Goal: Answer question/provide support: Share knowledge or assist other users

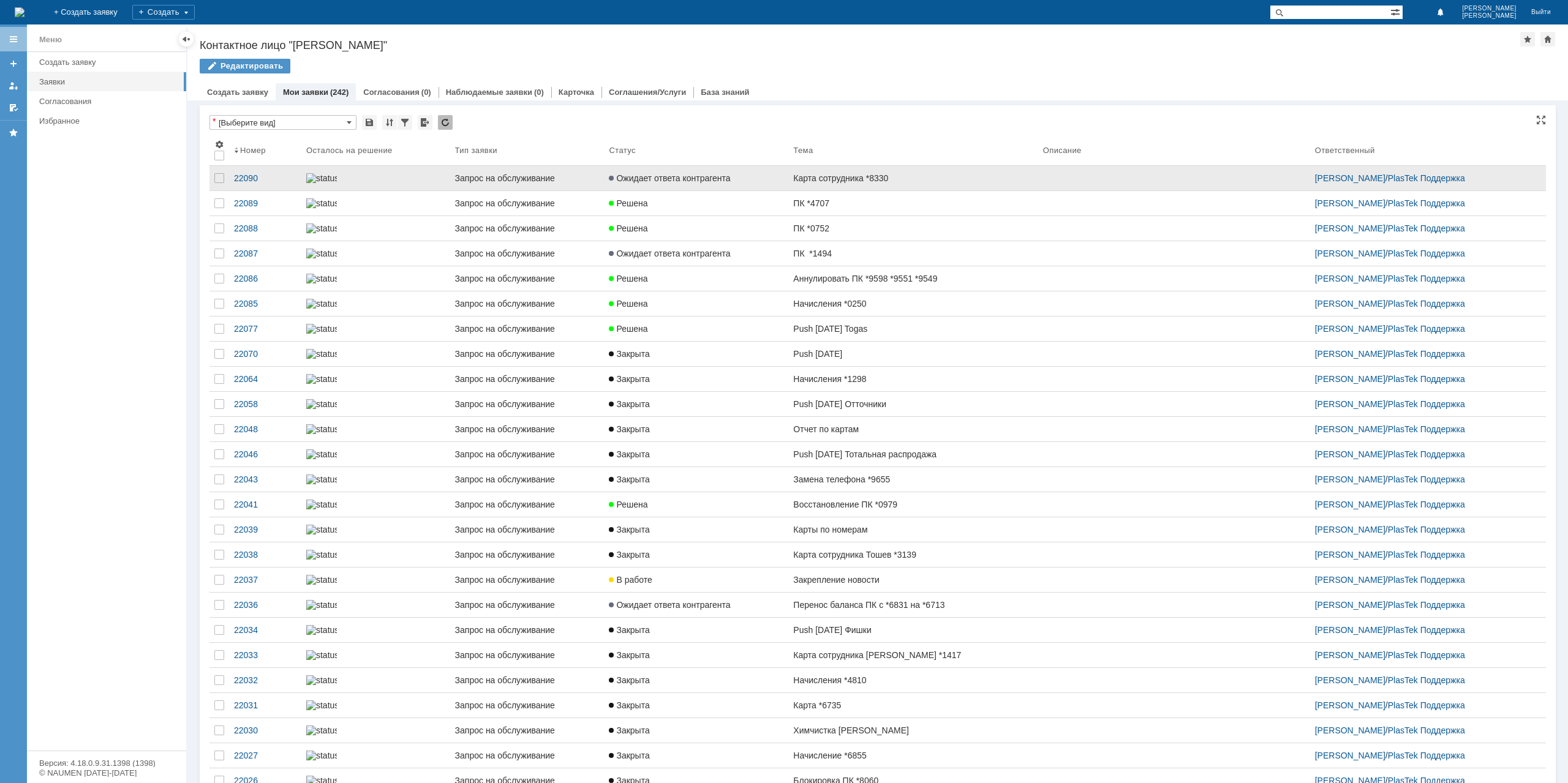
click at [789, 180] on link "Карта сотрудника *8330" at bounding box center [913, 178] width 249 height 24
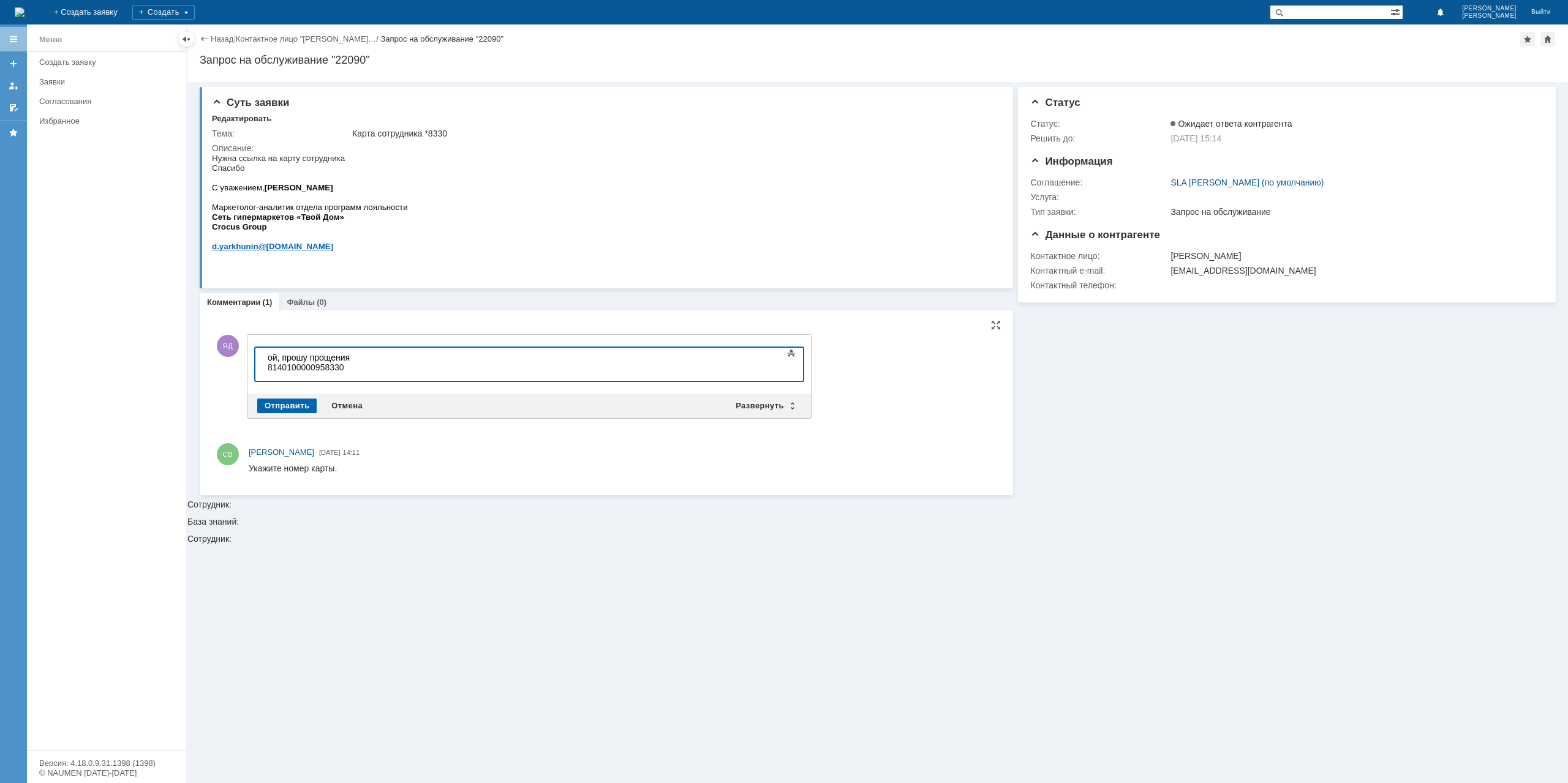
click at [294, 407] on div "Отправить" at bounding box center [287, 406] width 59 height 14
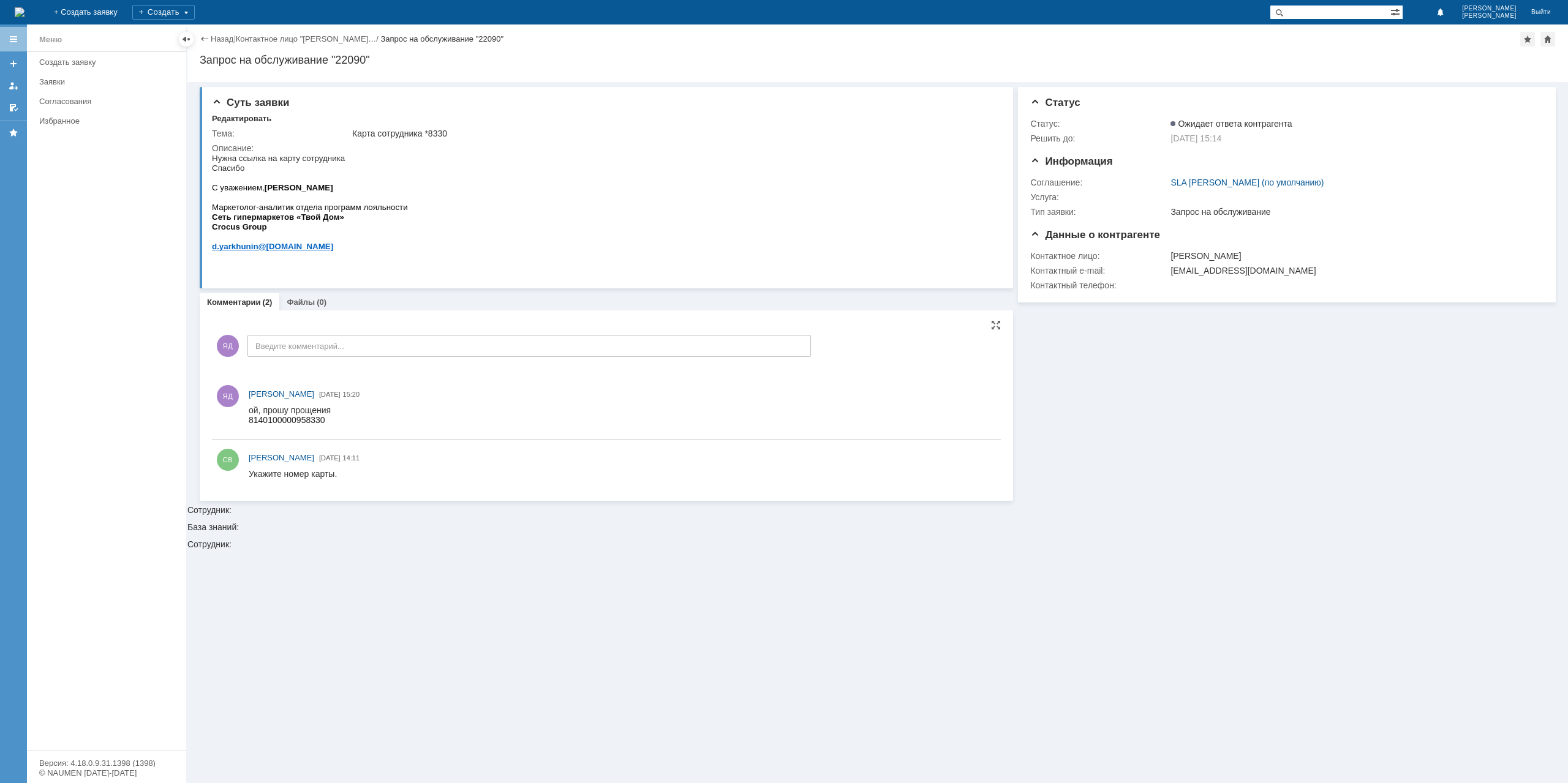
click at [217, 41] on link "Назад" at bounding box center [222, 39] width 22 height 9
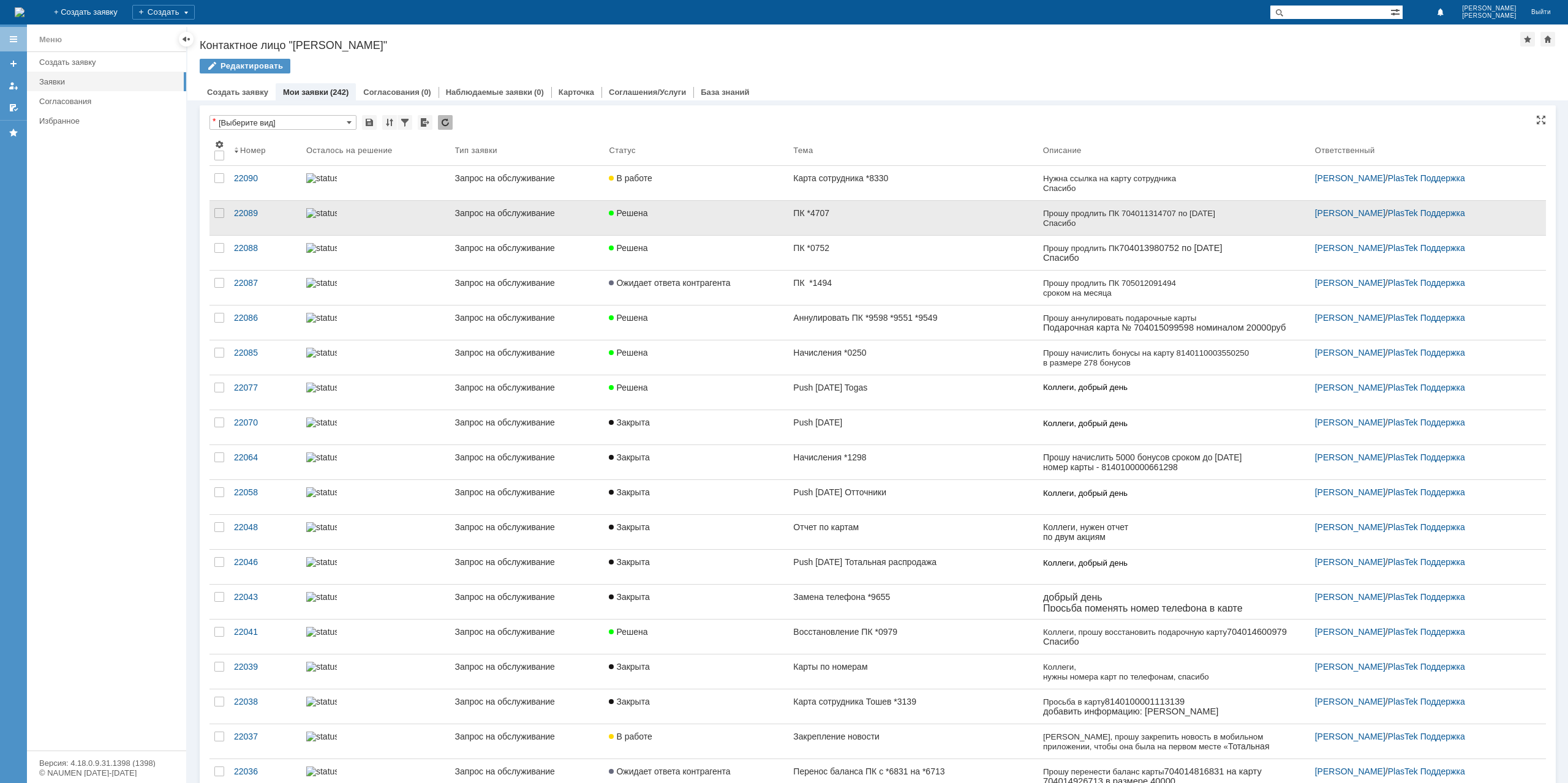
click at [884, 223] on link "ПК *4707" at bounding box center [913, 218] width 249 height 34
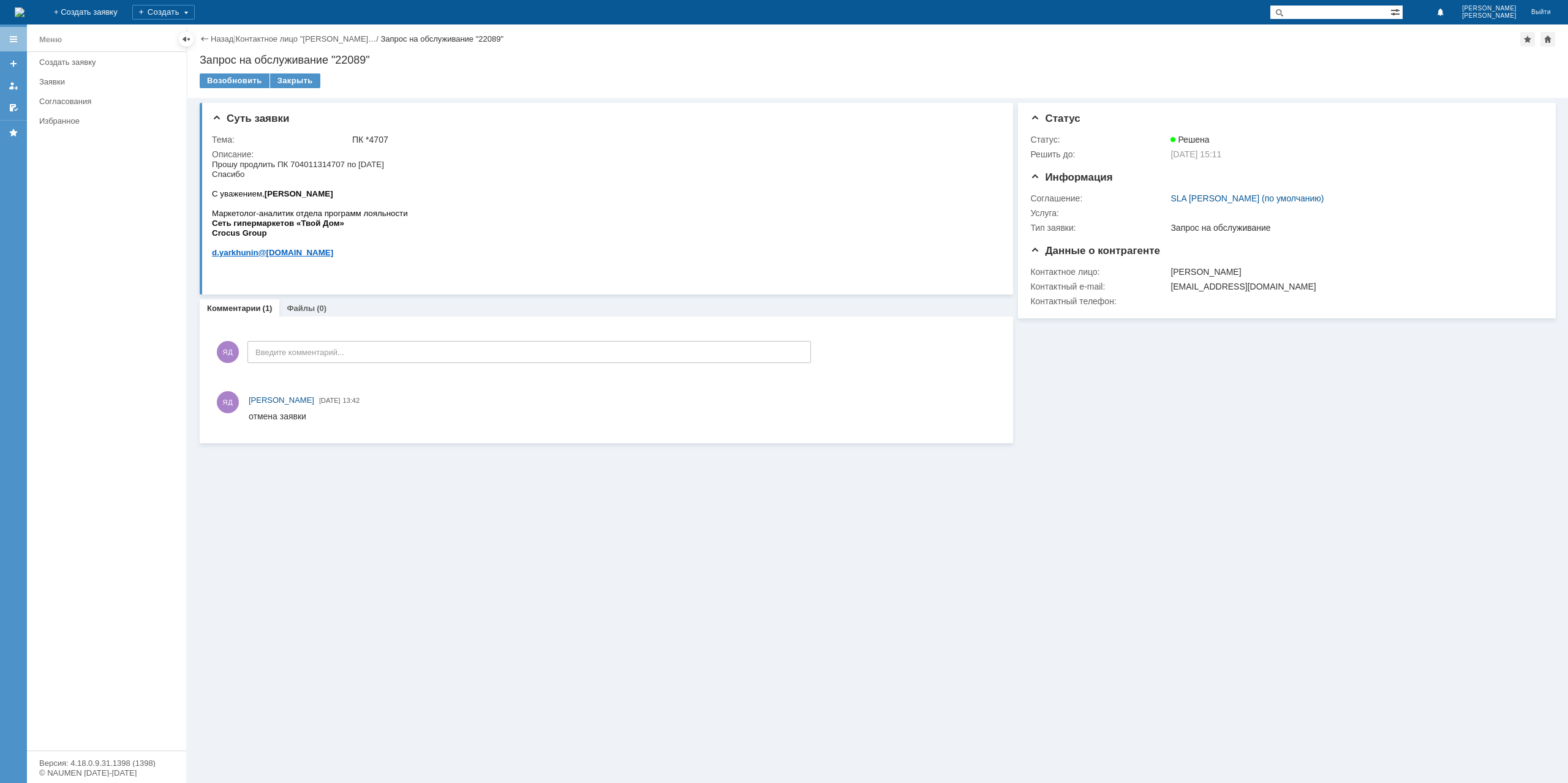
click at [322, 168] on span "Прошу продлить ПК 704011314707 по 20.10.25 Спасибо" at bounding box center [297, 169] width 172 height 19
copy span "704011314707"
click at [230, 39] on link "Назад" at bounding box center [222, 39] width 22 height 9
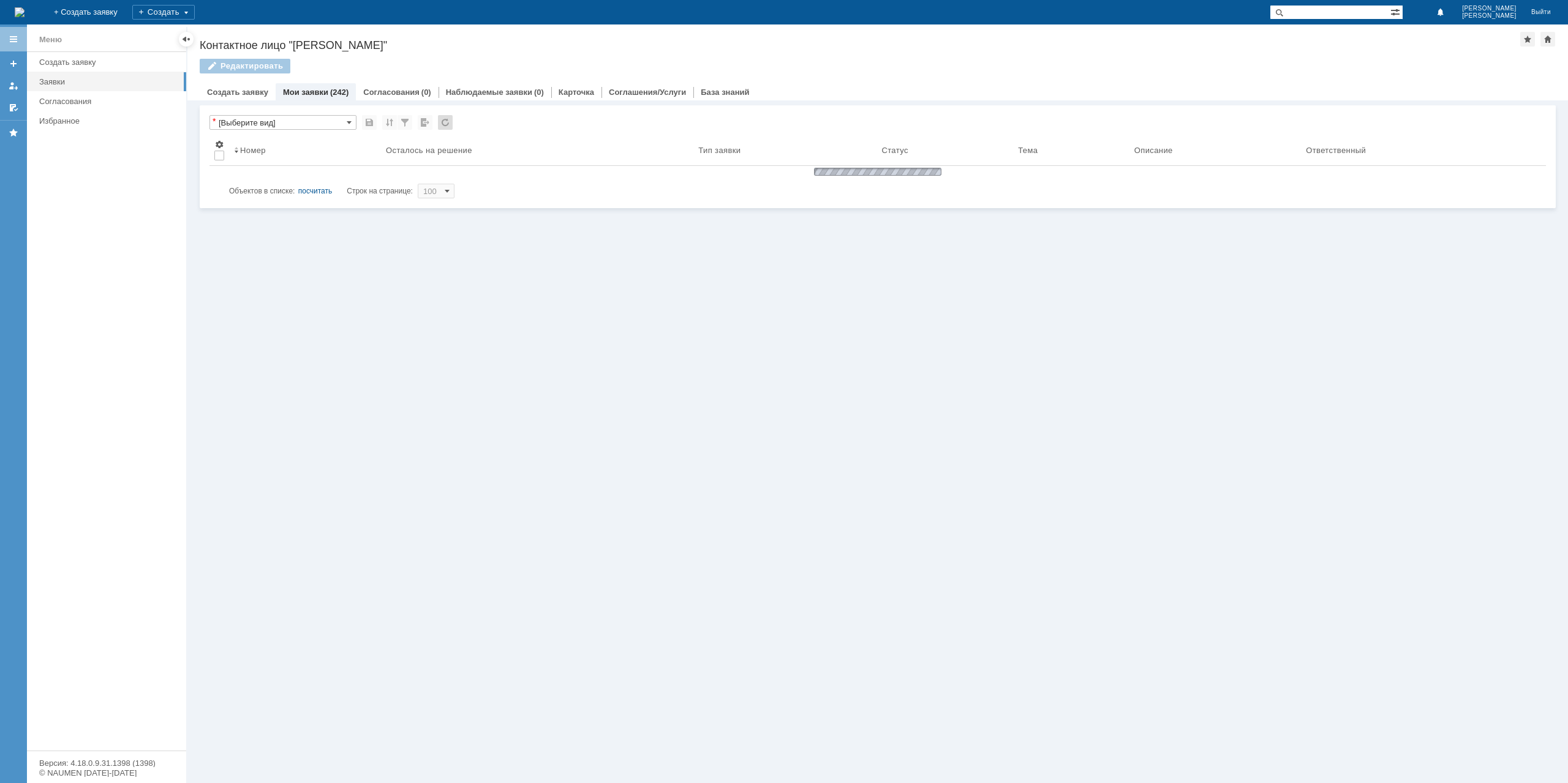
click at [1344, 18] on input "text" at bounding box center [1330, 12] width 121 height 14
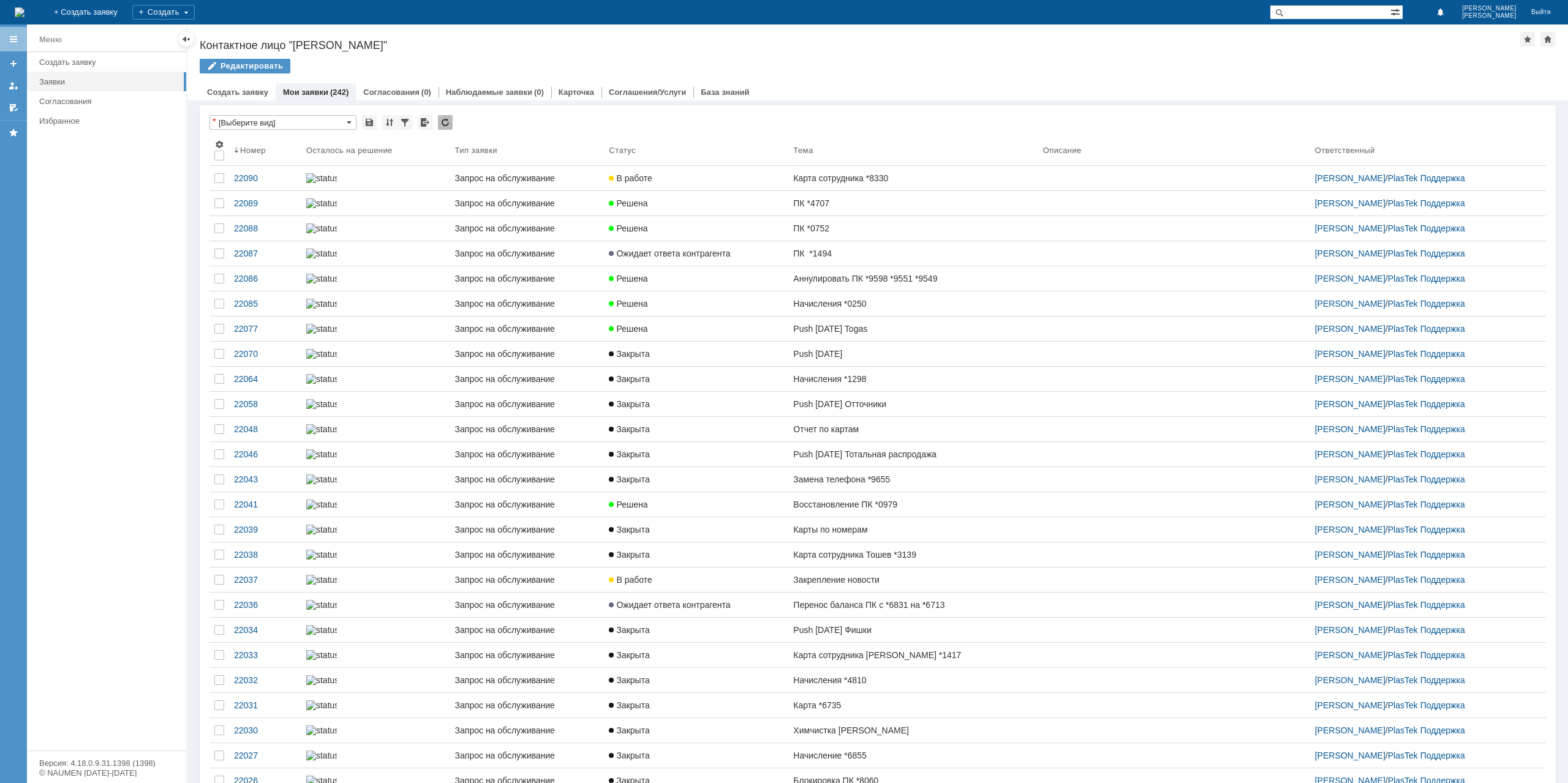
paste input "21943"
type input "21943"
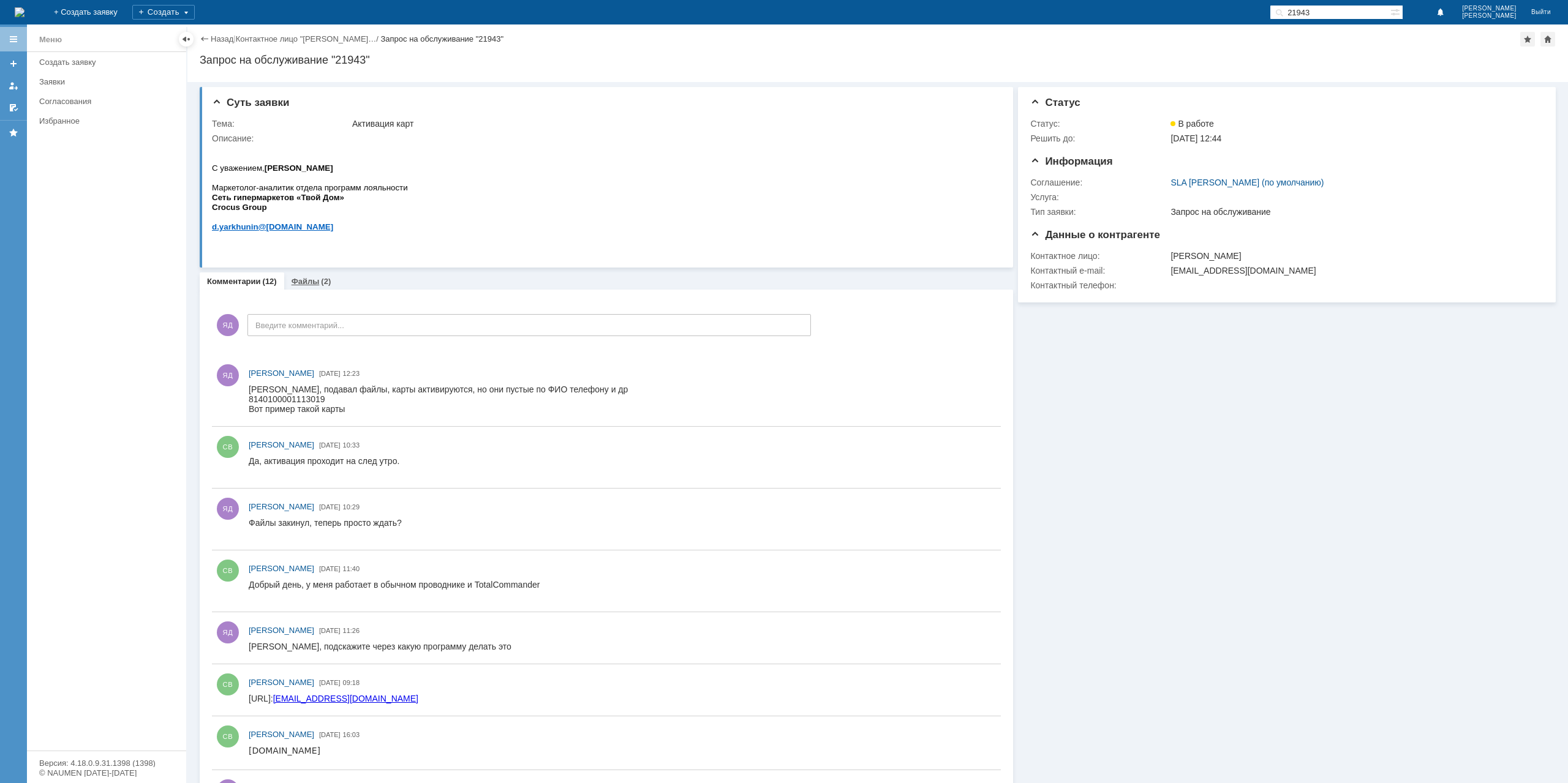
click at [314, 281] on link "Файлы" at bounding box center [305, 281] width 28 height 9
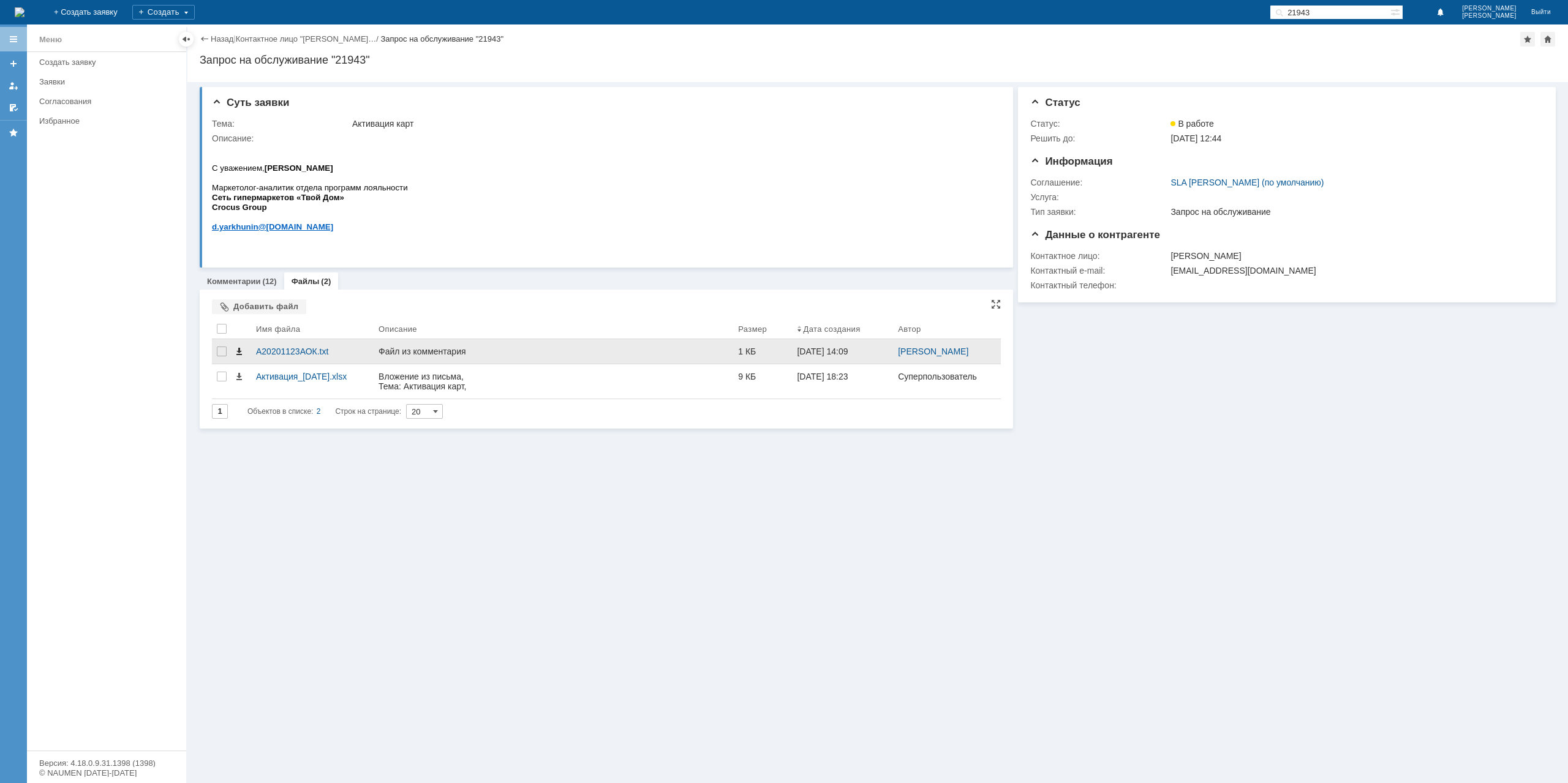
click at [239, 353] on span at bounding box center [239, 351] width 10 height 10
click at [224, 38] on link "Назад" at bounding box center [222, 39] width 22 height 9
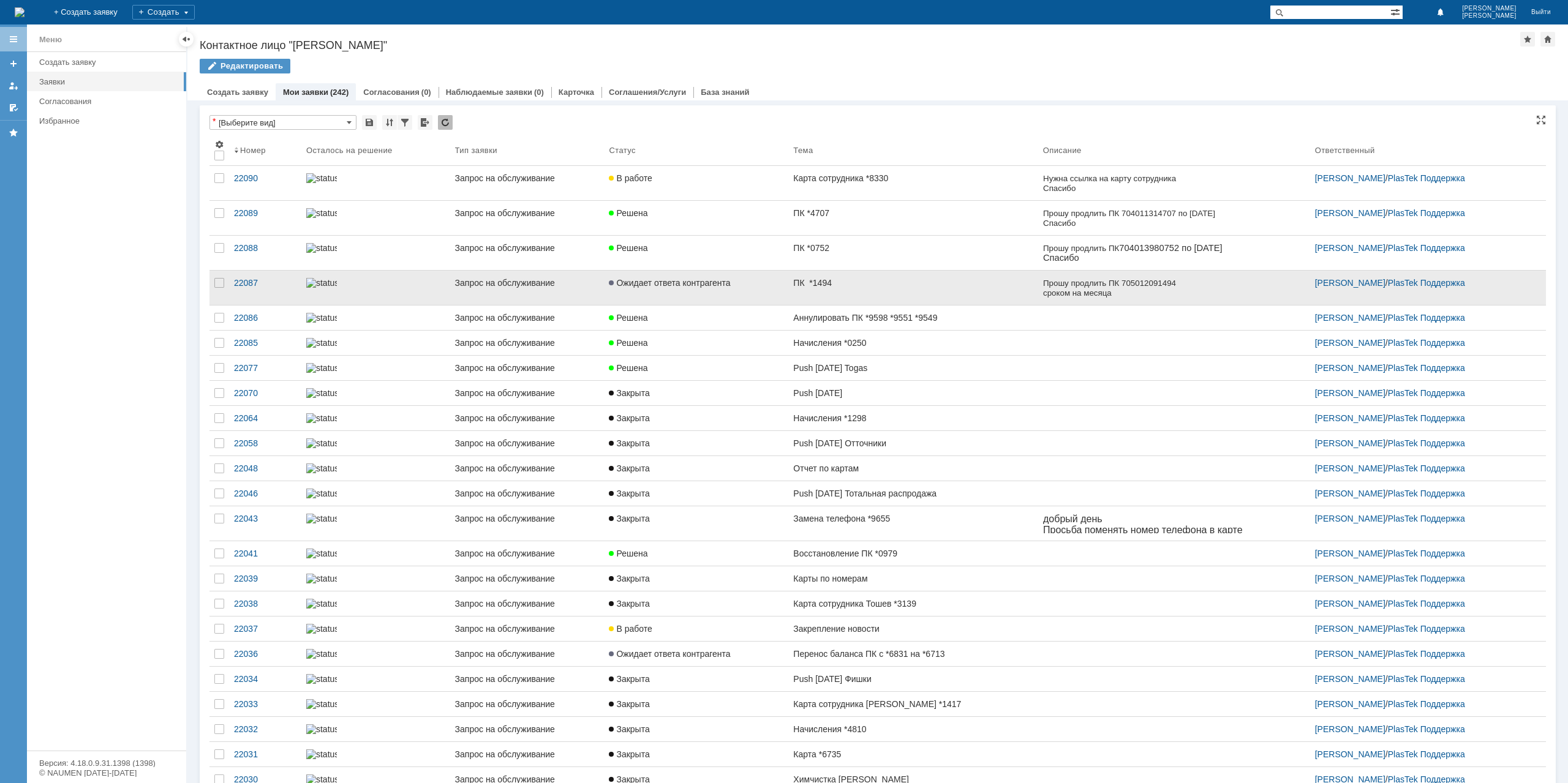
click at [748, 288] on link "Ожидает ответа контрагента" at bounding box center [696, 288] width 185 height 34
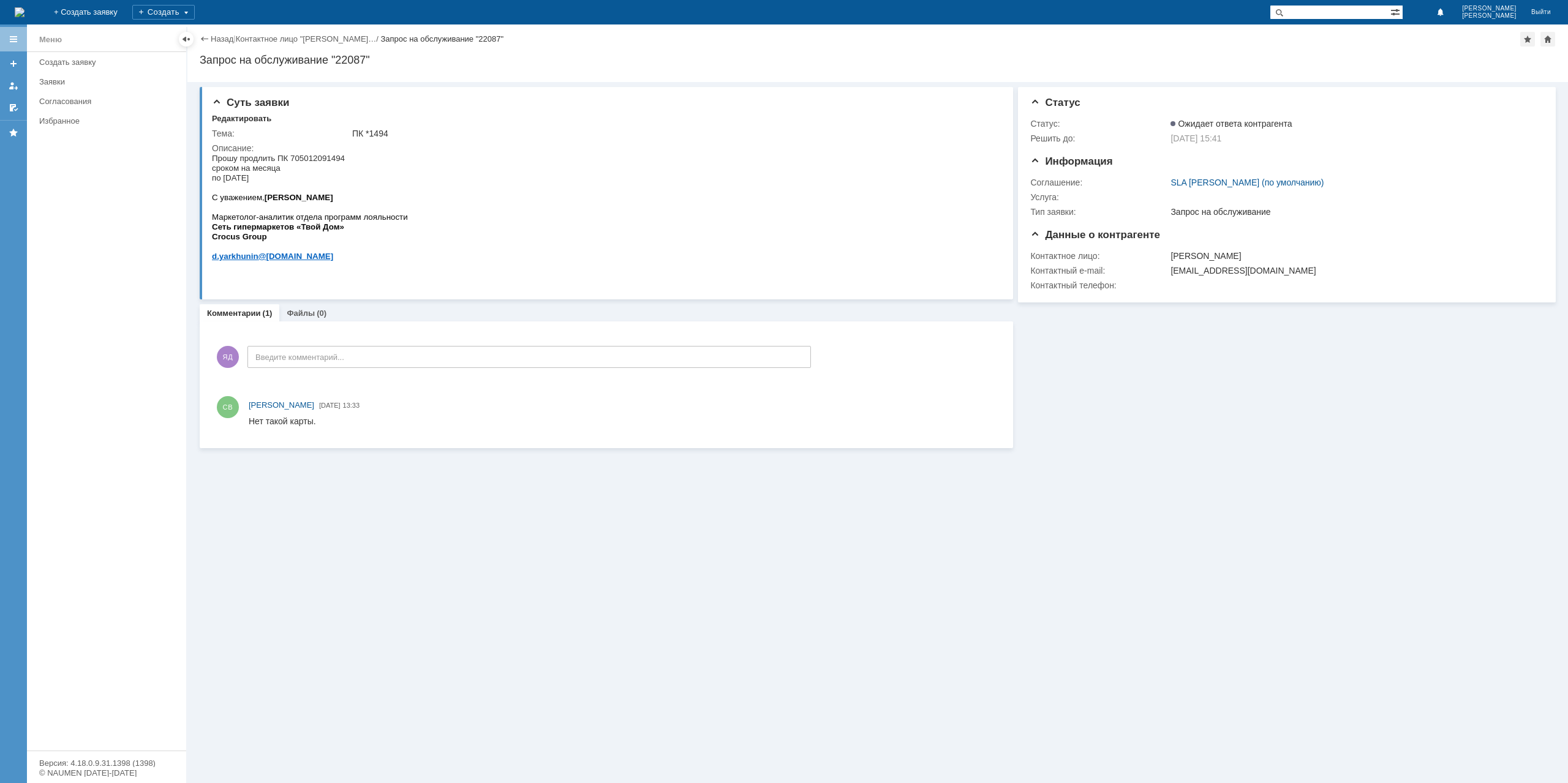
click at [320, 160] on span "Прошу продлить ПК 705012091494 сроком на месяца по 16.10.25" at bounding box center [278, 168] width 133 height 29
copy span "705012091494"
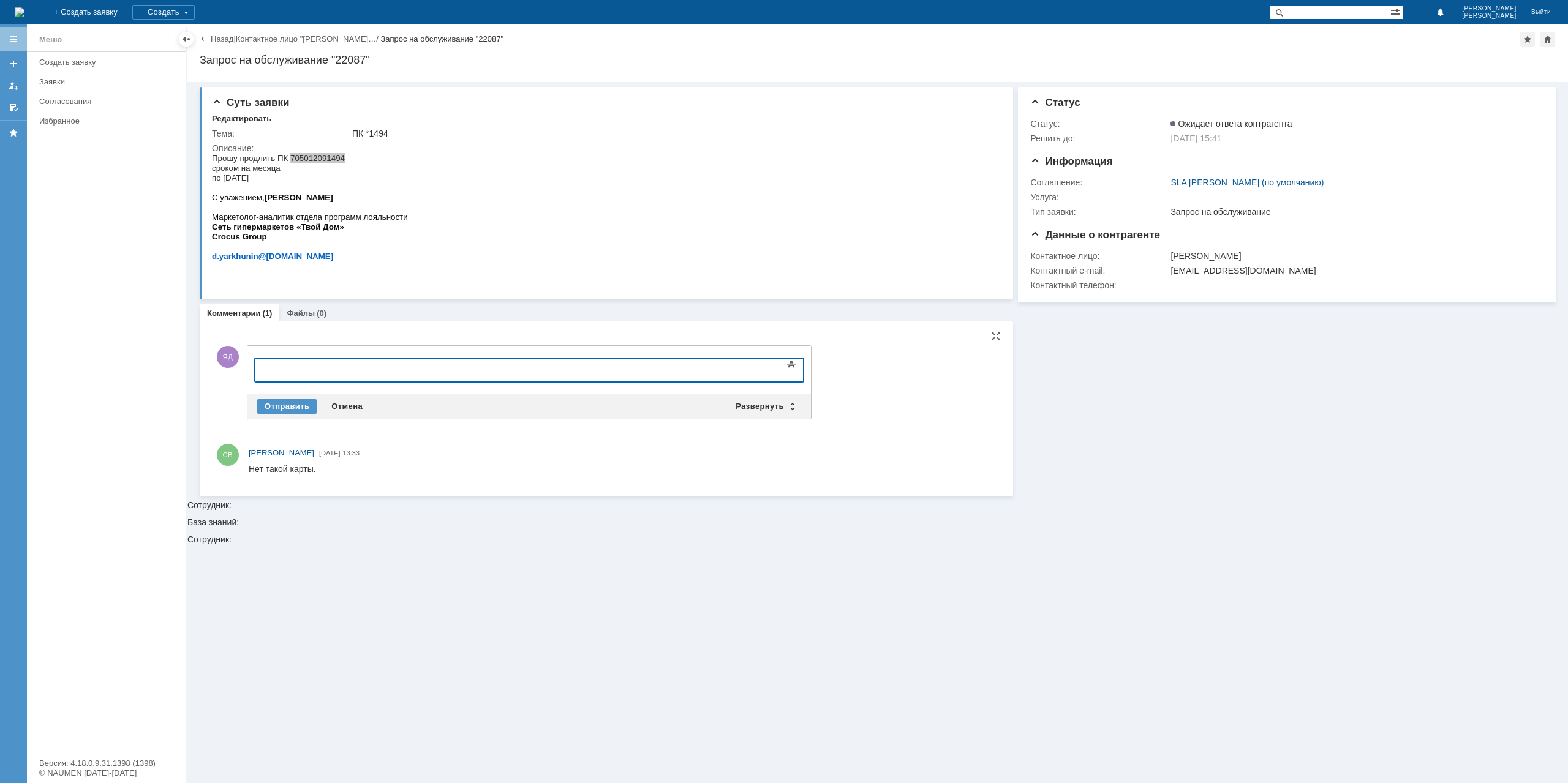
click at [323, 372] on div at bounding box center [355, 368] width 174 height 10
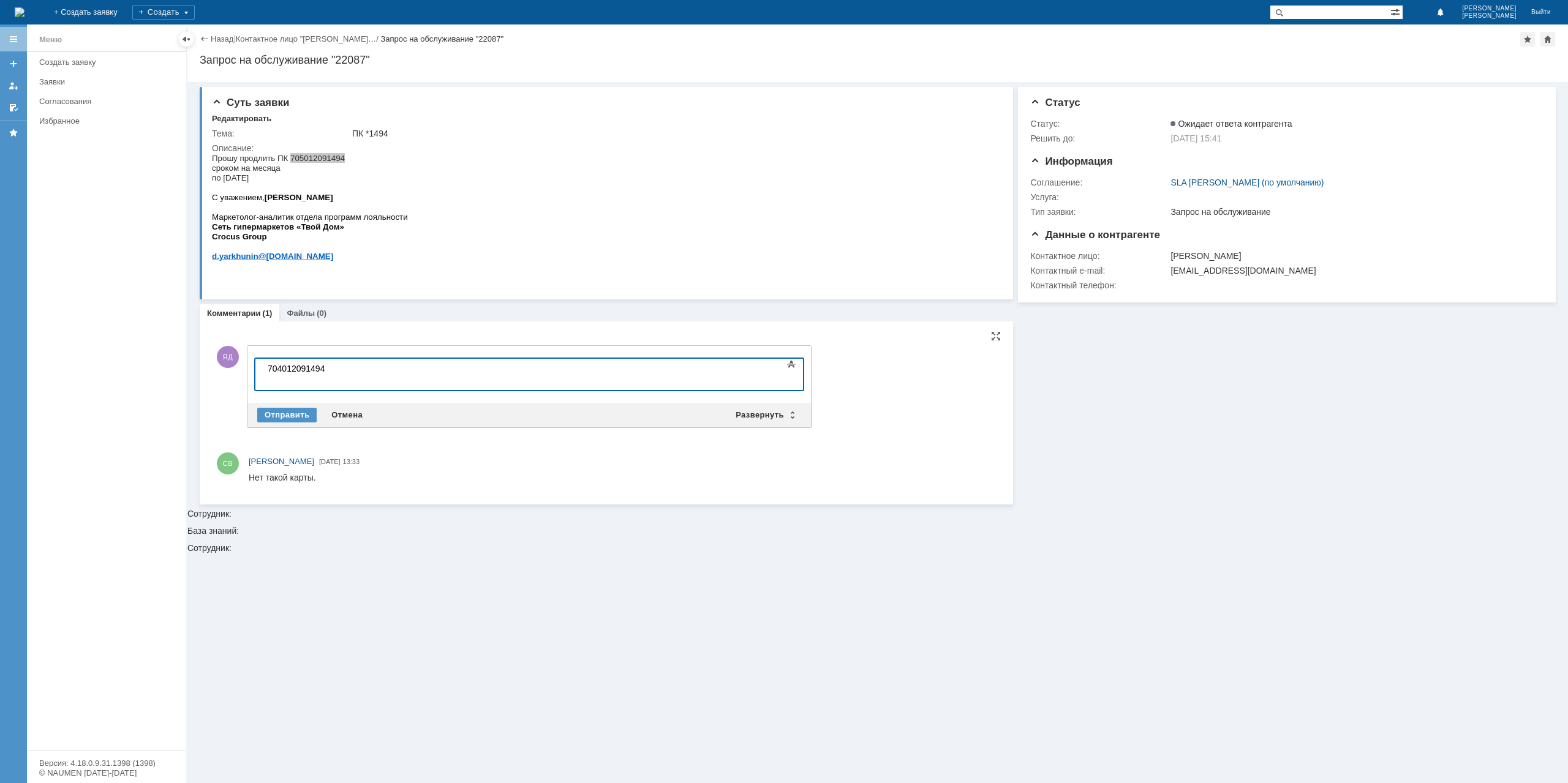
scroll to position [134, 4]
click at [310, 416] on div "Отправить" at bounding box center [287, 415] width 59 height 14
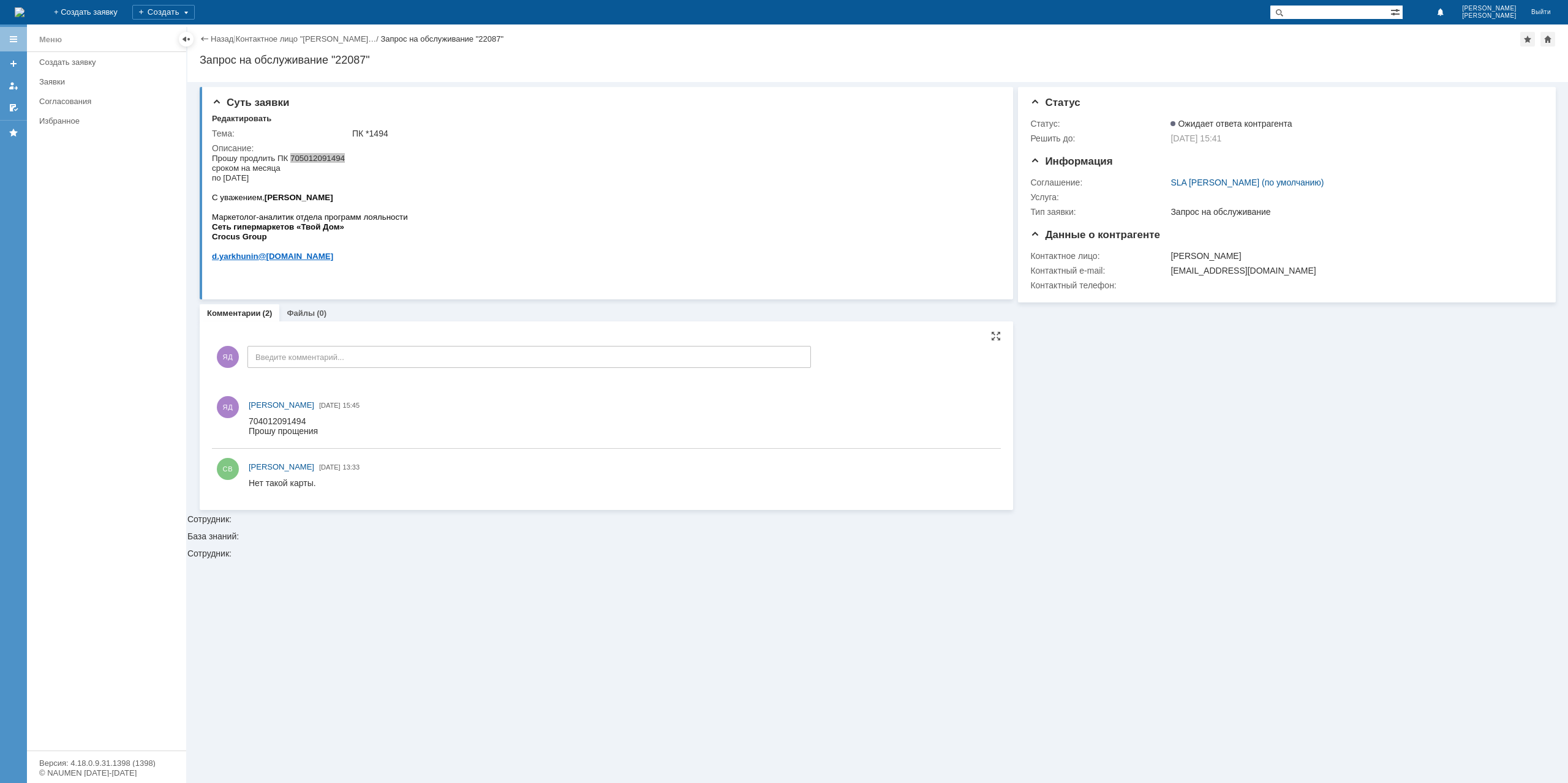
scroll to position [0, 0]
click at [226, 40] on link "Назад" at bounding box center [222, 39] width 22 height 9
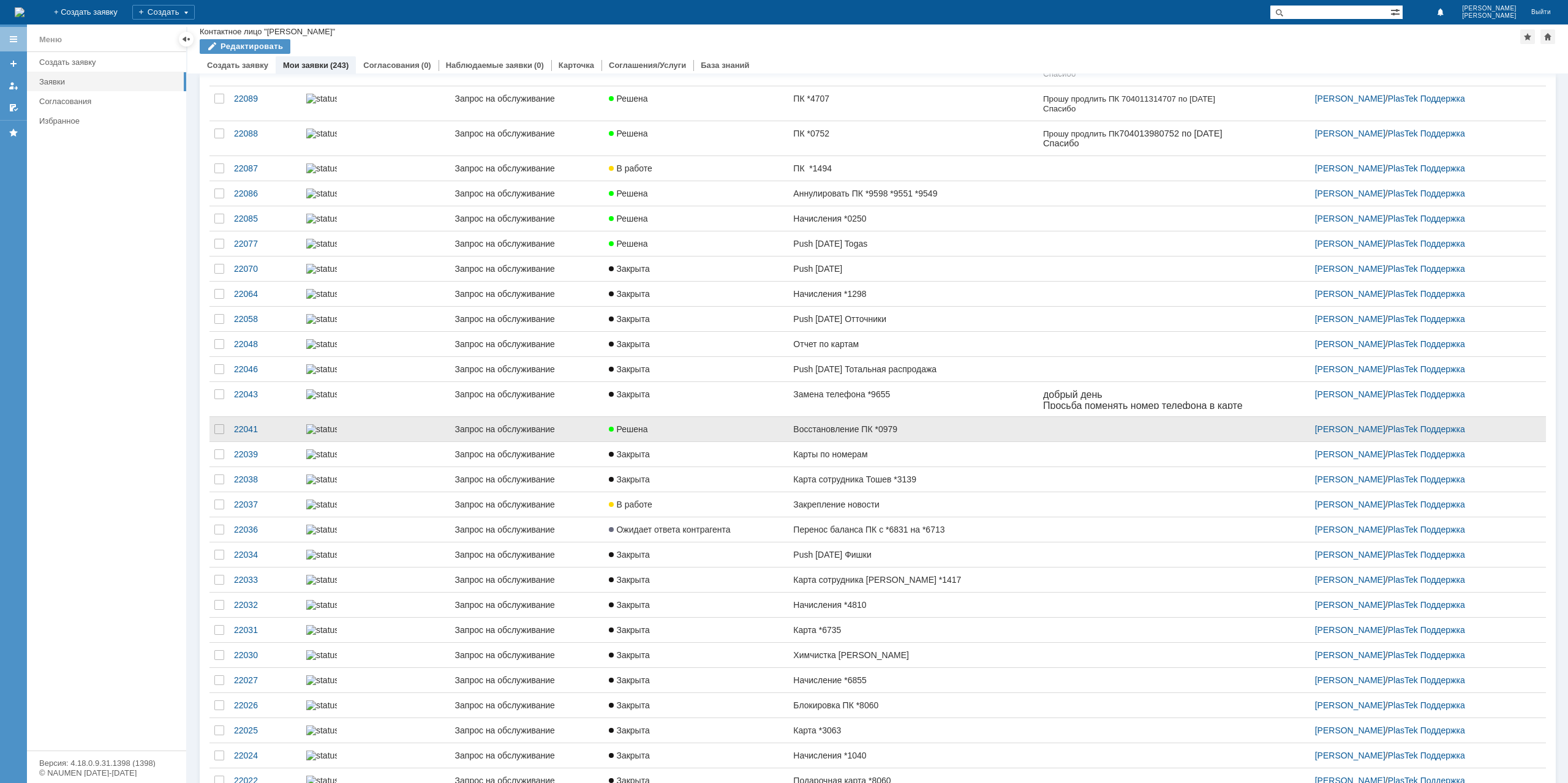
click at [892, 442] on link "Восстановление ПК *0979" at bounding box center [913, 429] width 249 height 24
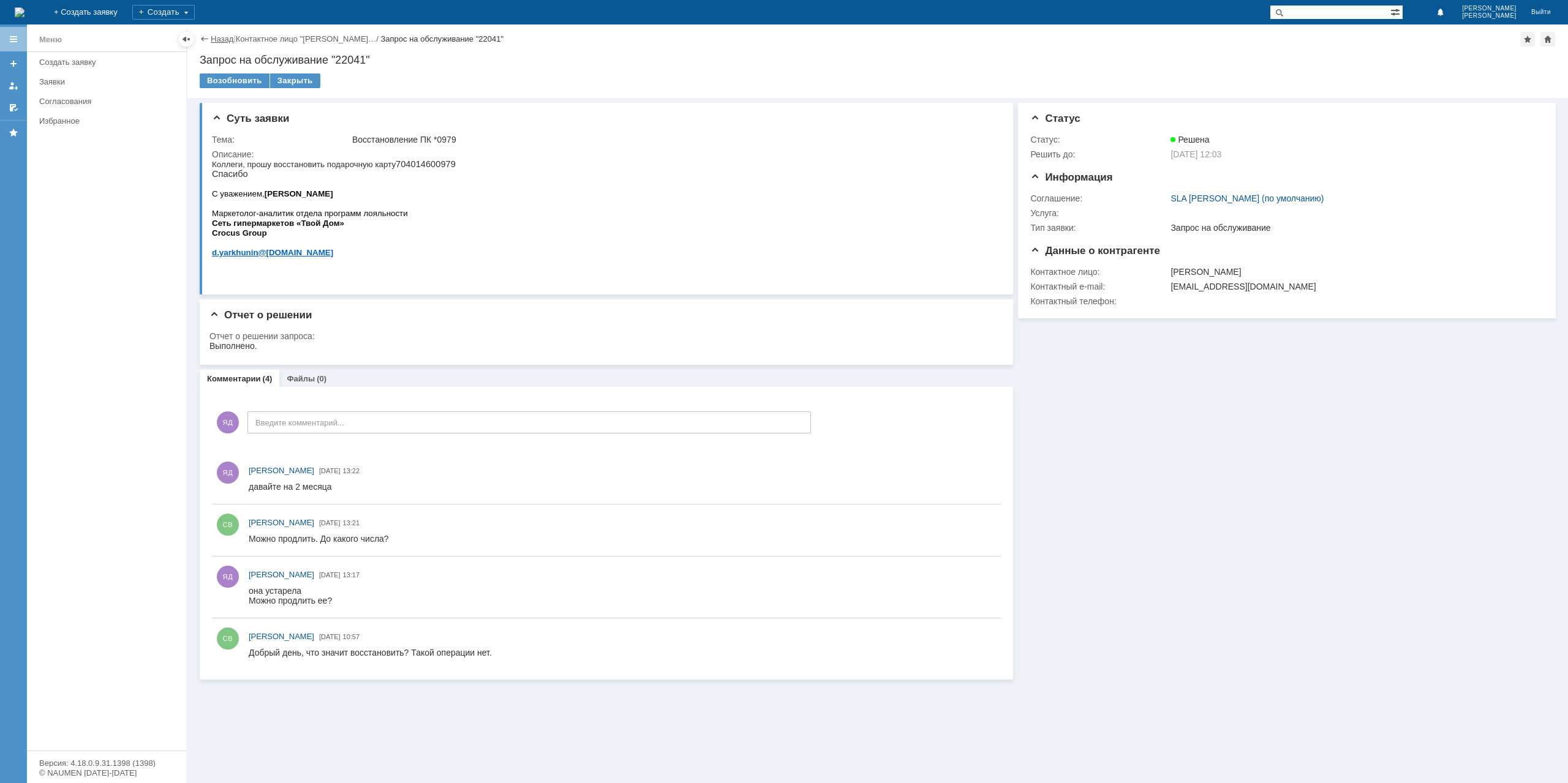
click at [220, 38] on link "Назад" at bounding box center [222, 39] width 22 height 9
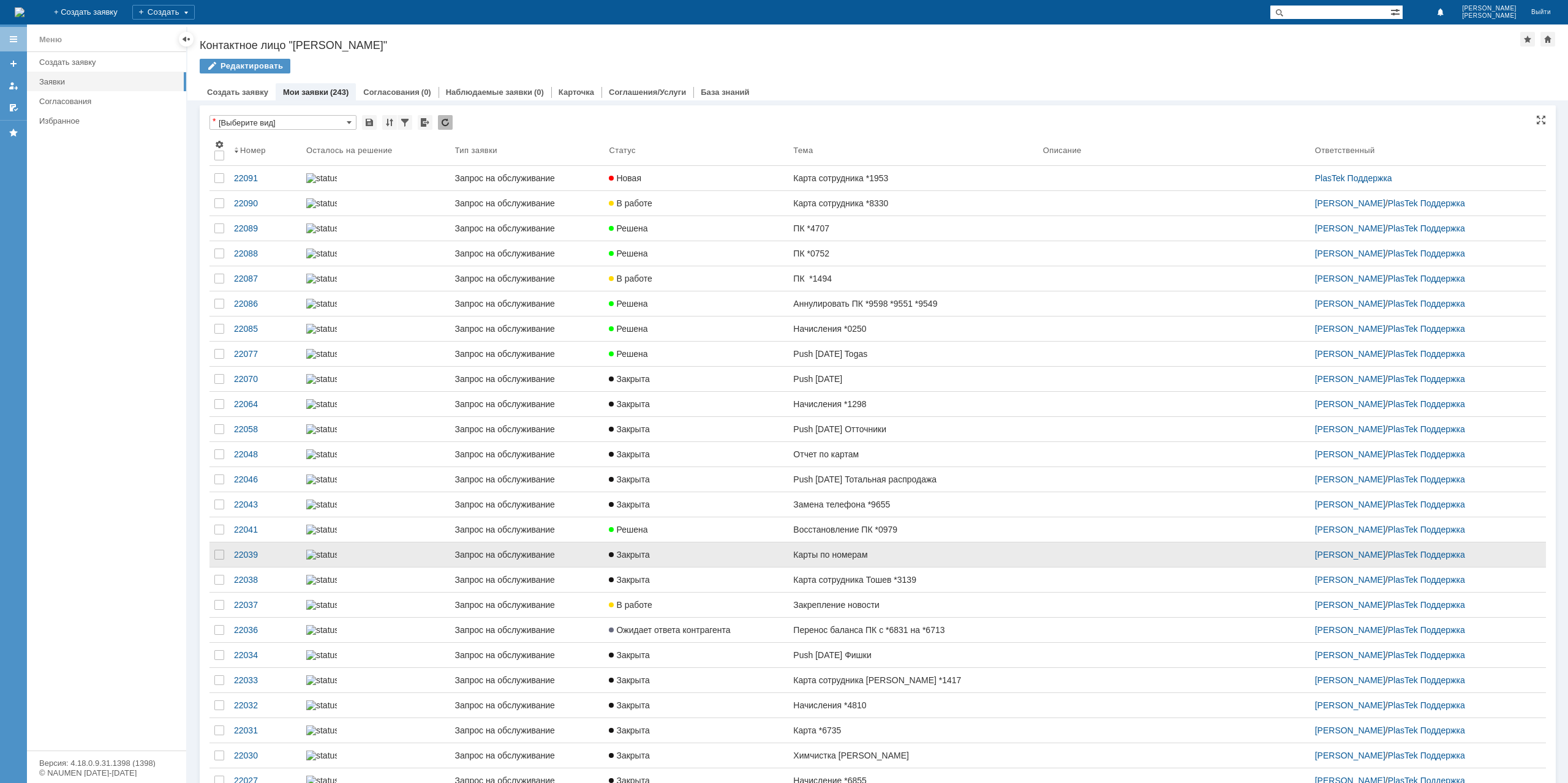
click at [901, 560] on div "Карты по номерам" at bounding box center [913, 554] width 239 height 10
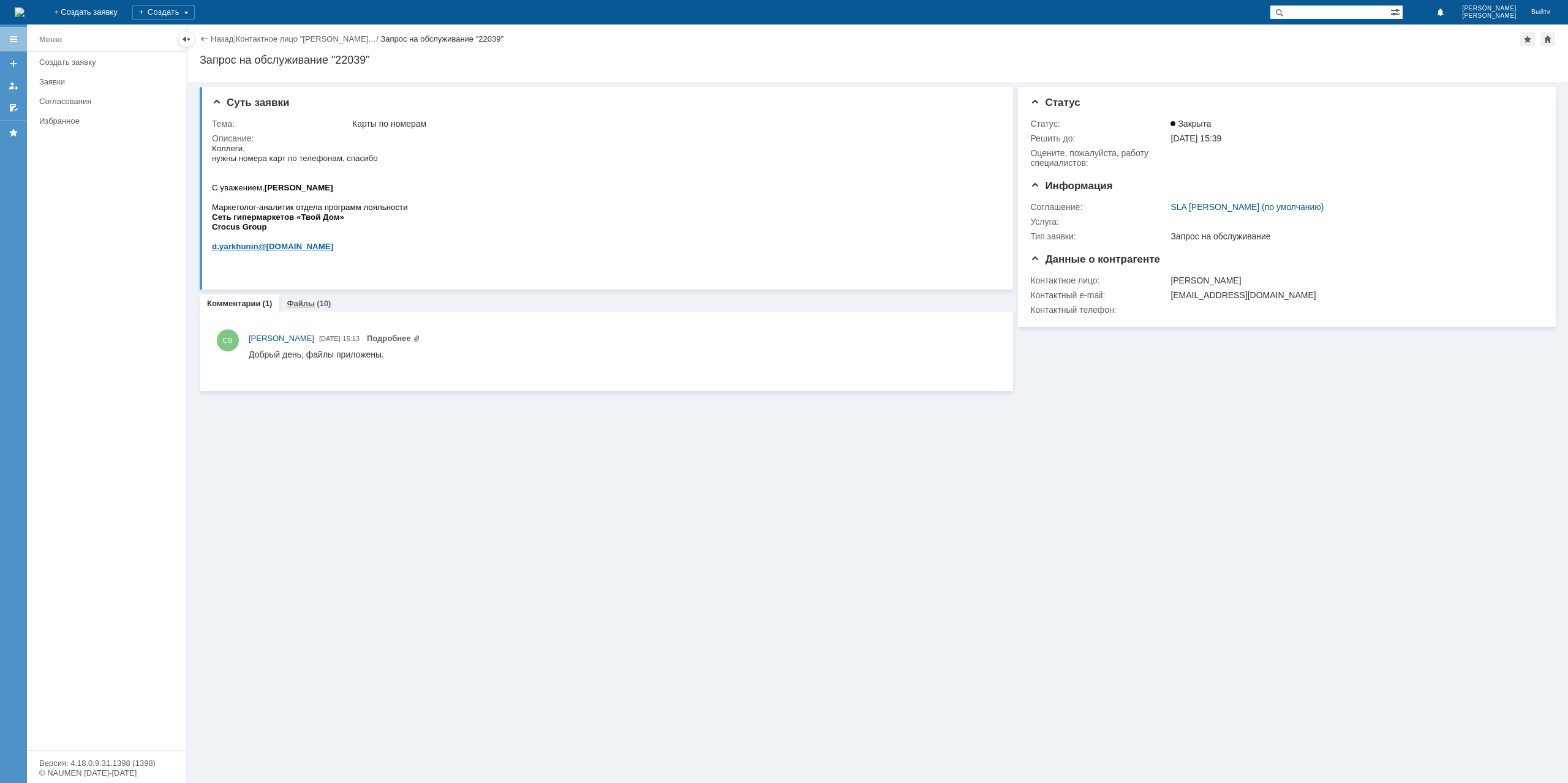
click at [303, 309] on div "Файлы (10)" at bounding box center [309, 303] width 59 height 18
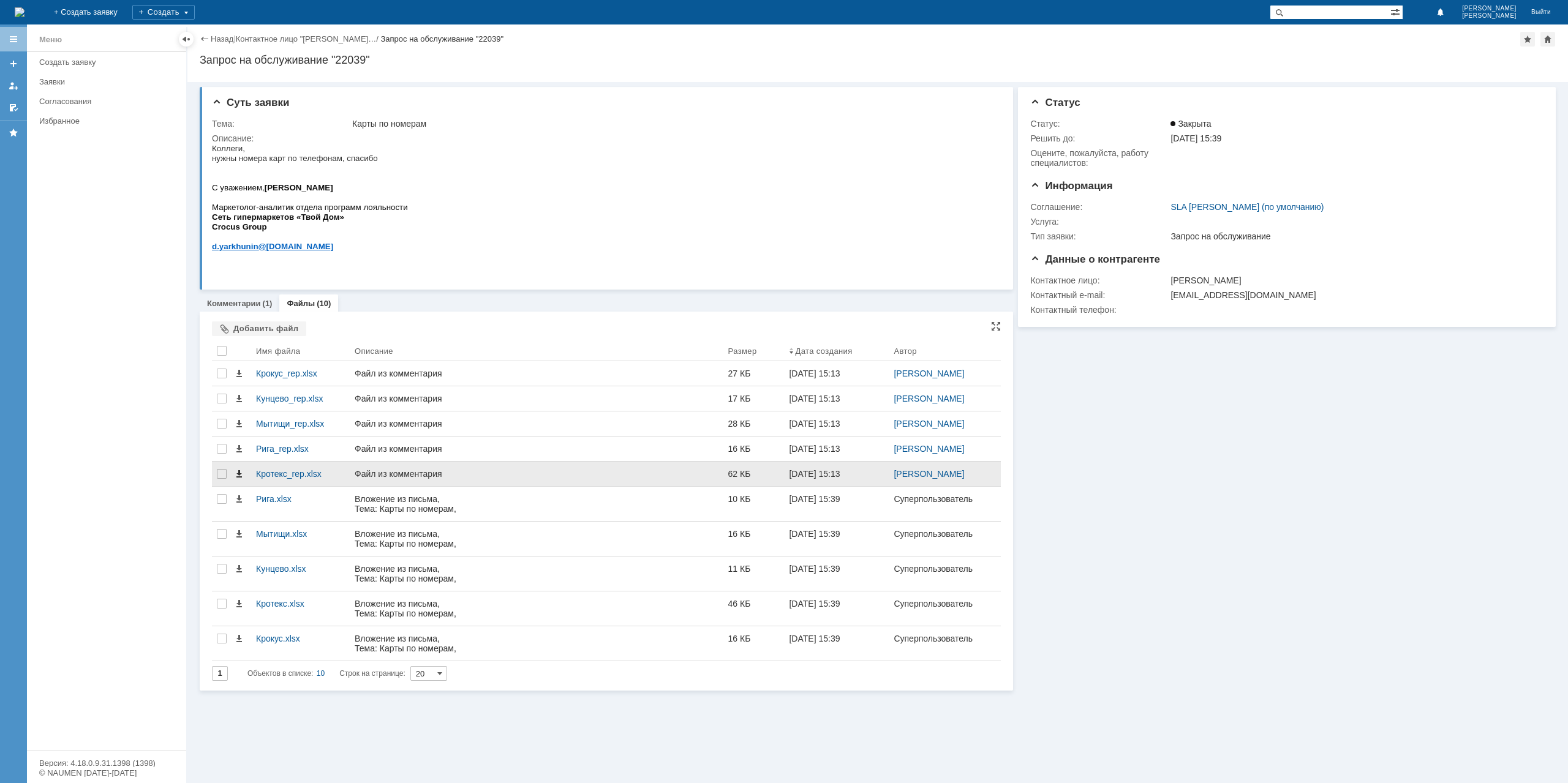
click at [240, 474] on span at bounding box center [239, 474] width 10 height 10
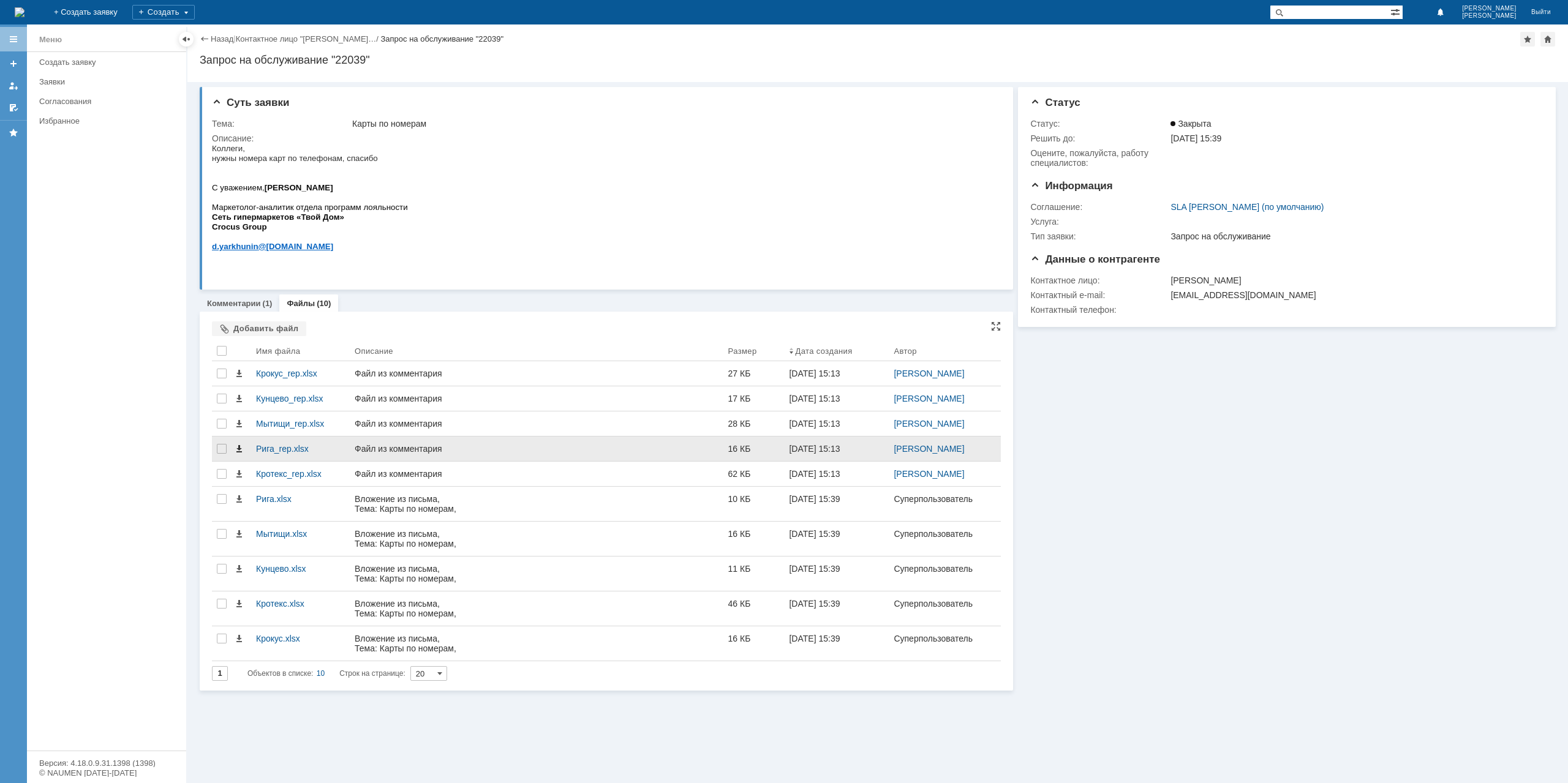
click at [237, 448] on span at bounding box center [239, 448] width 10 height 10
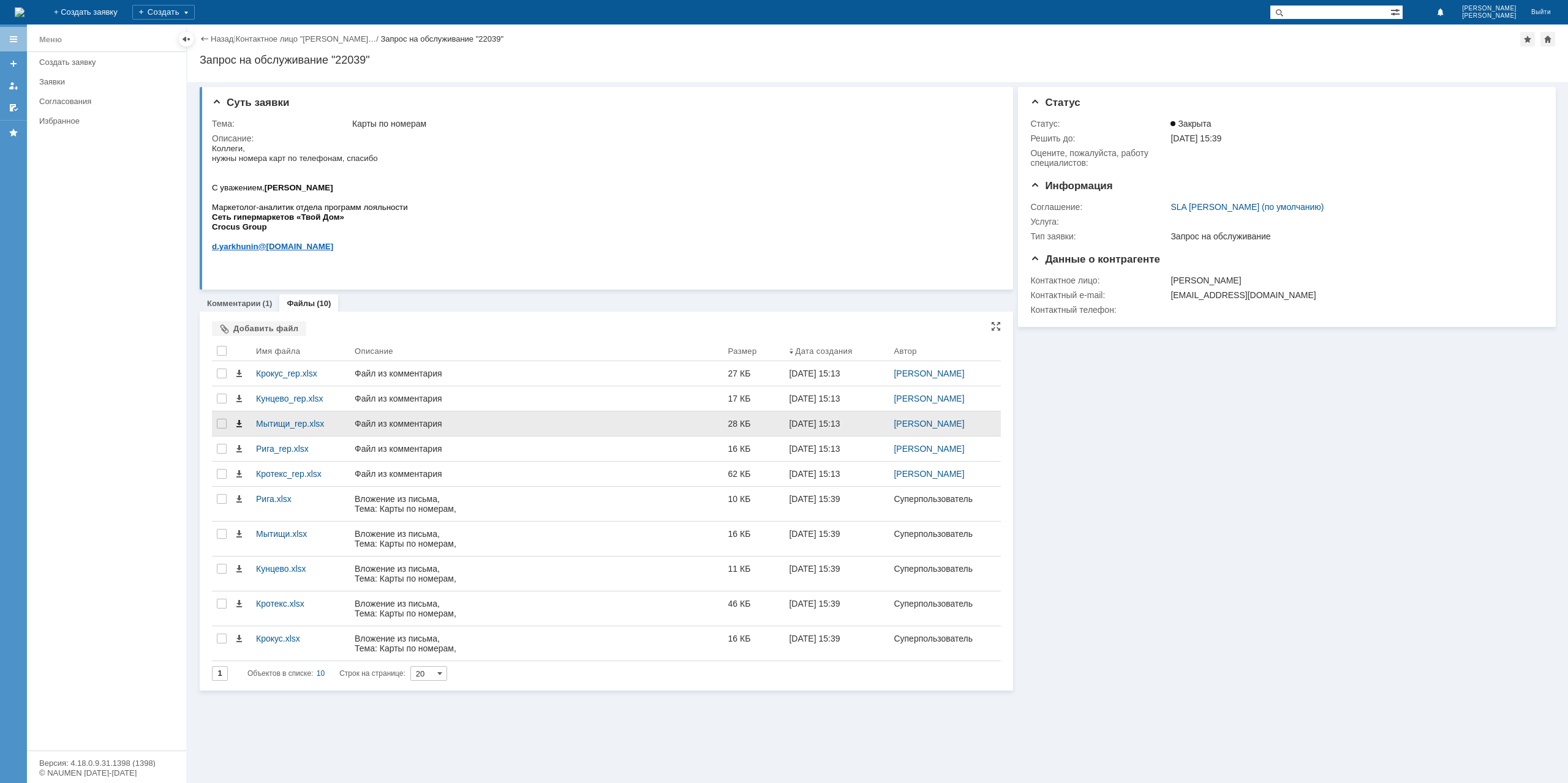
click at [239, 422] on span at bounding box center [239, 423] width 10 height 10
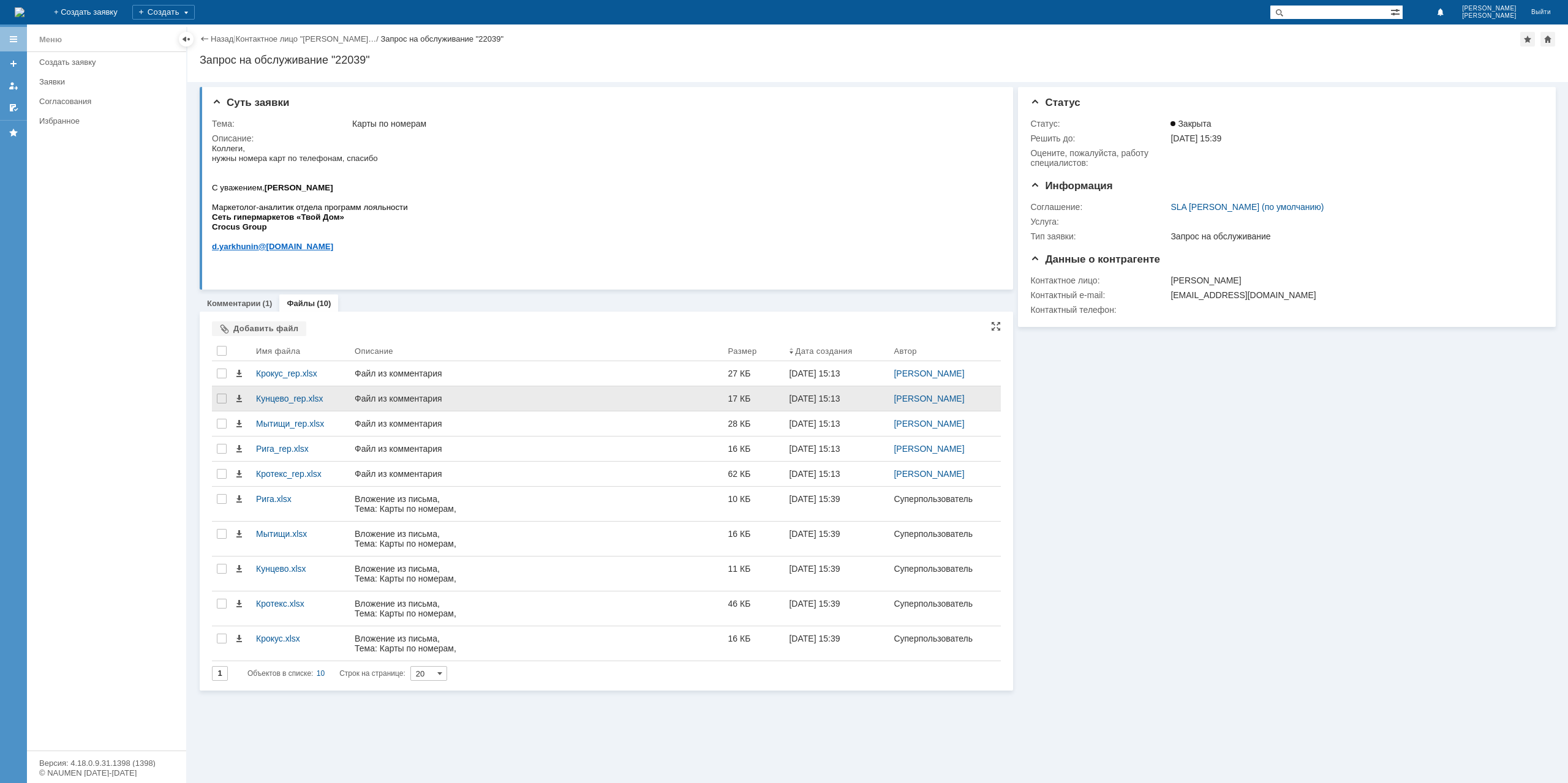
drag, startPoint x: 239, startPoint y: 397, endPoint x: 242, endPoint y: 392, distance: 5.8
click at [239, 397] on span at bounding box center [239, 398] width 10 height 10
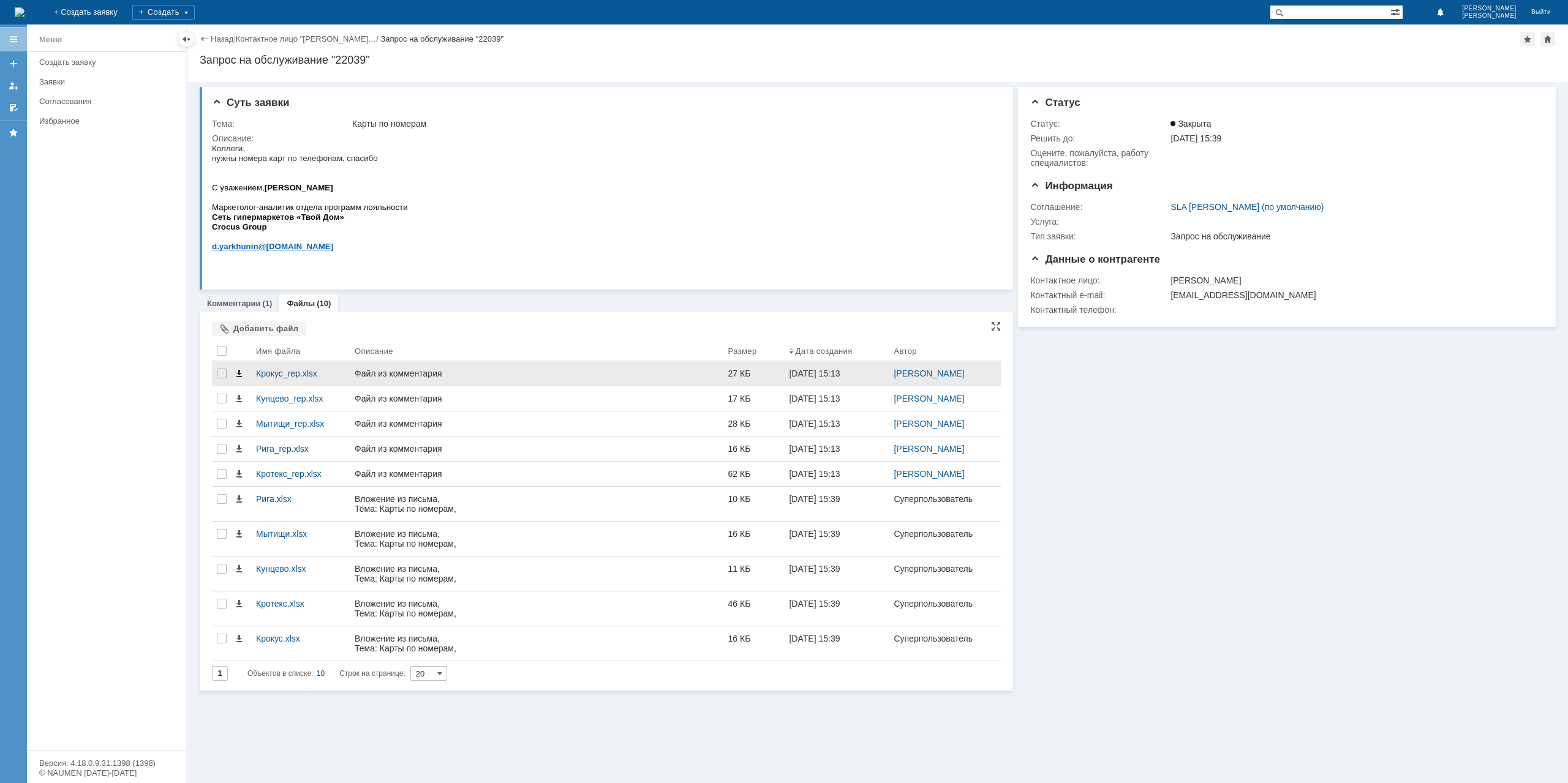
click at [238, 372] on span at bounding box center [239, 373] width 10 height 10
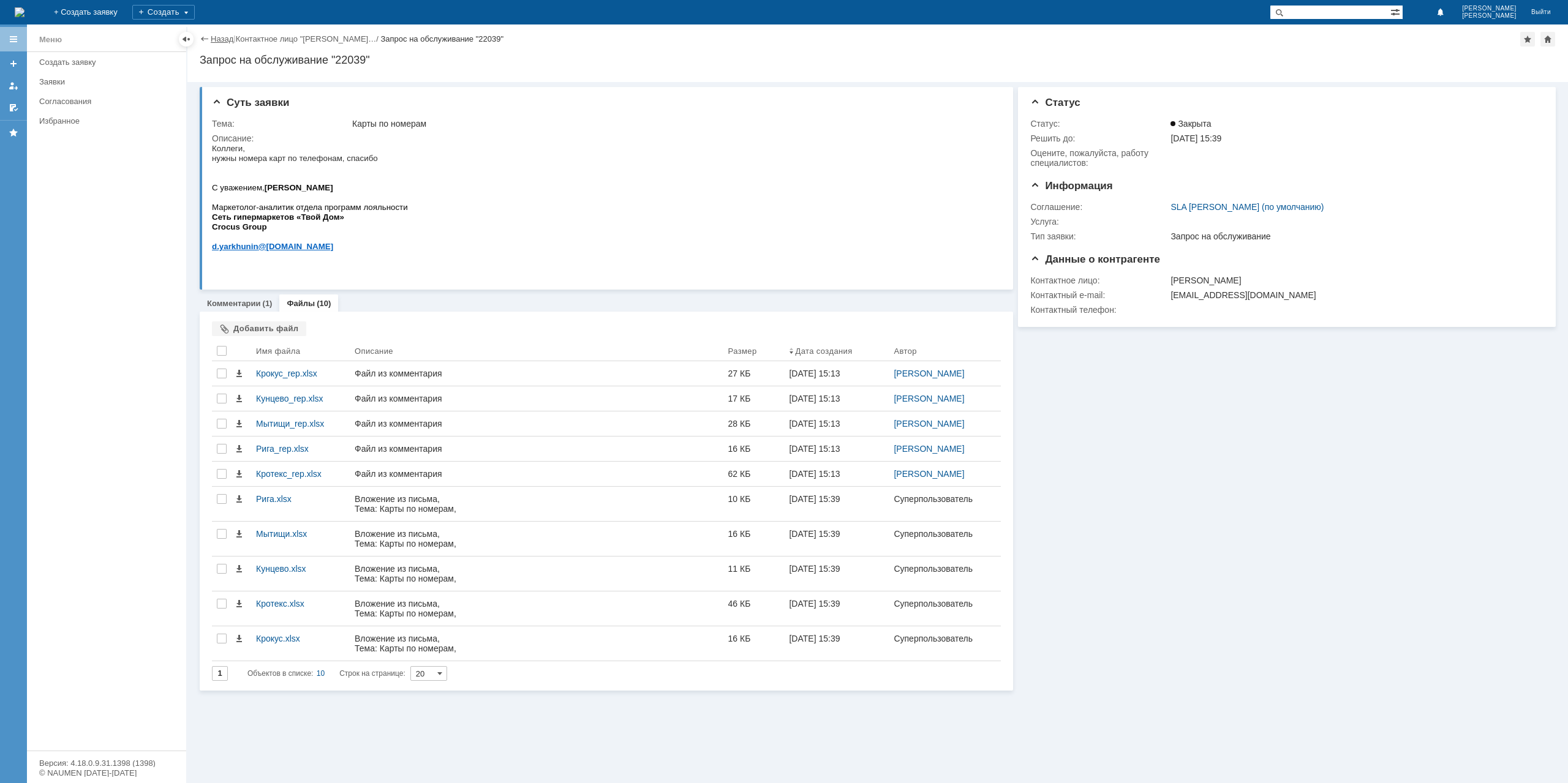
click at [226, 44] on link "Назад" at bounding box center [222, 39] width 22 height 9
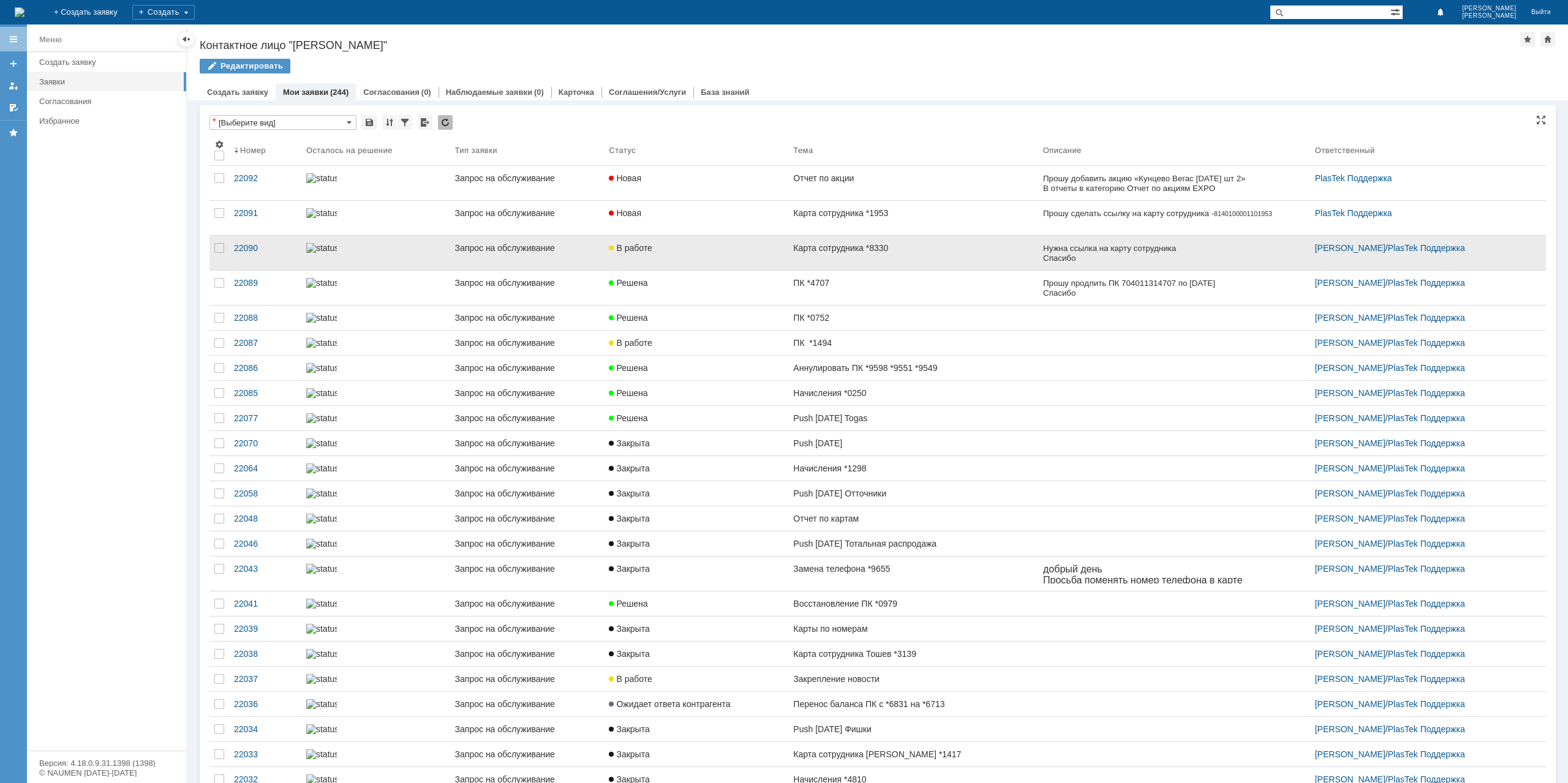
click at [909, 241] on link "Карта сотрудника *8330" at bounding box center [913, 253] width 249 height 34
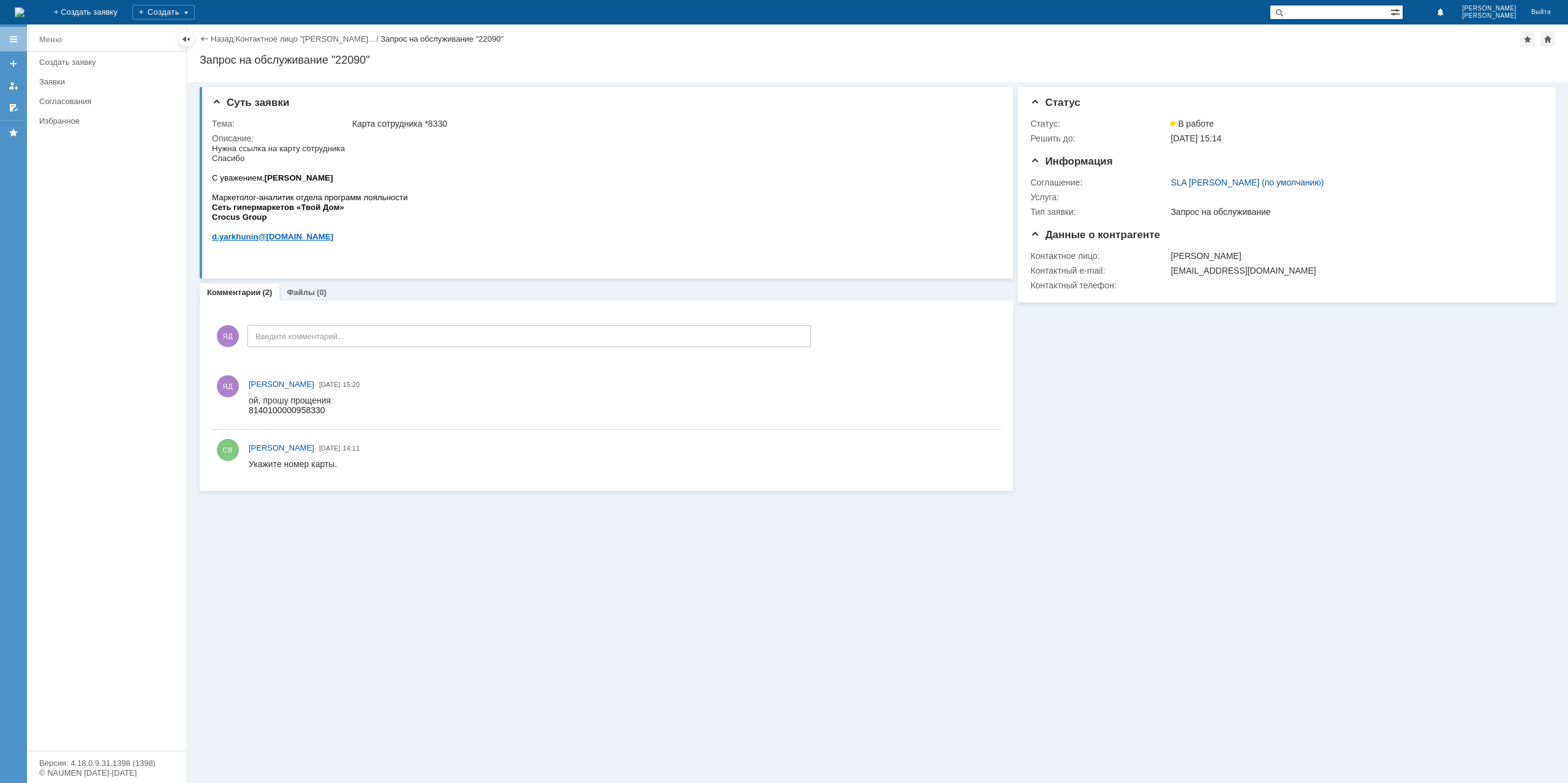
click at [226, 42] on link "Назад" at bounding box center [222, 39] width 22 height 9
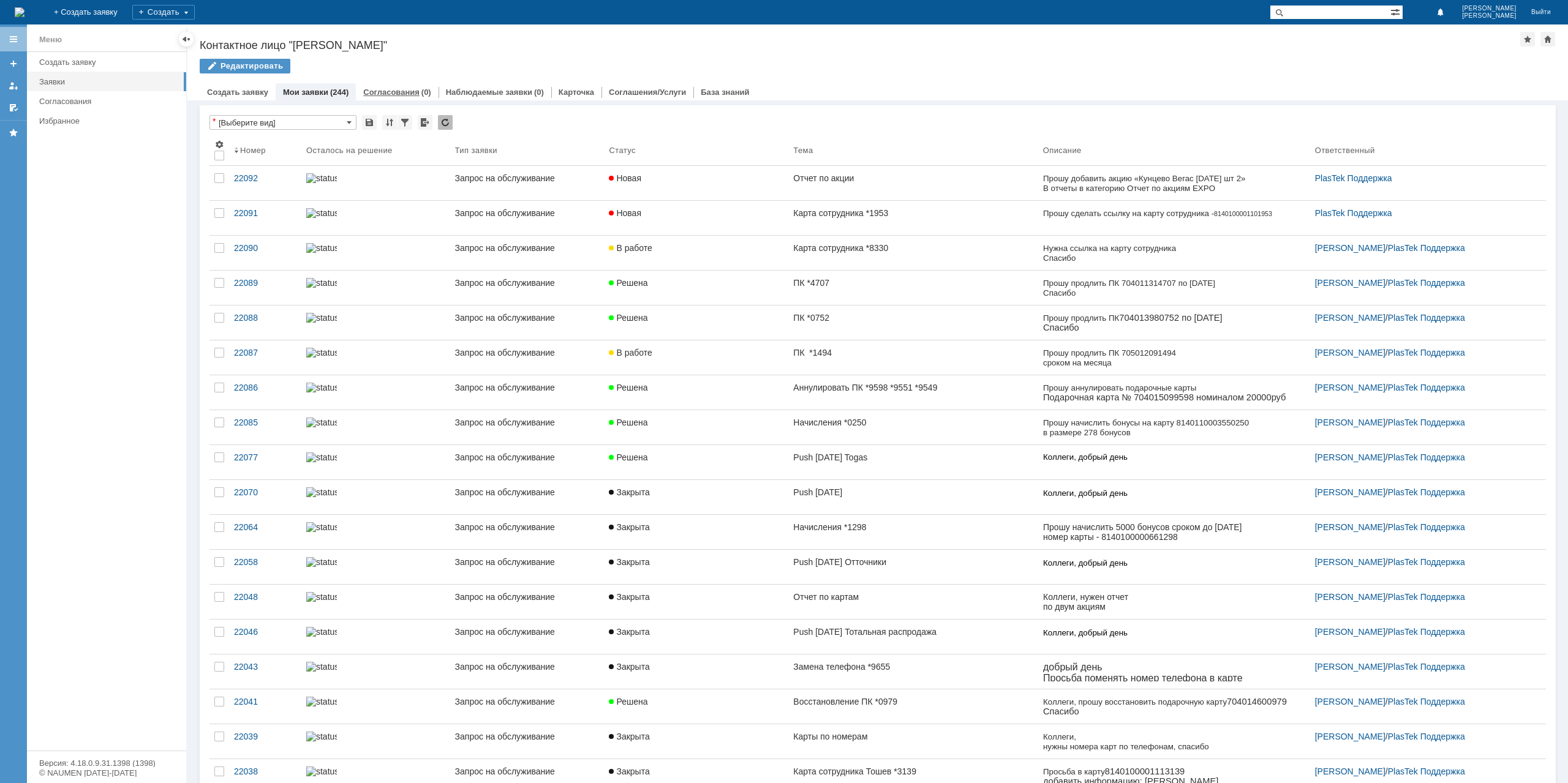
click at [387, 94] on link "Согласования" at bounding box center [391, 92] width 56 height 9
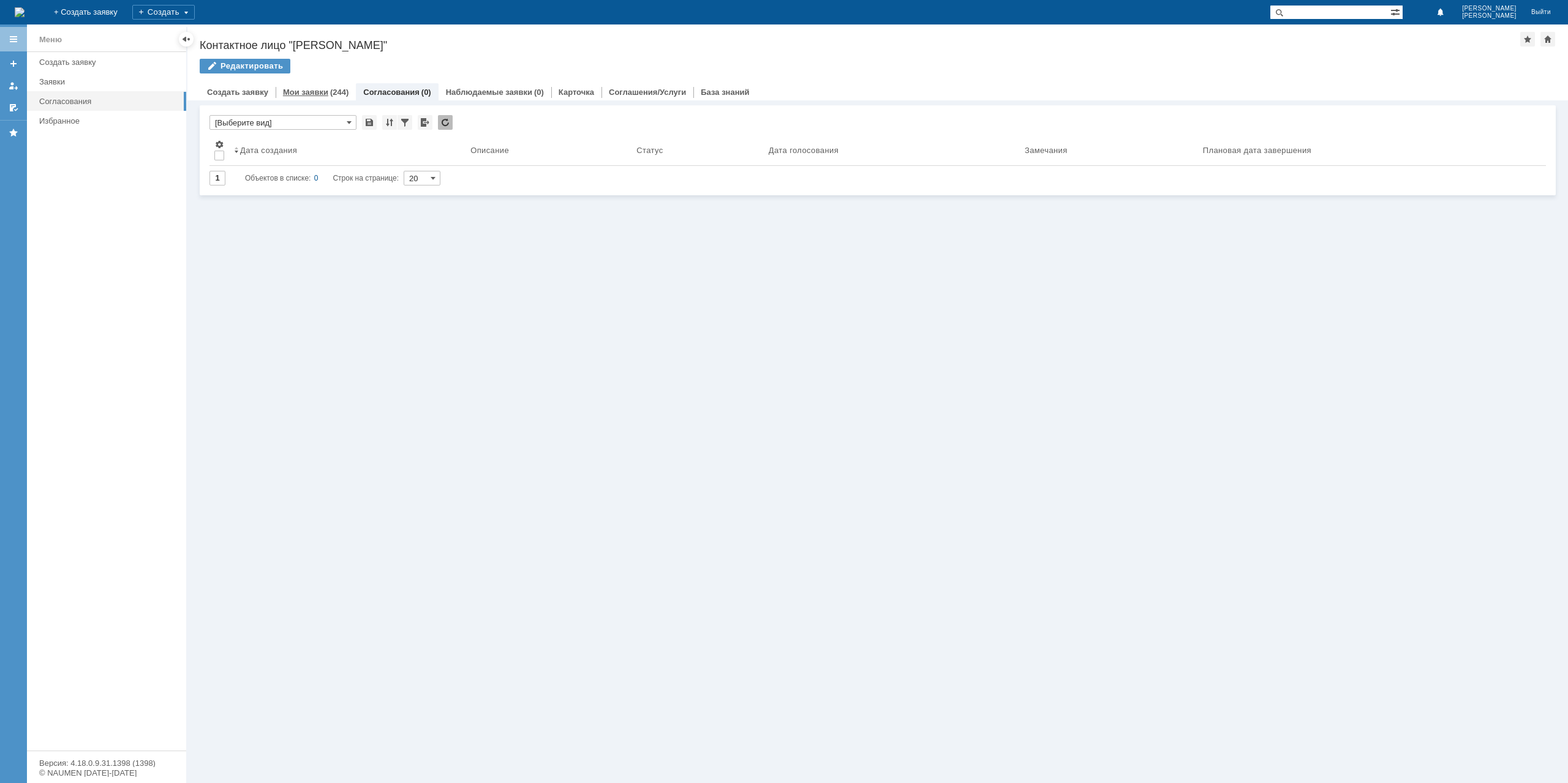
click at [304, 90] on link "Мои заявки" at bounding box center [305, 92] width 45 height 9
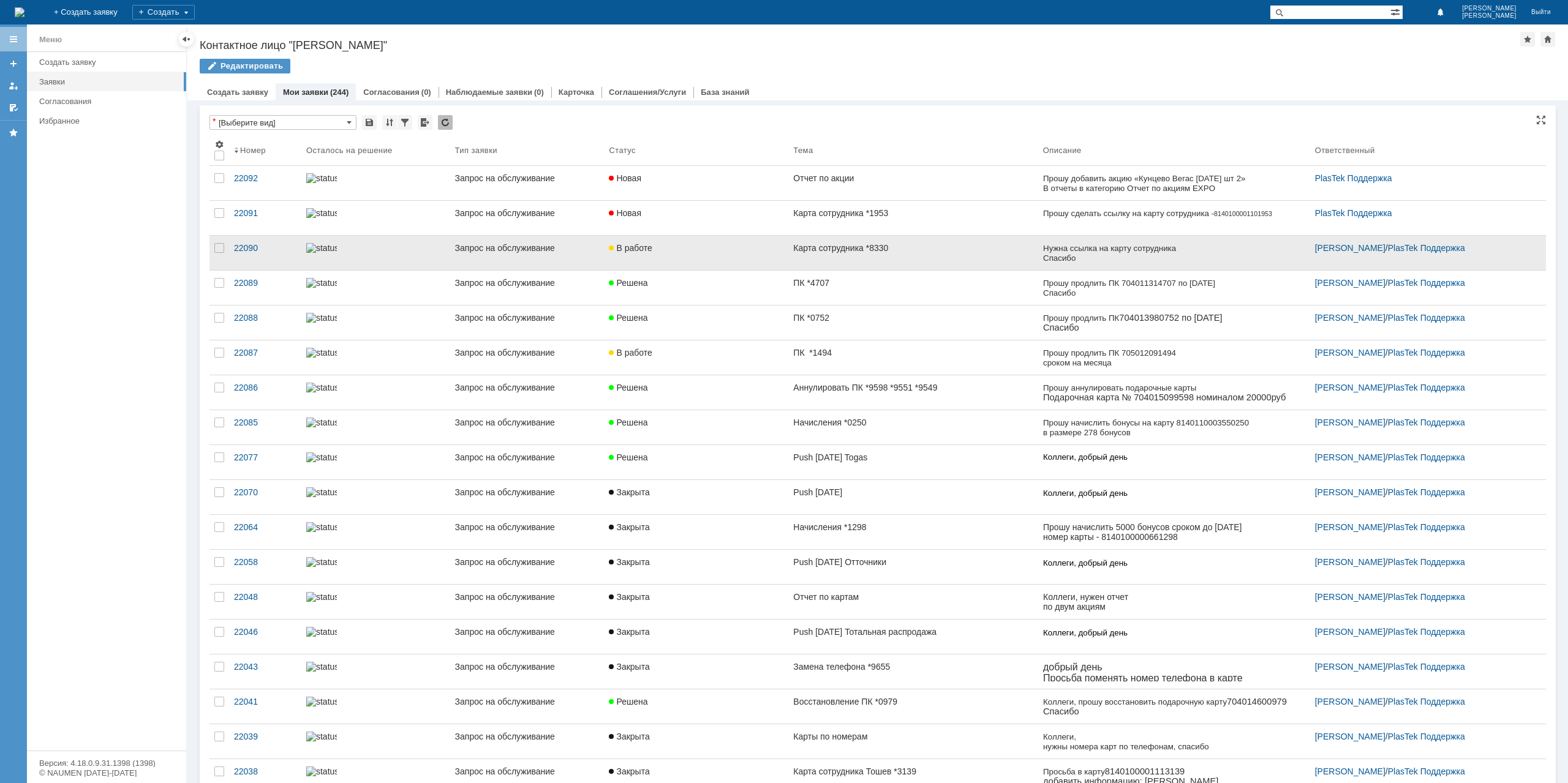
click at [746, 248] on div "В работе" at bounding box center [696, 248] width 175 height 10
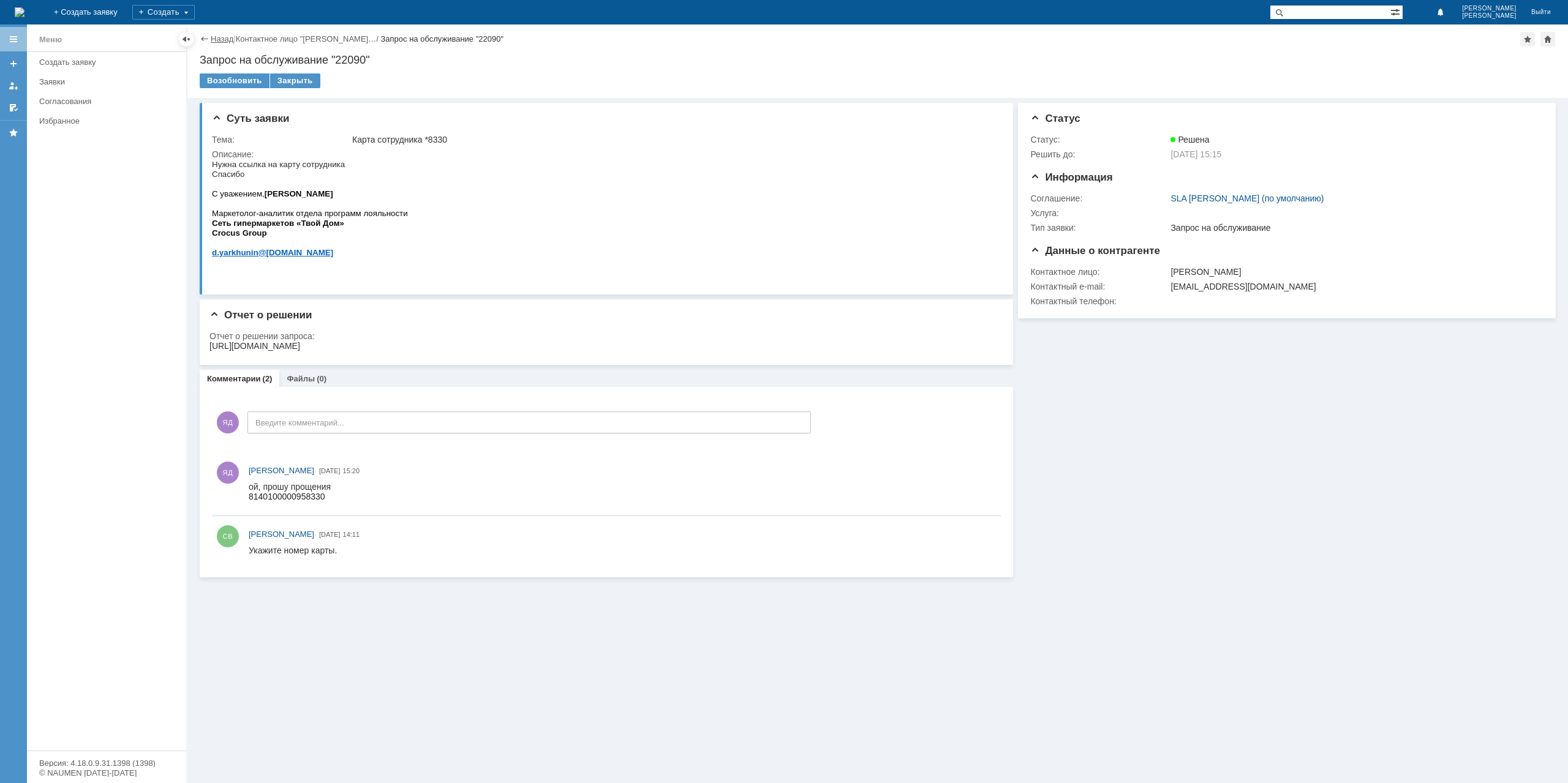
click at [220, 43] on link "Назад" at bounding box center [222, 39] width 22 height 9
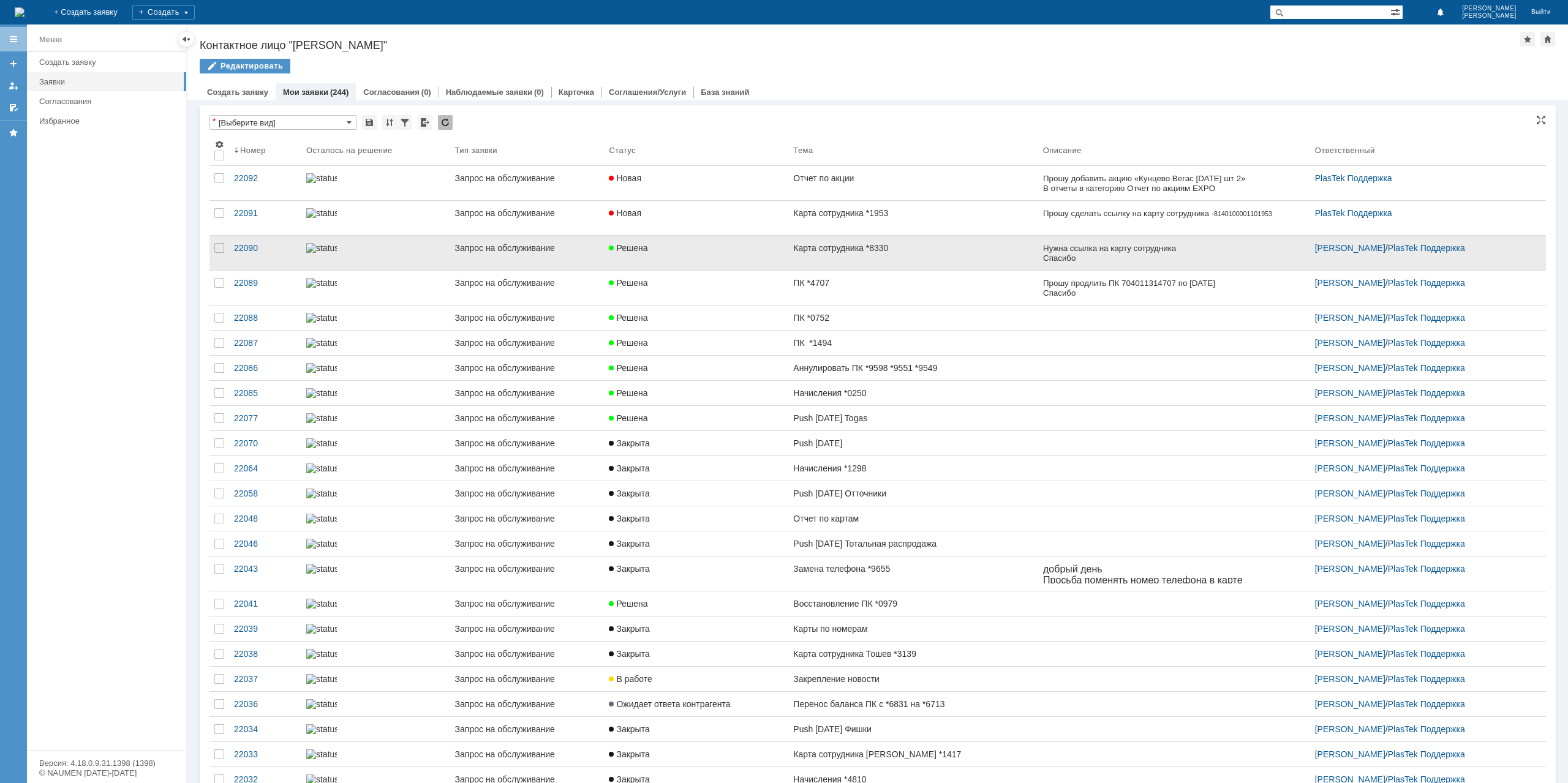
click at [737, 252] on div "Решена" at bounding box center [696, 248] width 175 height 10
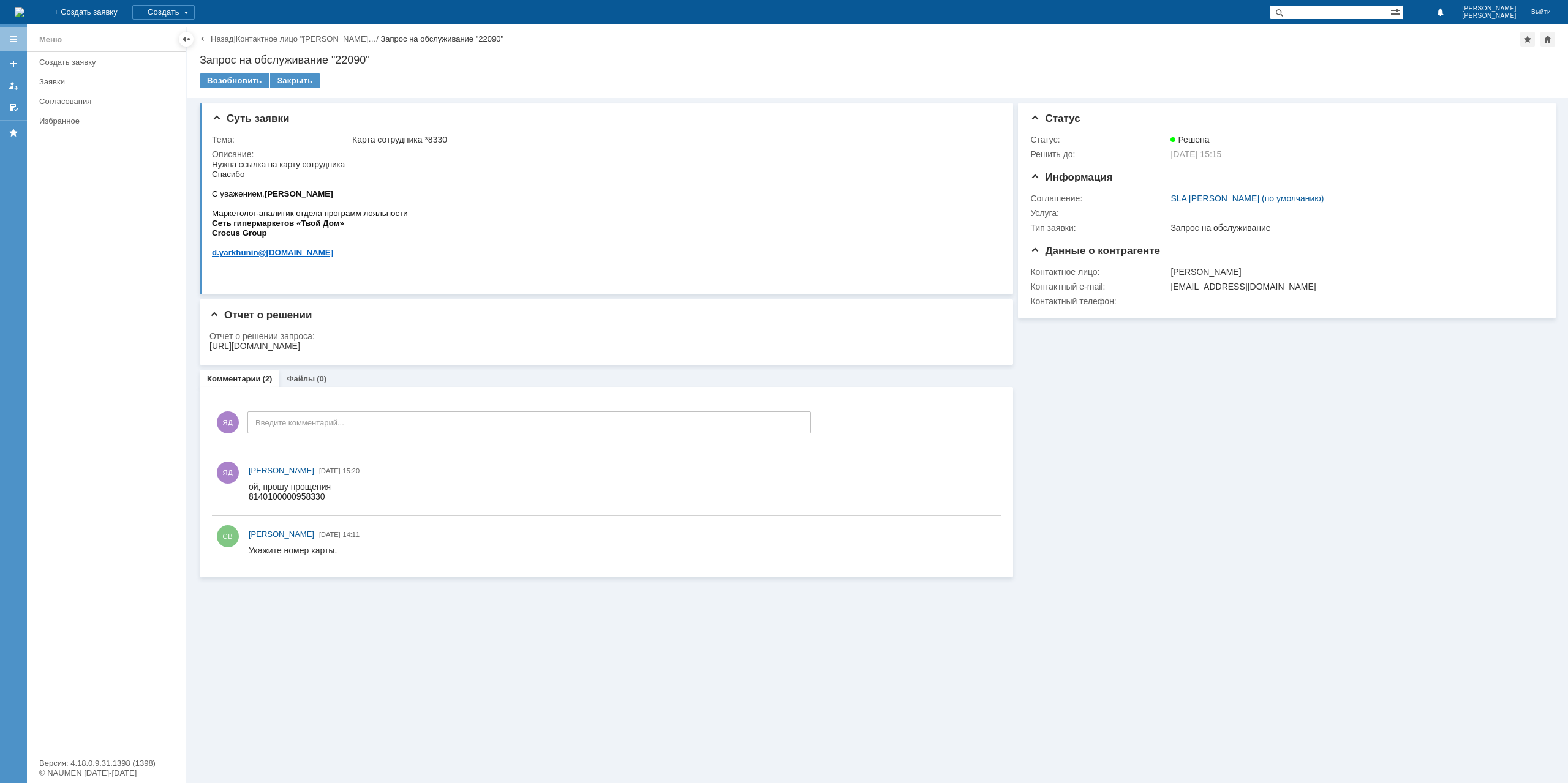
drag, startPoint x: 882, startPoint y: 343, endPoint x: 202, endPoint y: 349, distance: 680.0
click at [210, 349] on html "https://clubtvoydom.ru/walletemployee/?id=IRtnhImD4TeE9vdiqHmtuIGyImjb%2BAg%2BS…" at bounding box center [602, 346] width 785 height 11
copy div "https://clubtvoydom.ru/walletemployee/?id=IRtnhImD4TeE9vdiqHmtuIGyImjb%2BAg%2BS…"
click at [356, 168] on p "Нужна ссылка на карту сотрудника Спасибо" at bounding box center [309, 169] width 196 height 20
click at [295, 500] on span "8140100000958330" at bounding box center [287, 496] width 76 height 10
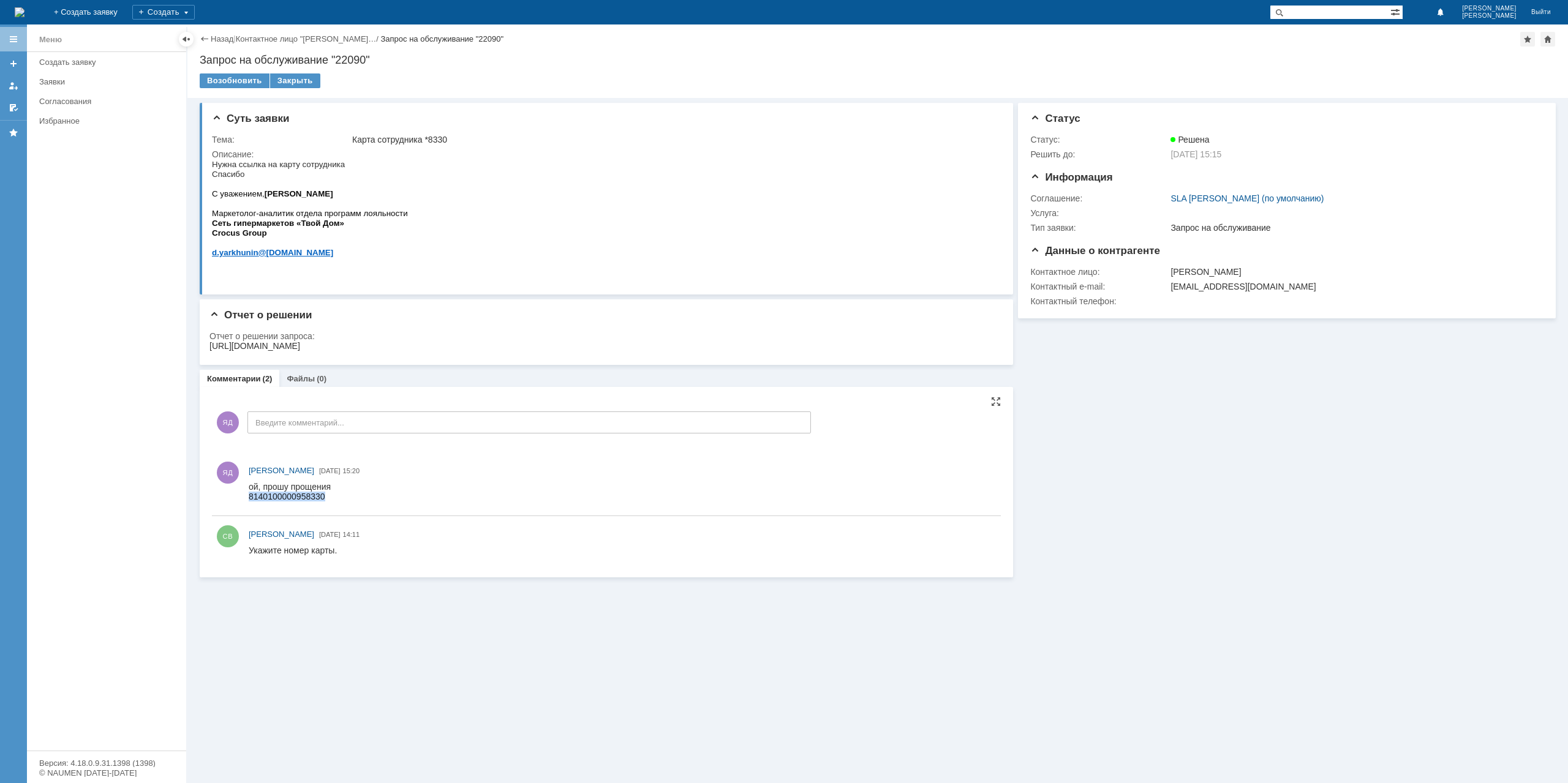
drag, startPoint x: 295, startPoint y: 500, endPoint x: 354, endPoint y: 482, distance: 61.7
click at [295, 500] on span "8140100000958330" at bounding box center [287, 496] width 76 height 10
copy span "8140100000958330"
click at [219, 36] on link "Назад" at bounding box center [222, 39] width 22 height 9
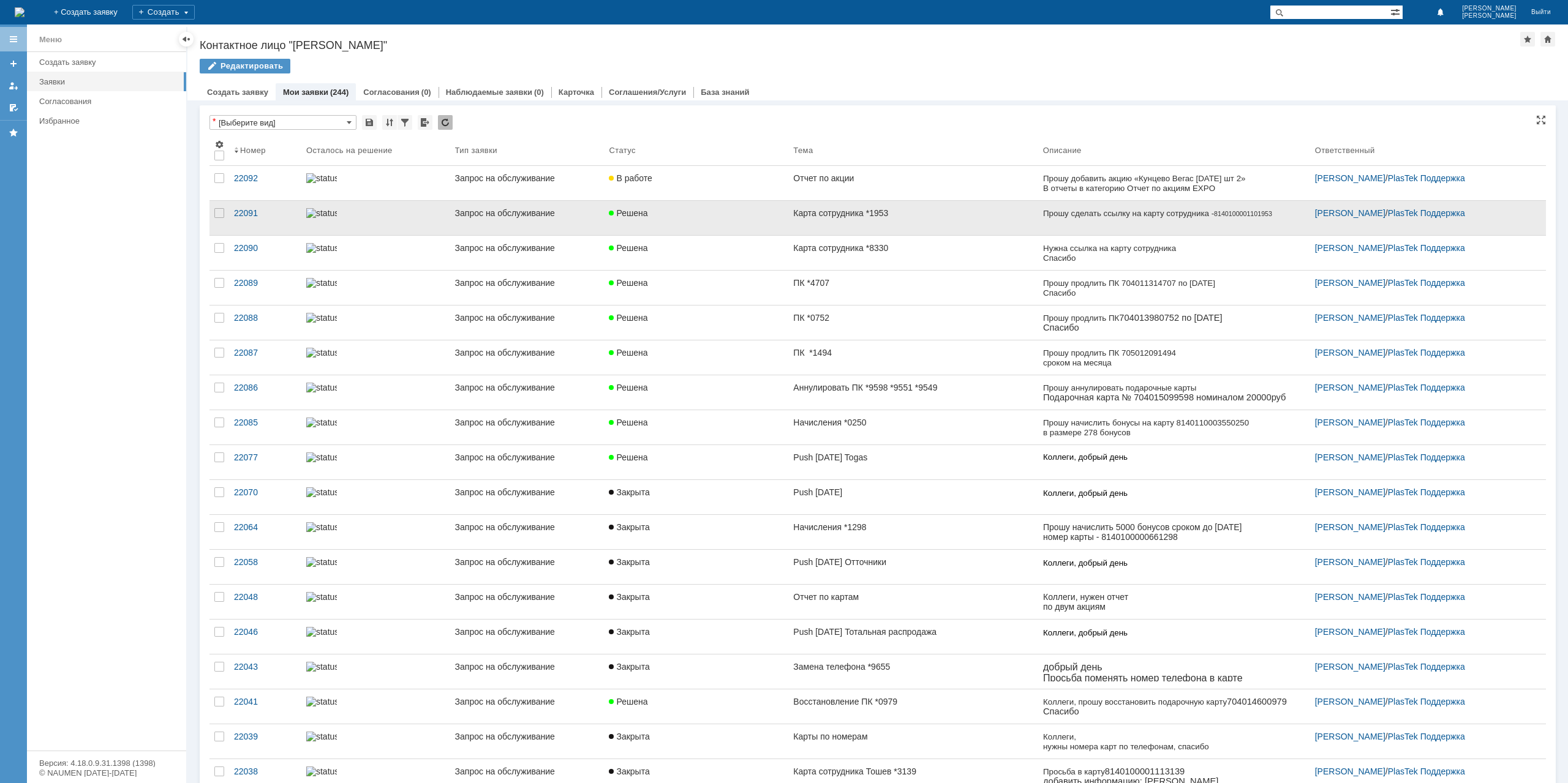
click at [755, 223] on link "Решена" at bounding box center [696, 218] width 185 height 34
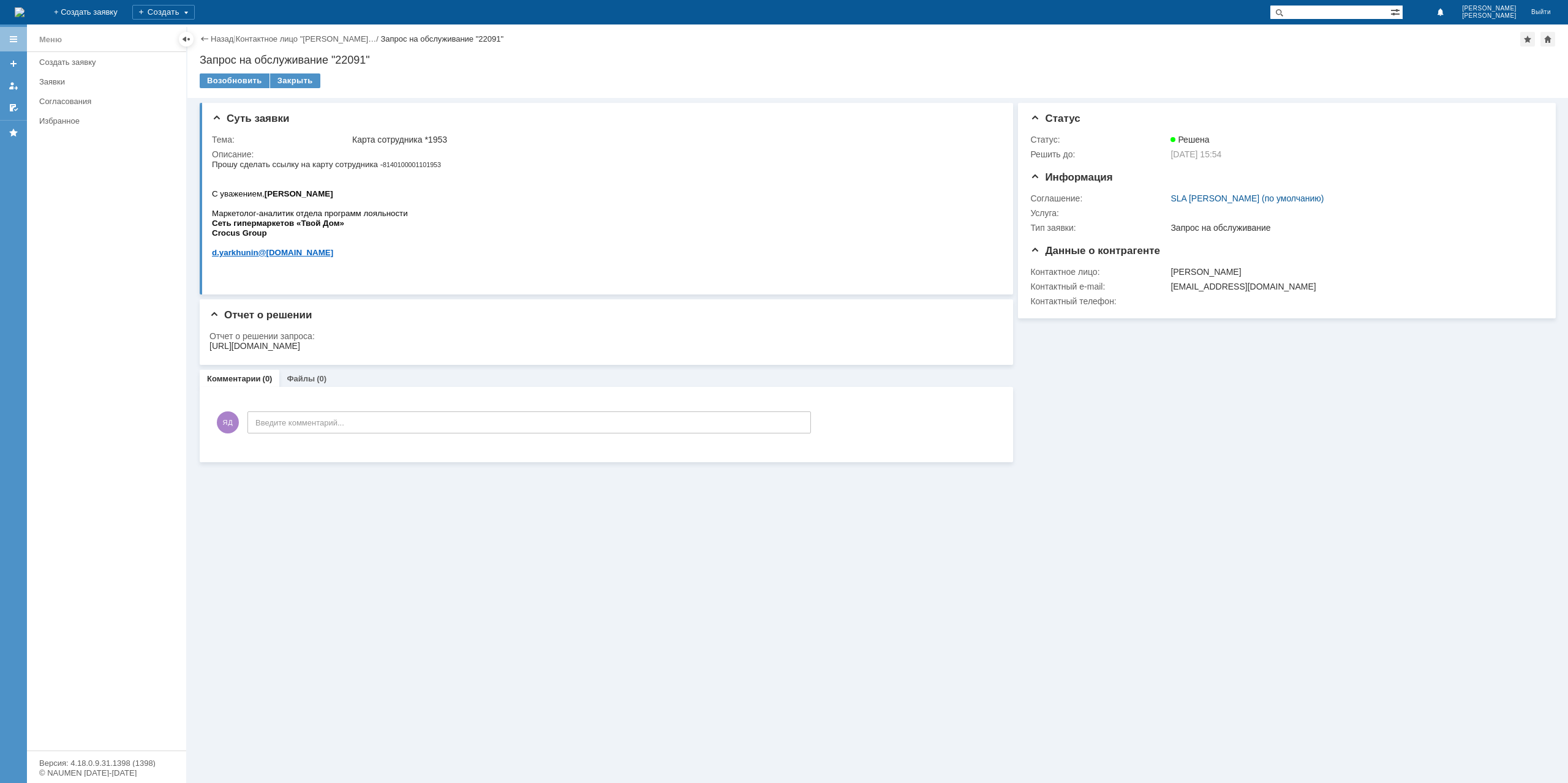
click at [406, 165] on span "8140100001101953" at bounding box center [412, 164] width 58 height 7
copy span "8140100001101953"
click at [300, 343] on div "[URL][DOMAIN_NAME]" at bounding box center [255, 345] width 90 height 10
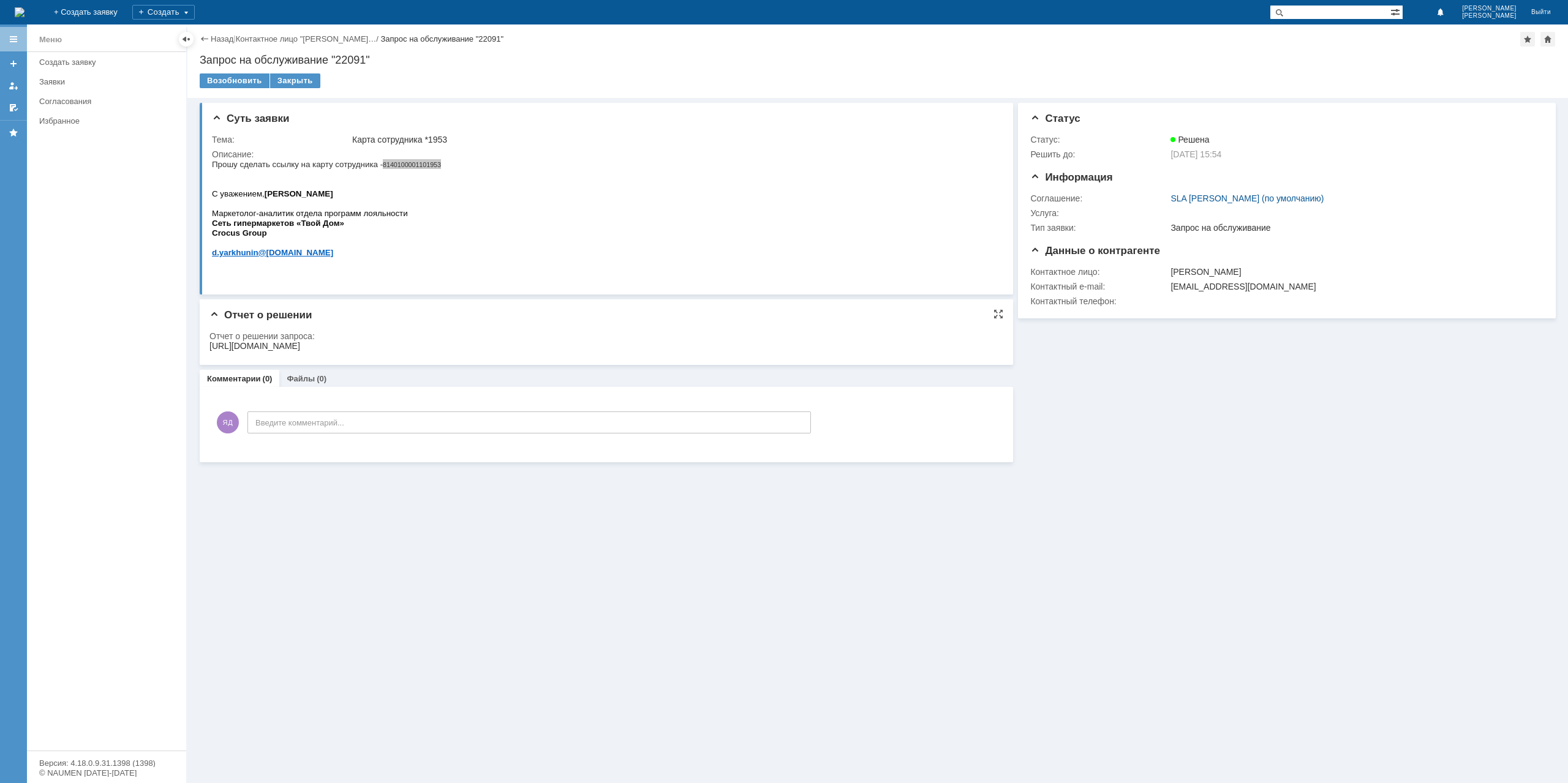
click at [300, 343] on div "[URL][DOMAIN_NAME]" at bounding box center [255, 345] width 90 height 10
copy div "[URL][DOMAIN_NAME]"
click at [226, 39] on link "Назад" at bounding box center [222, 39] width 22 height 9
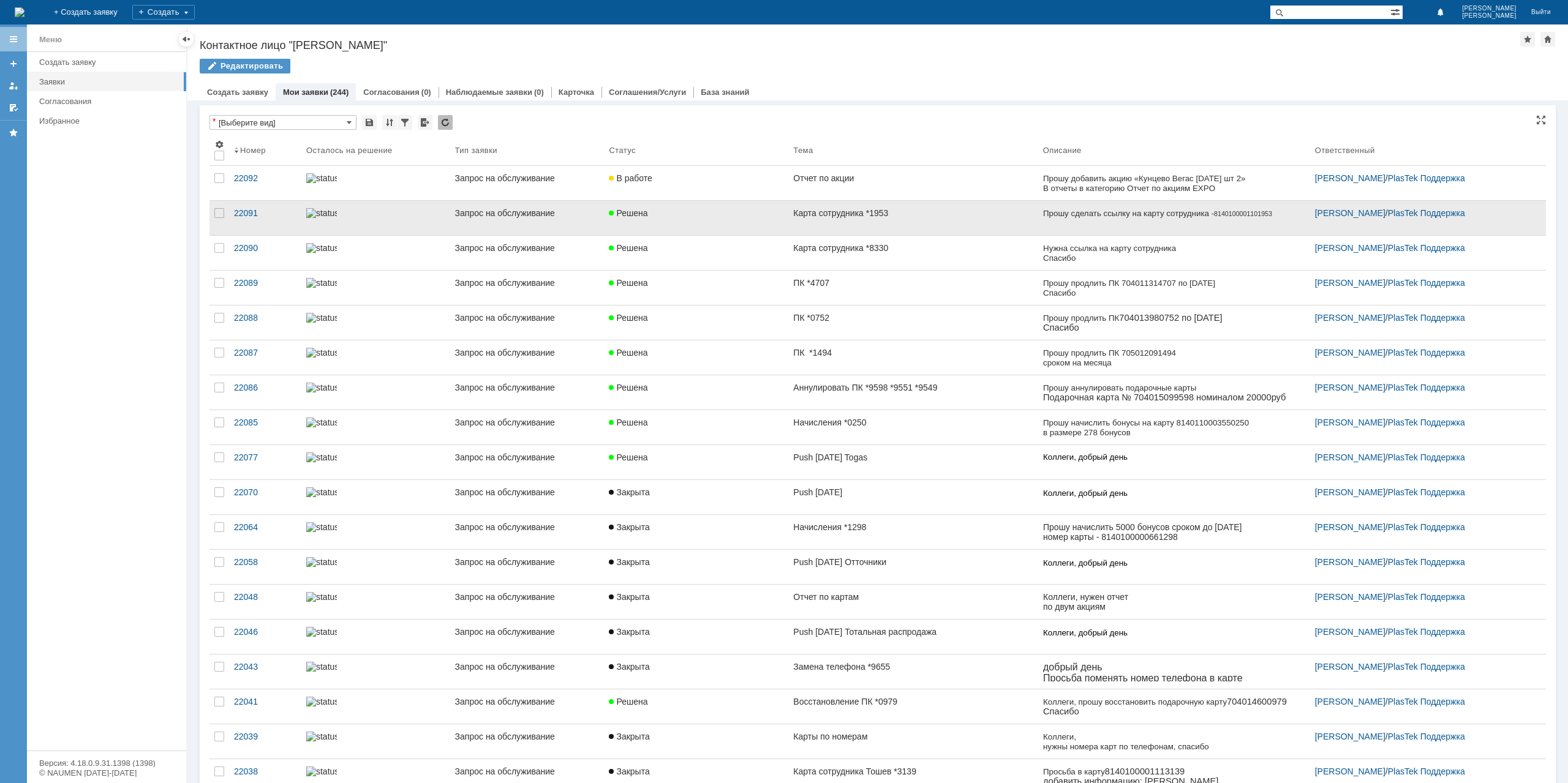
click at [922, 225] on link "Карта сотрудника *1953" at bounding box center [913, 218] width 249 height 34
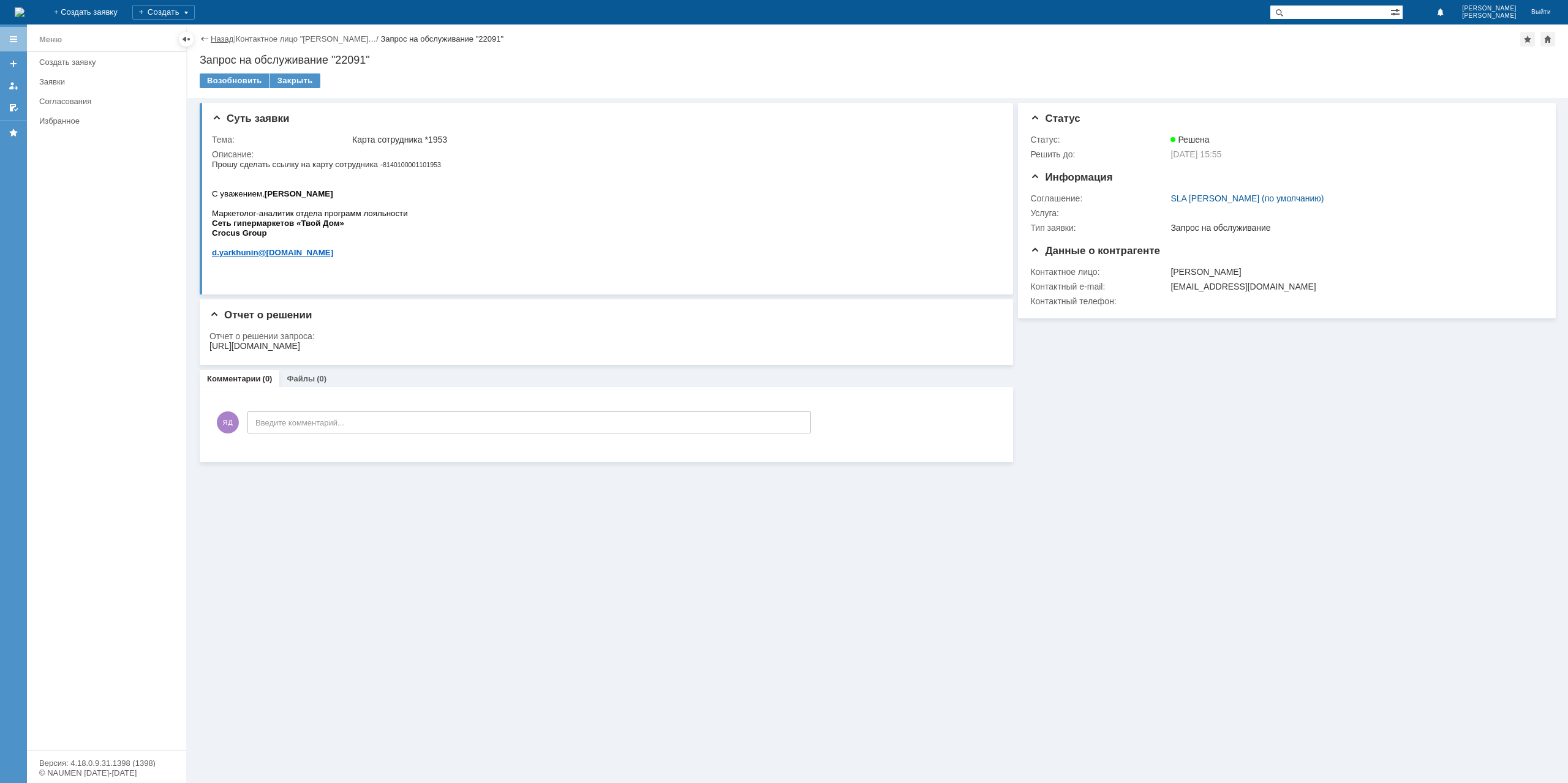
click at [219, 35] on link "Назад" at bounding box center [222, 39] width 22 height 9
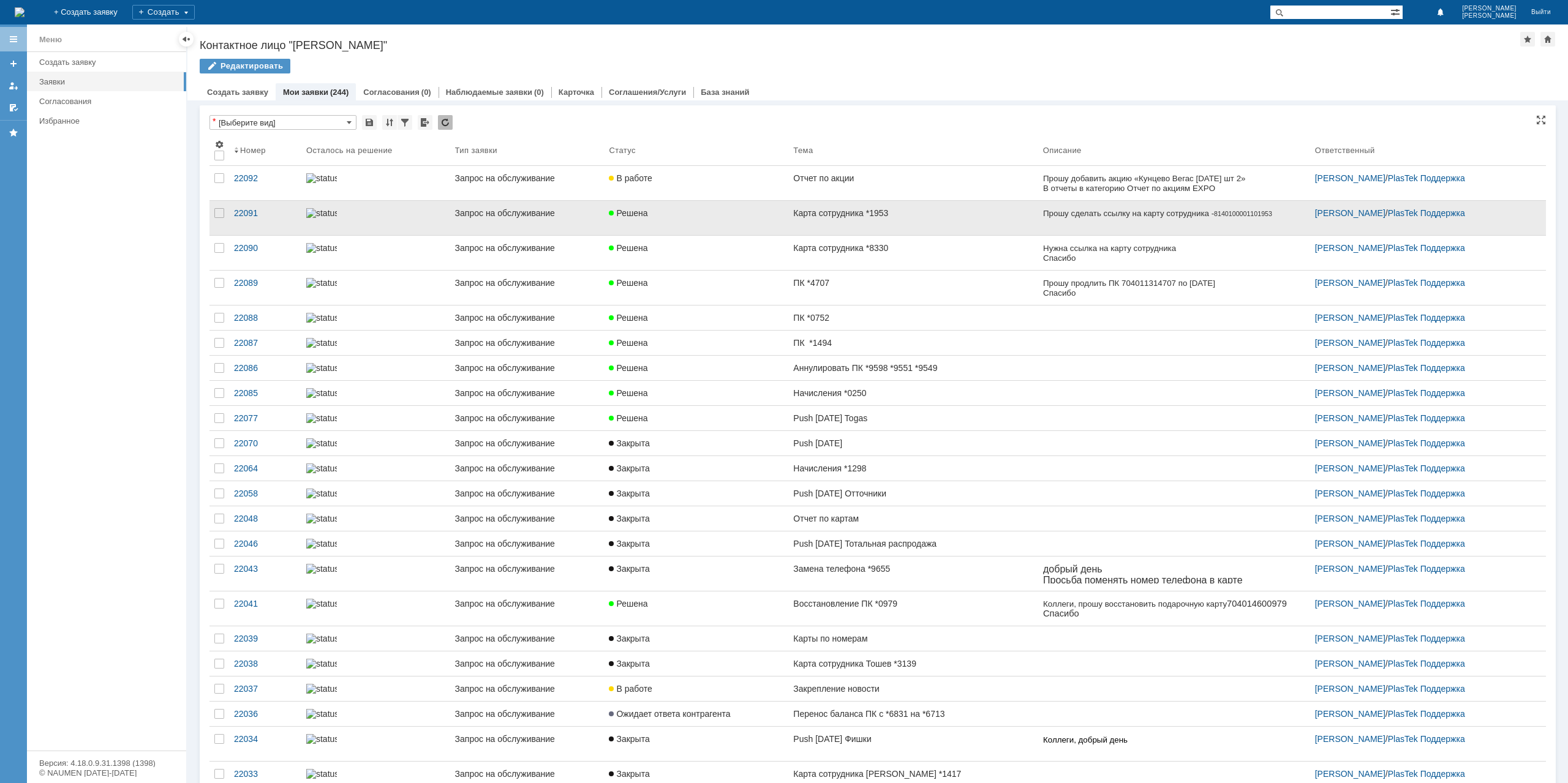
click at [818, 223] on link "Карта сотрудника *1953" at bounding box center [913, 218] width 249 height 34
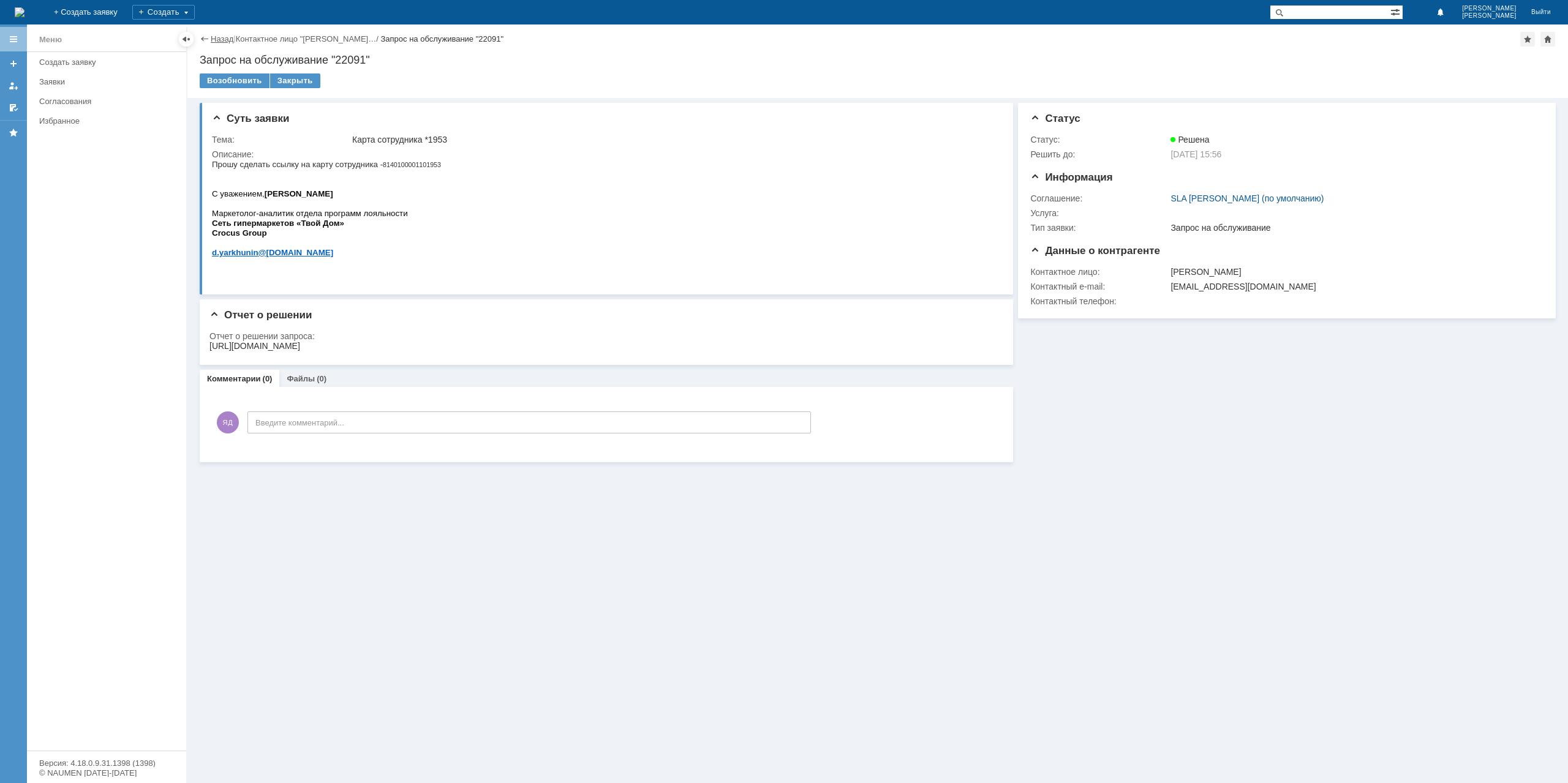
click at [217, 37] on link "Назад" at bounding box center [222, 39] width 22 height 9
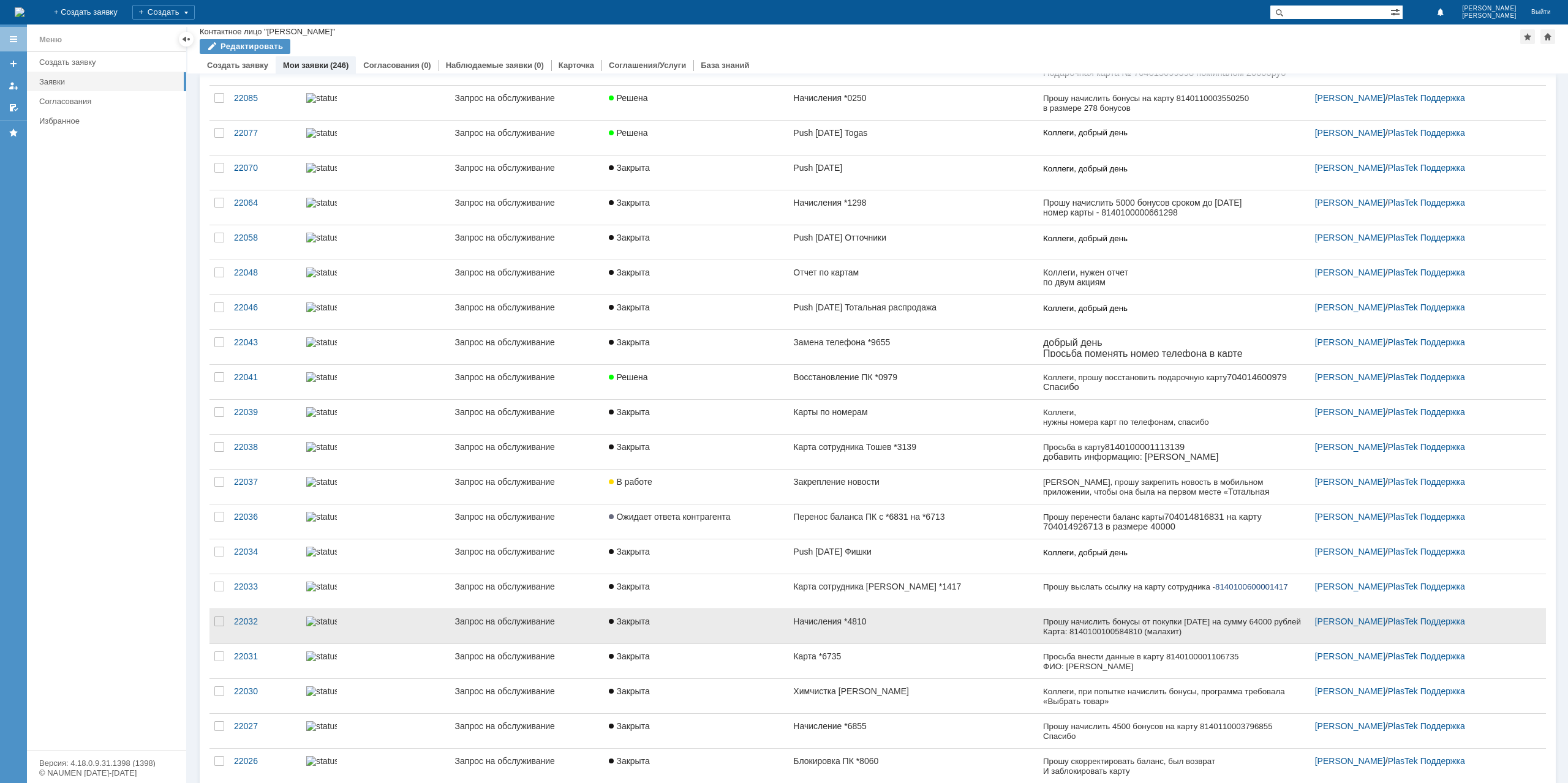
click at [951, 626] on link "Начисления *4810" at bounding box center [913, 626] width 249 height 34
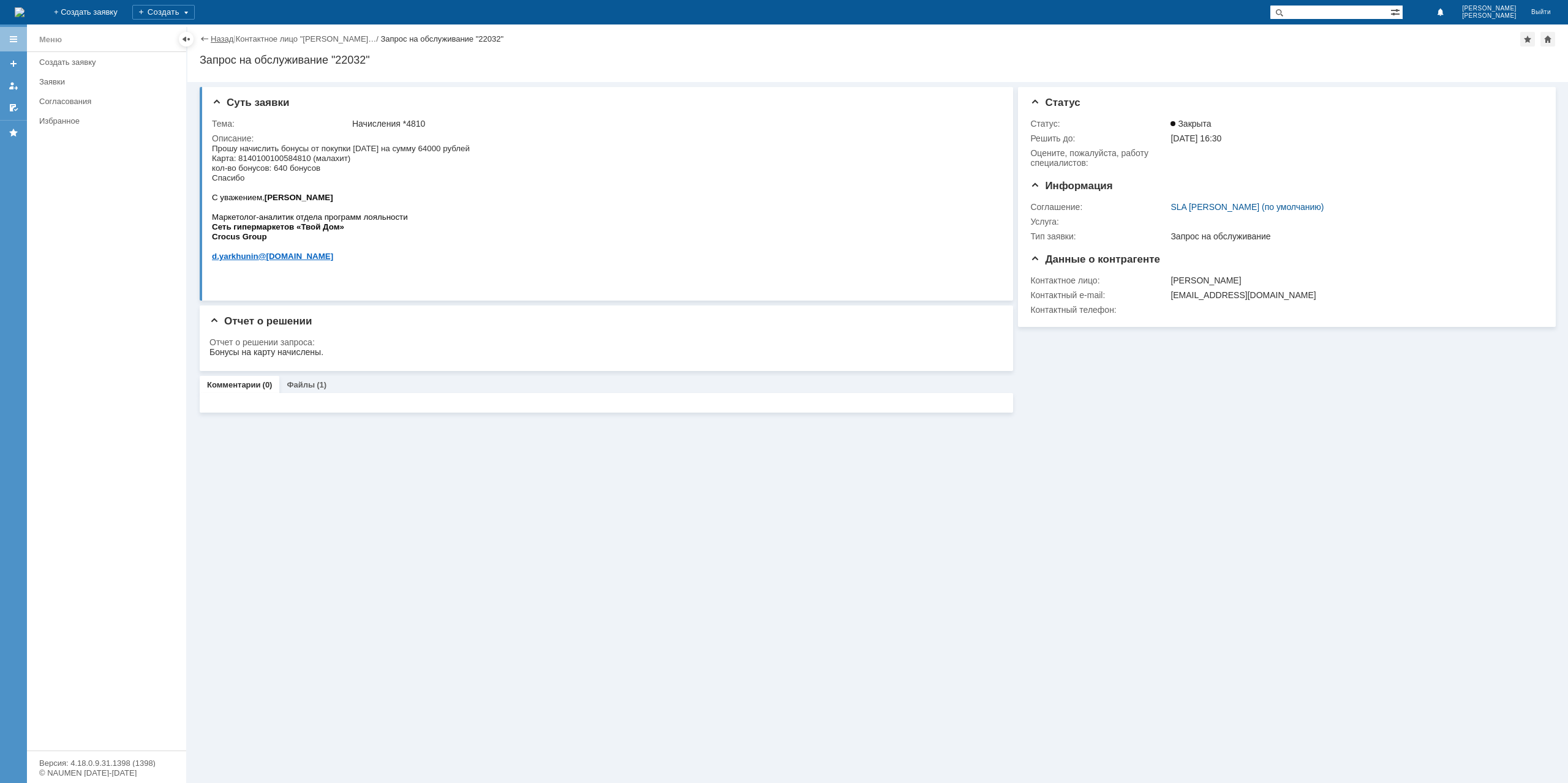
click at [222, 41] on link "Назад" at bounding box center [222, 39] width 22 height 9
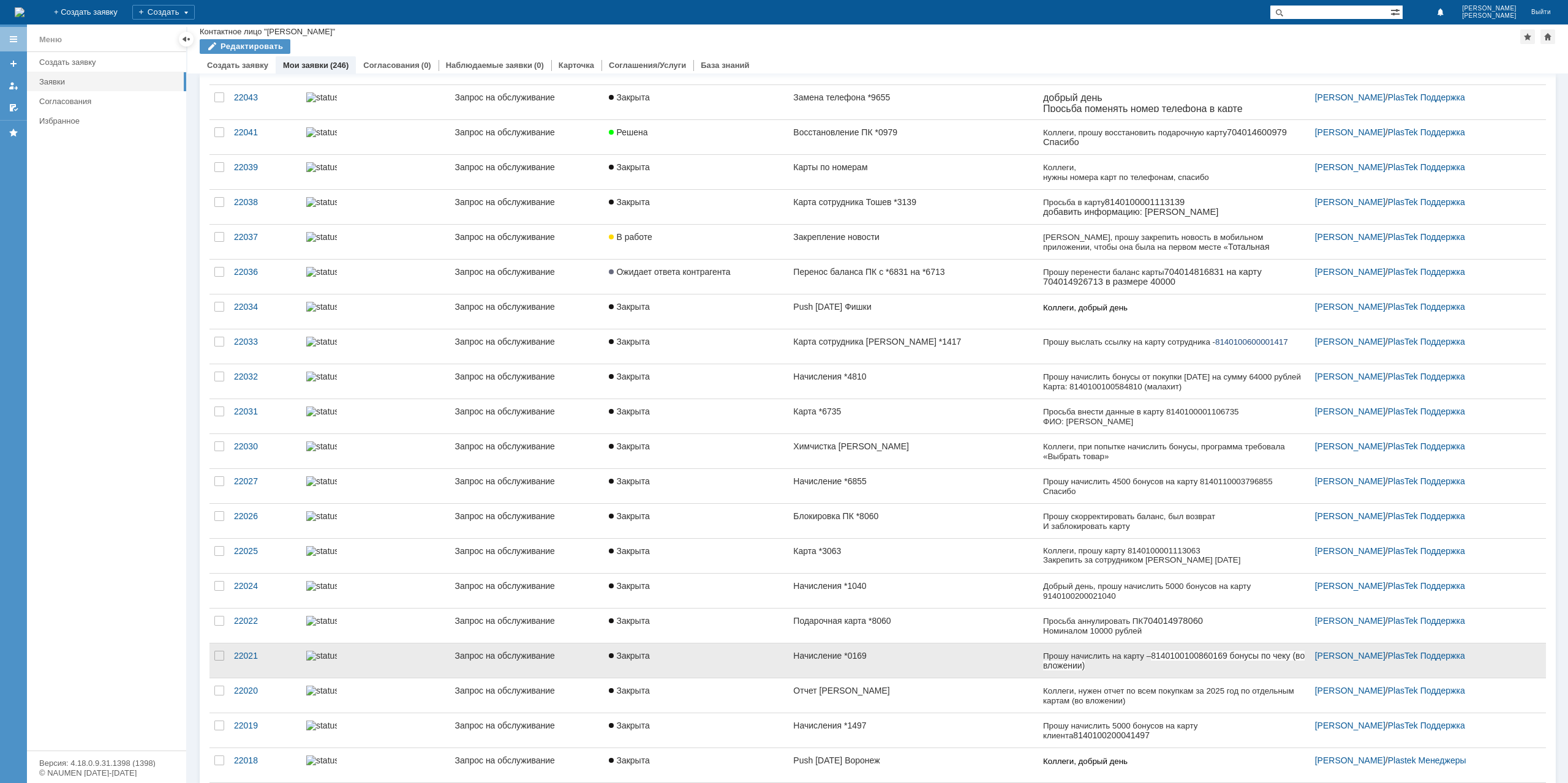
click at [864, 652] on div "Начисление *0169" at bounding box center [913, 655] width 239 height 10
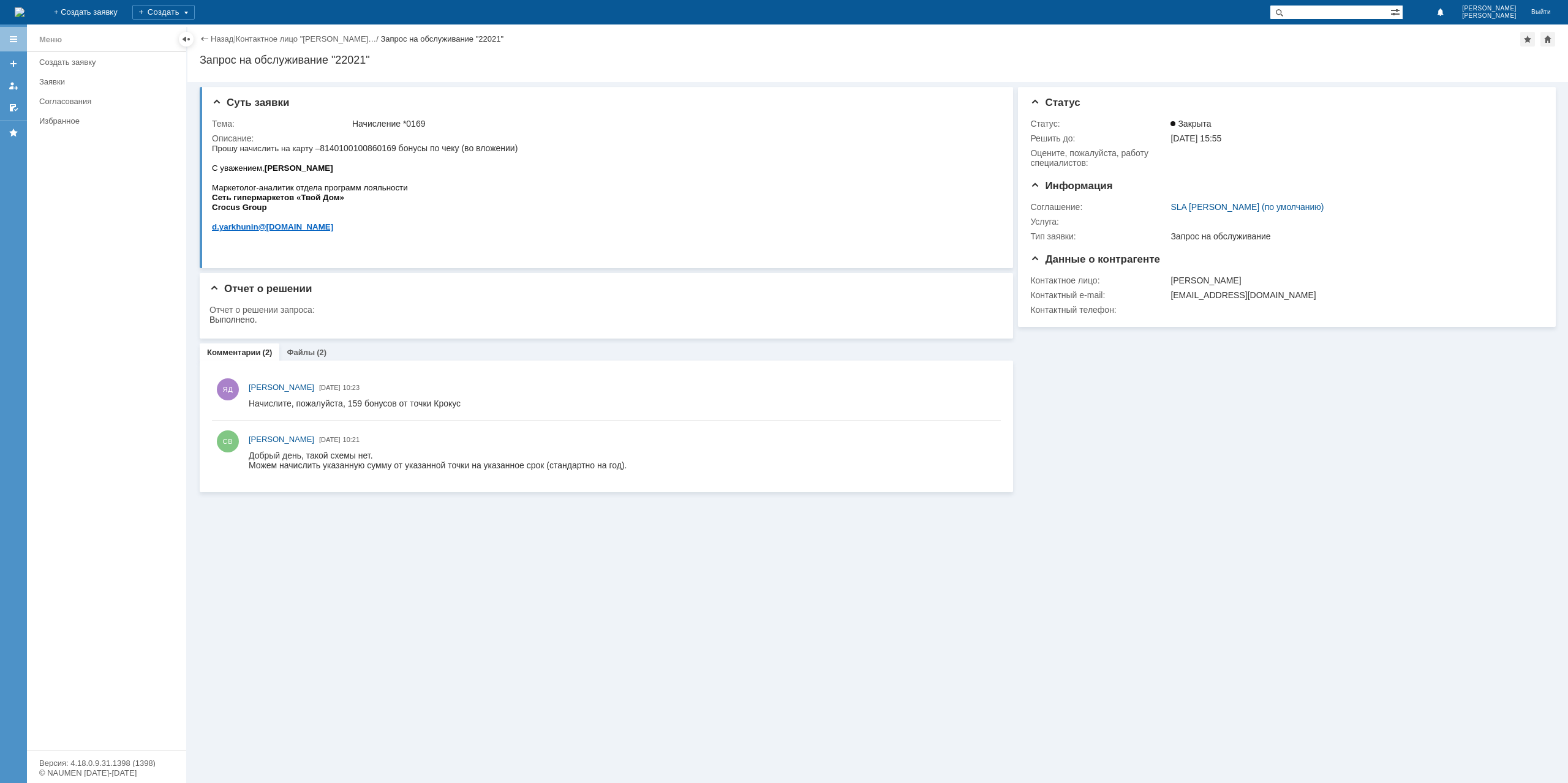
click at [224, 44] on div "Назад | Контактное лицо "[PERSON_NAME]… / Запрос на обслуживание "22021"" at bounding box center [878, 39] width 1356 height 14
click at [229, 34] on div "Назад | Контактное лицо "[PERSON_NAME]… / Запрос на обслуживание "22021"" at bounding box center [878, 39] width 1356 height 14
click at [218, 35] on link "Назад" at bounding box center [222, 39] width 22 height 9
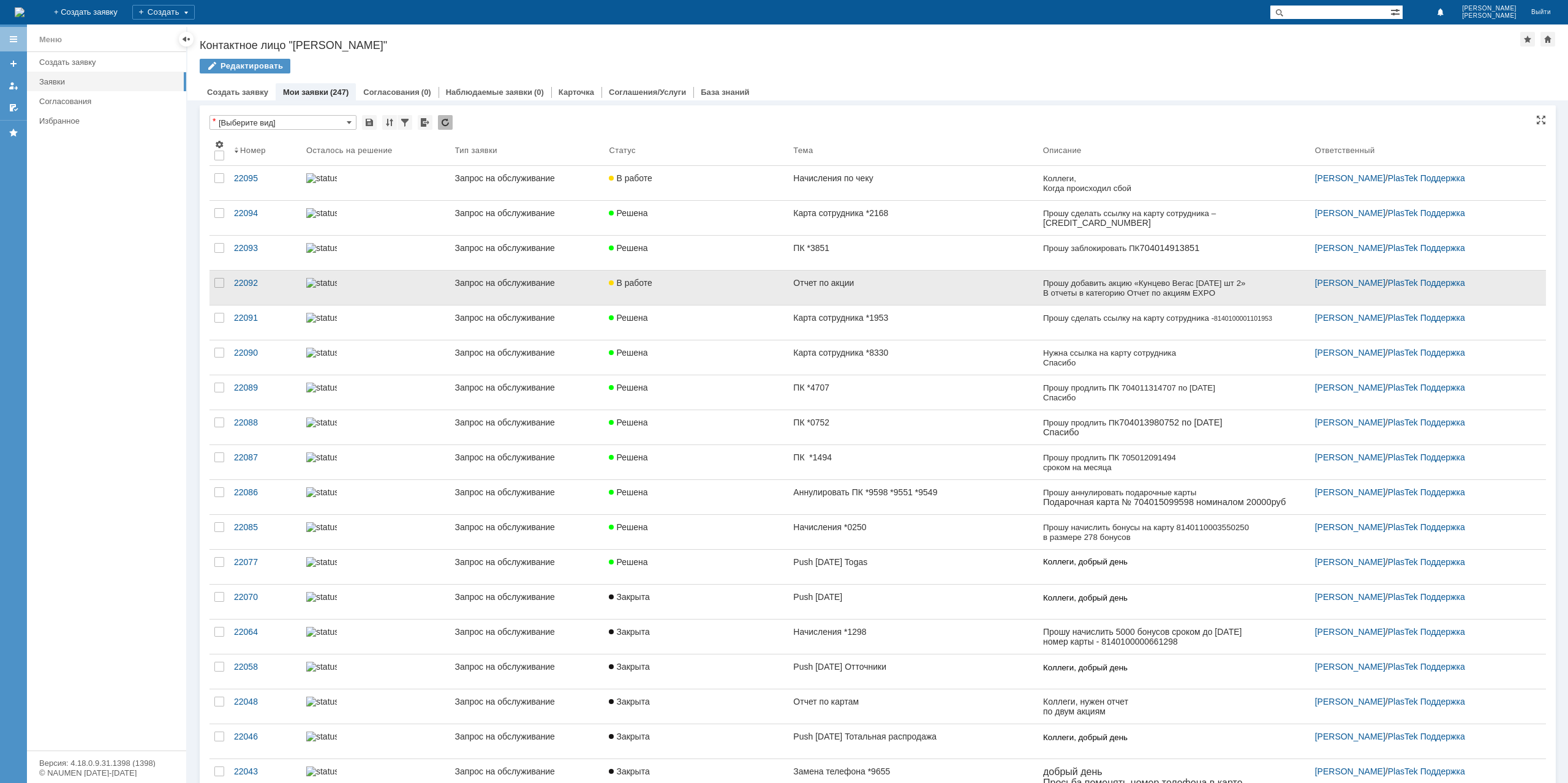
click at [897, 295] on link "Отчет по акции" at bounding box center [913, 288] width 249 height 34
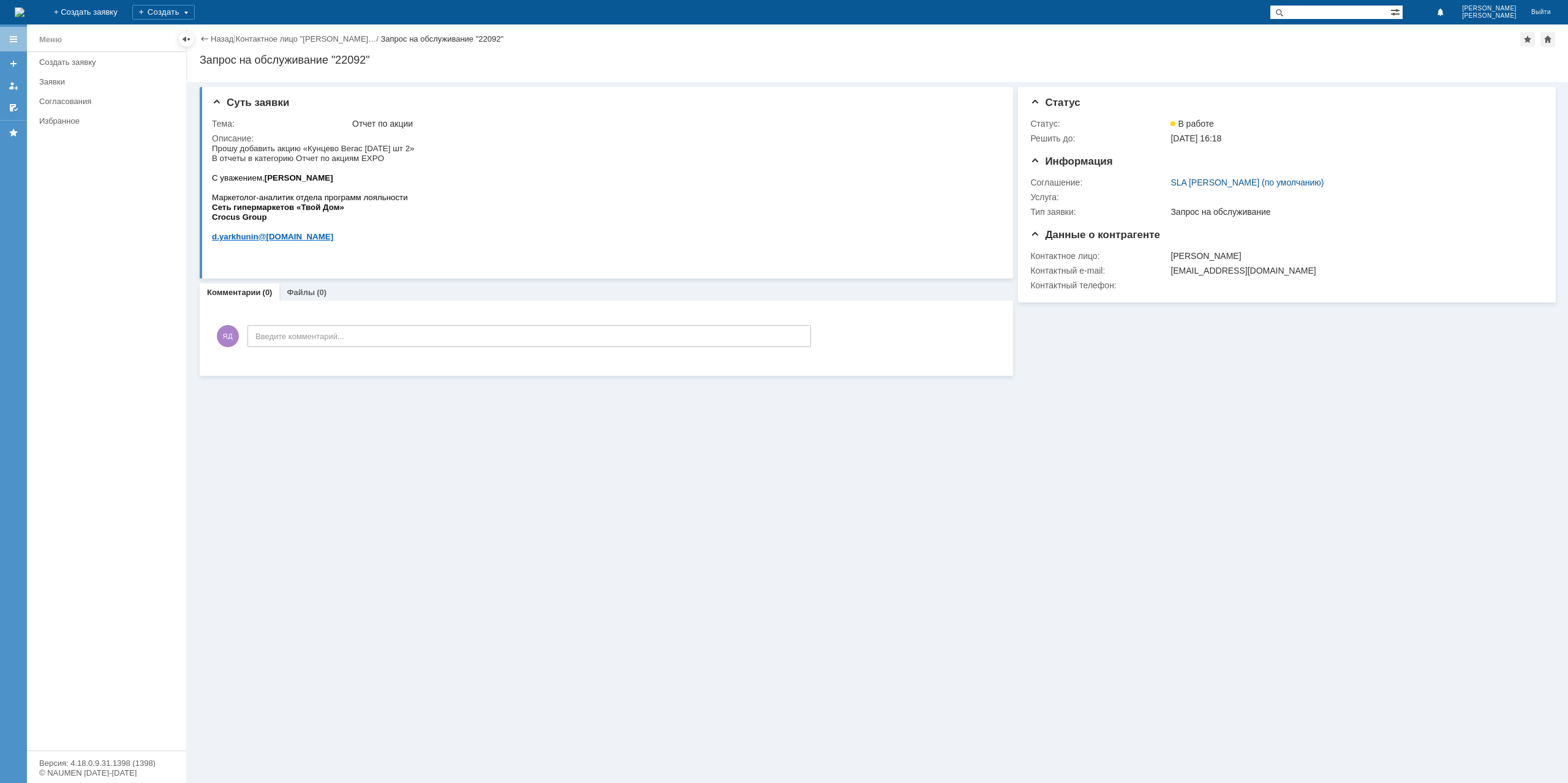
click at [216, 34] on div "Назад | Контактное лицо "[PERSON_NAME]… / Запрос на обслуживание "22092"" at bounding box center [878, 39] width 1356 height 14
click at [218, 34] on link "Назад" at bounding box center [222, 39] width 22 height 9
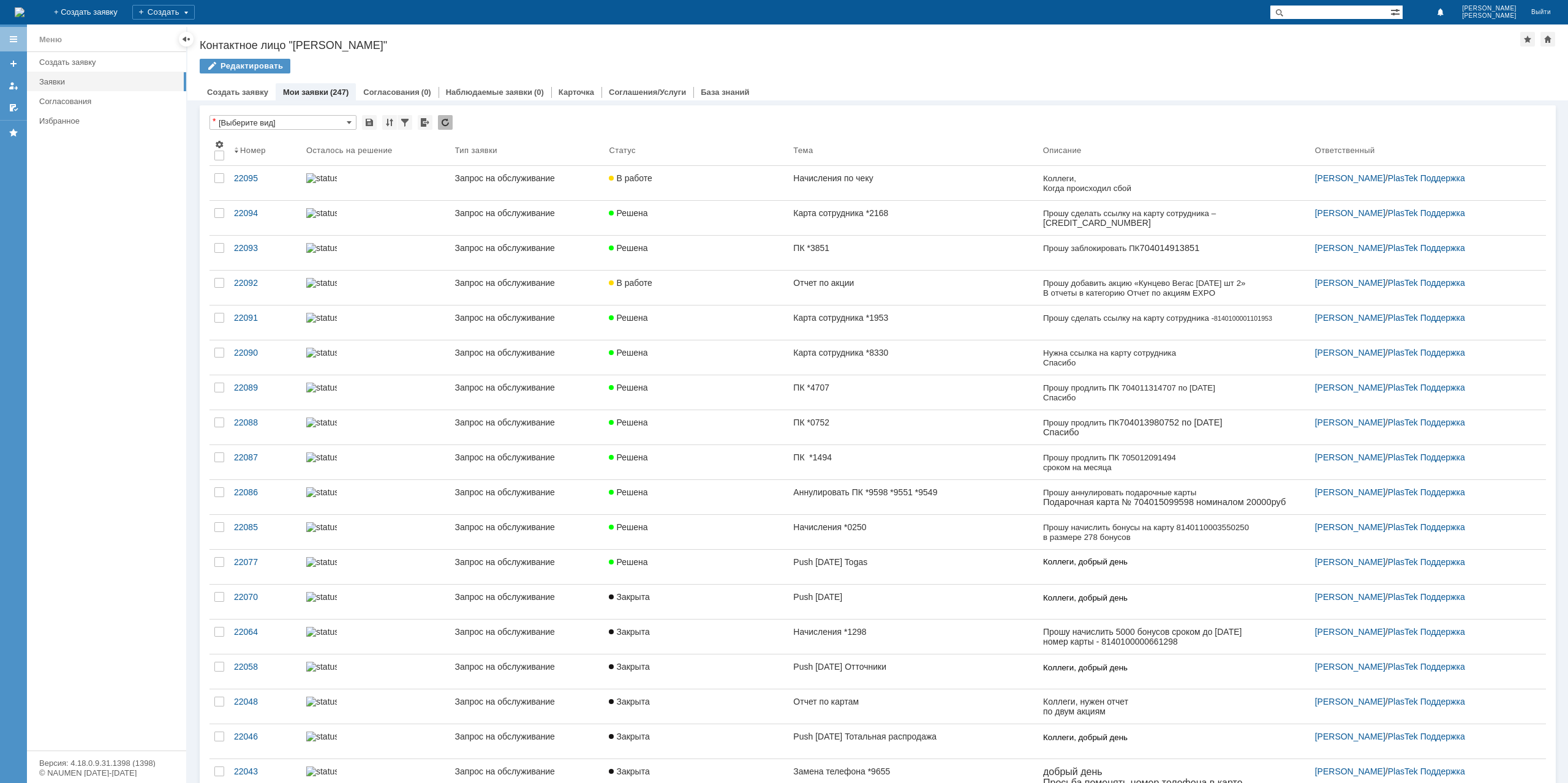
click at [1353, 11] on input "text" at bounding box center [1330, 12] width 121 height 14
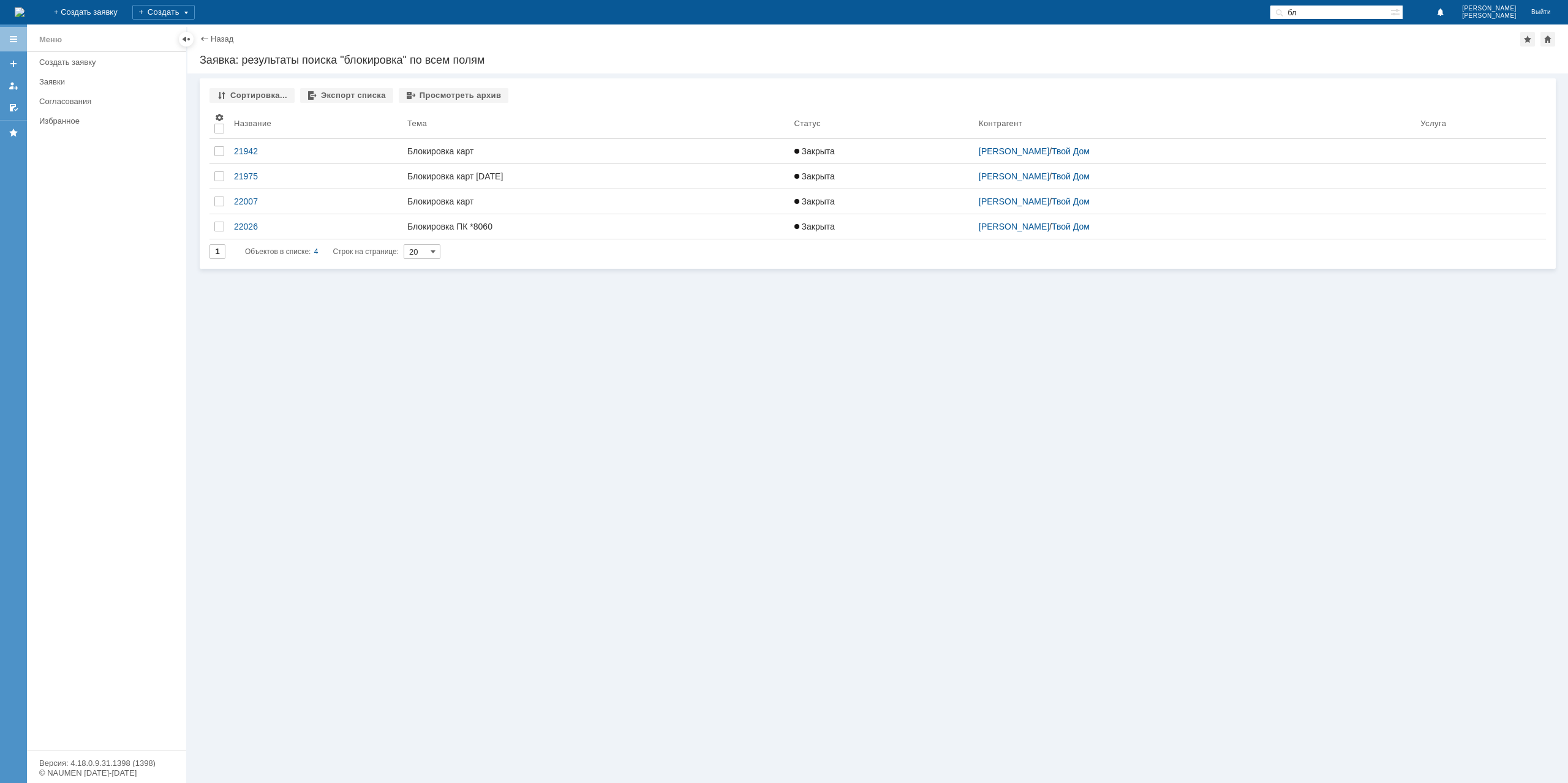
type input "б"
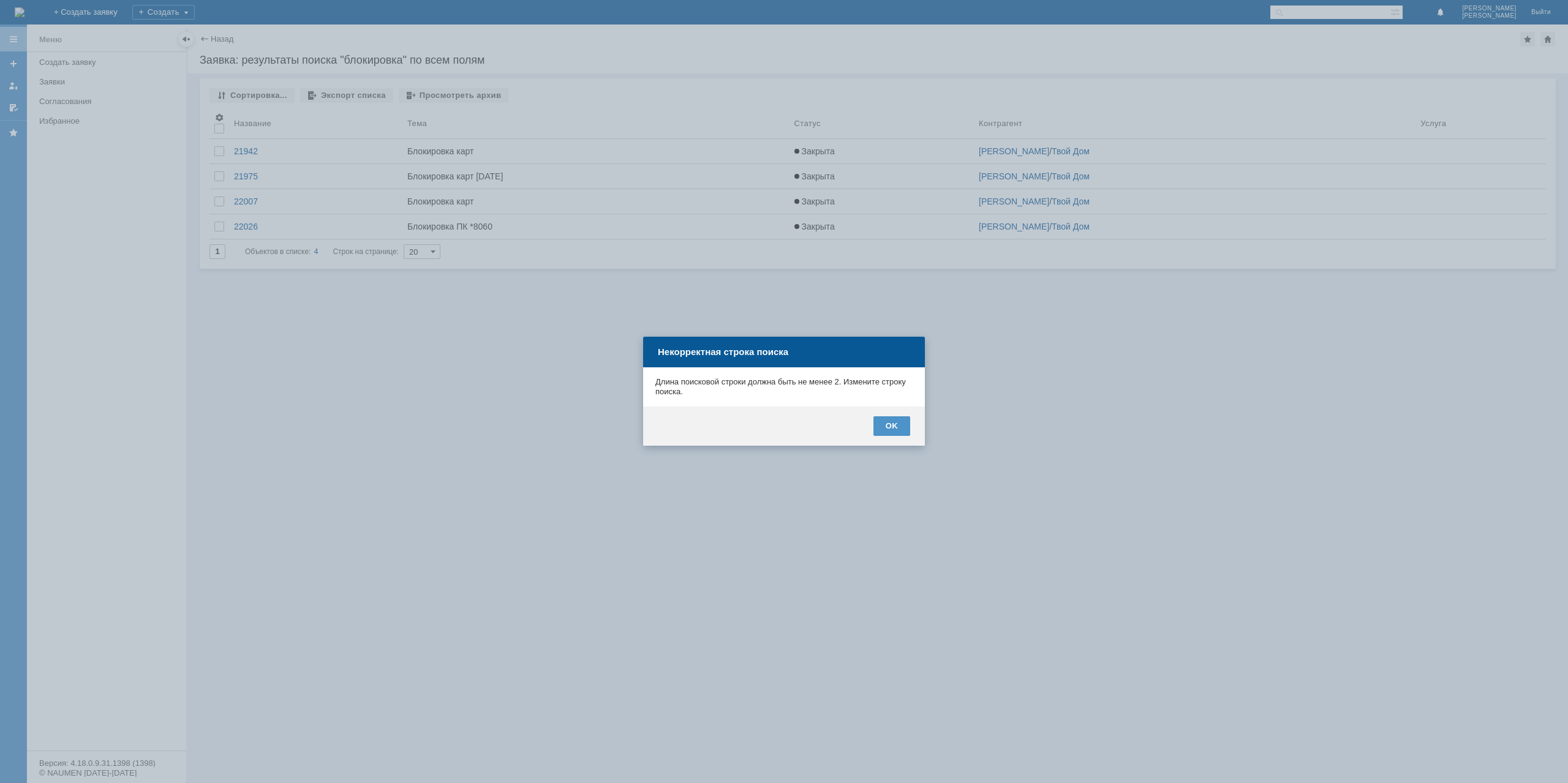
click at [894, 423] on div "OK" at bounding box center [892, 426] width 37 height 20
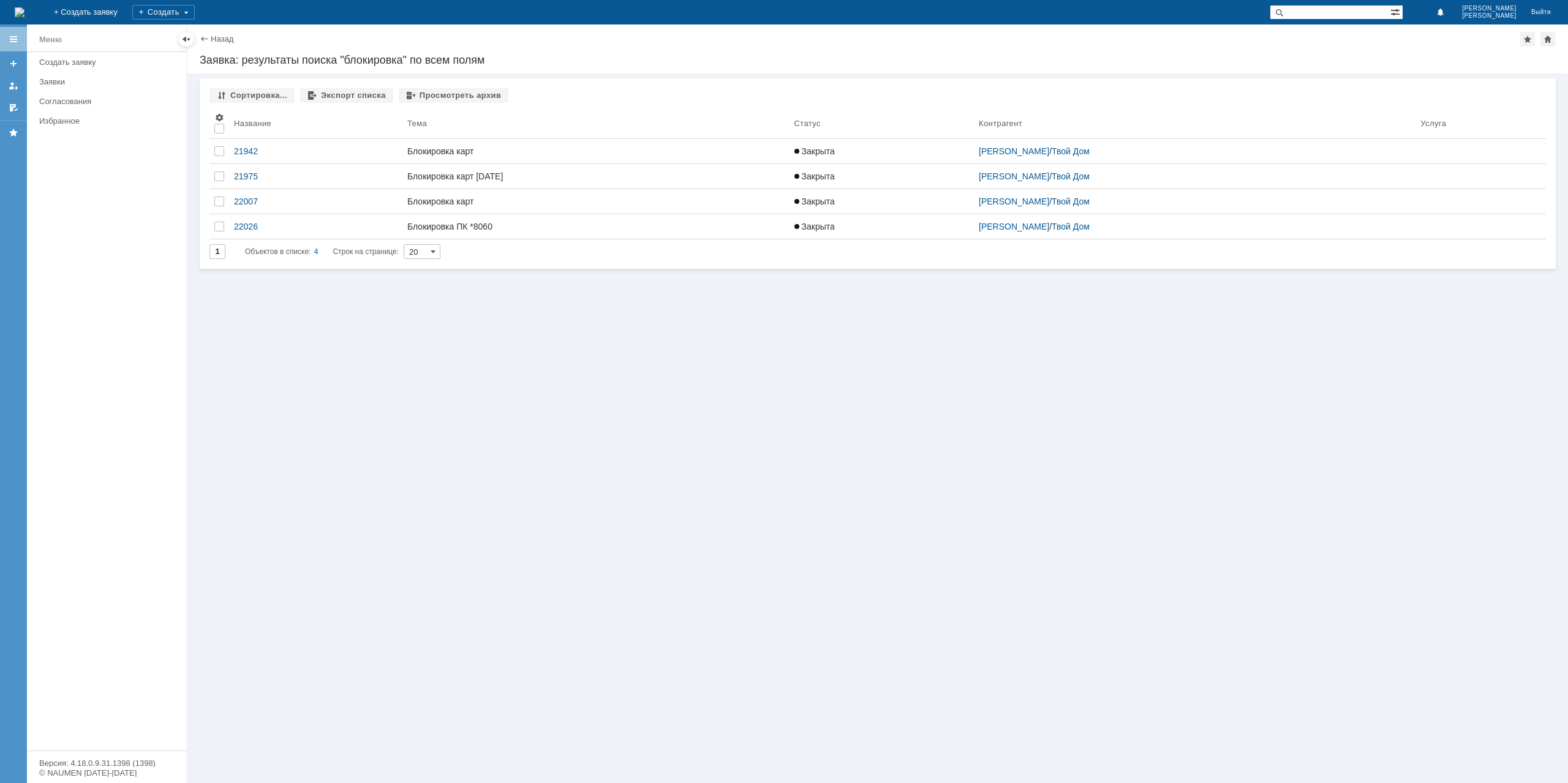
click at [211, 37] on link "Назад" at bounding box center [222, 39] width 22 height 9
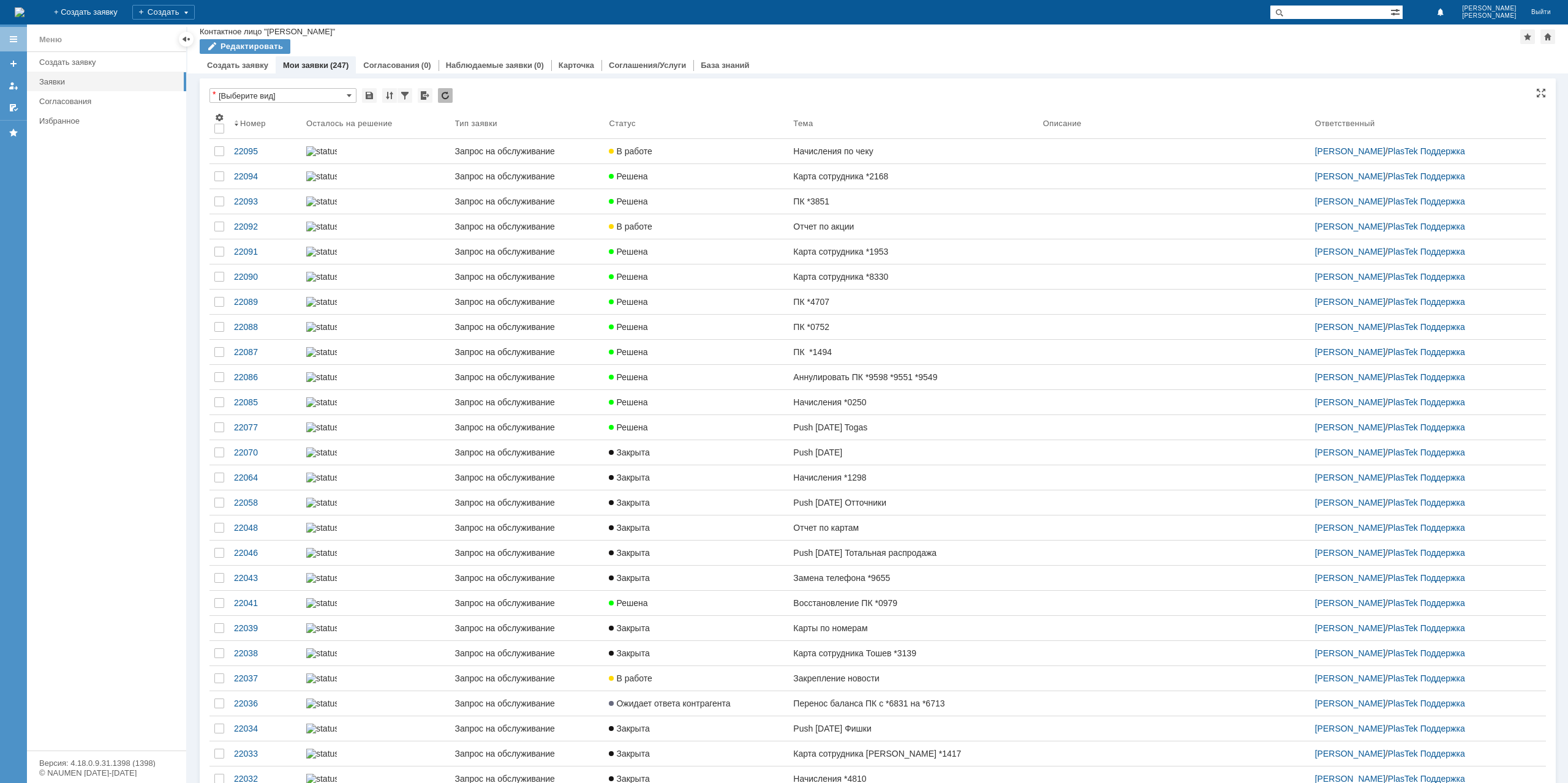
scroll to position [896, 0]
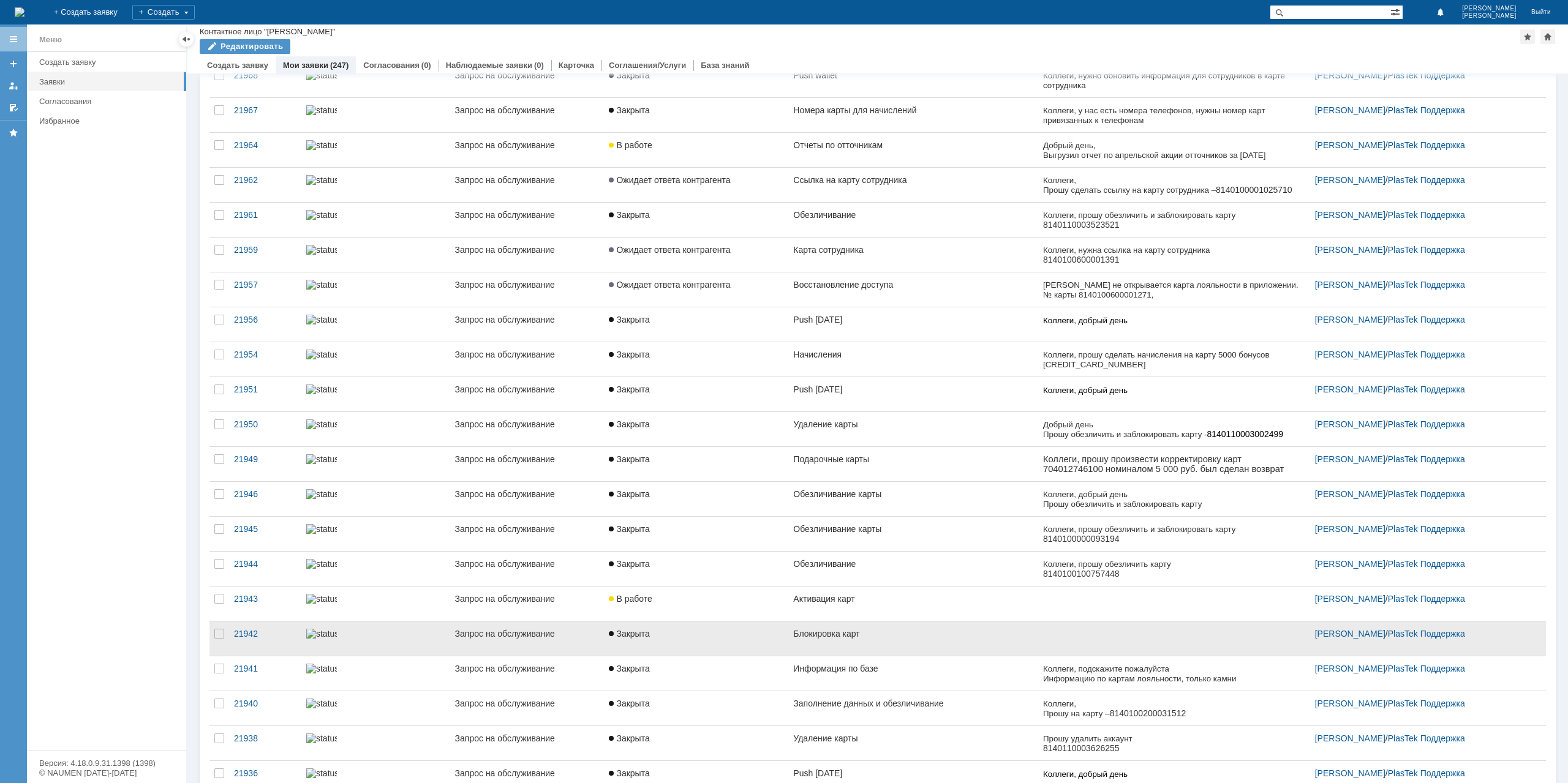
click at [890, 629] on div "Блокировка карт" at bounding box center [913, 633] width 239 height 10
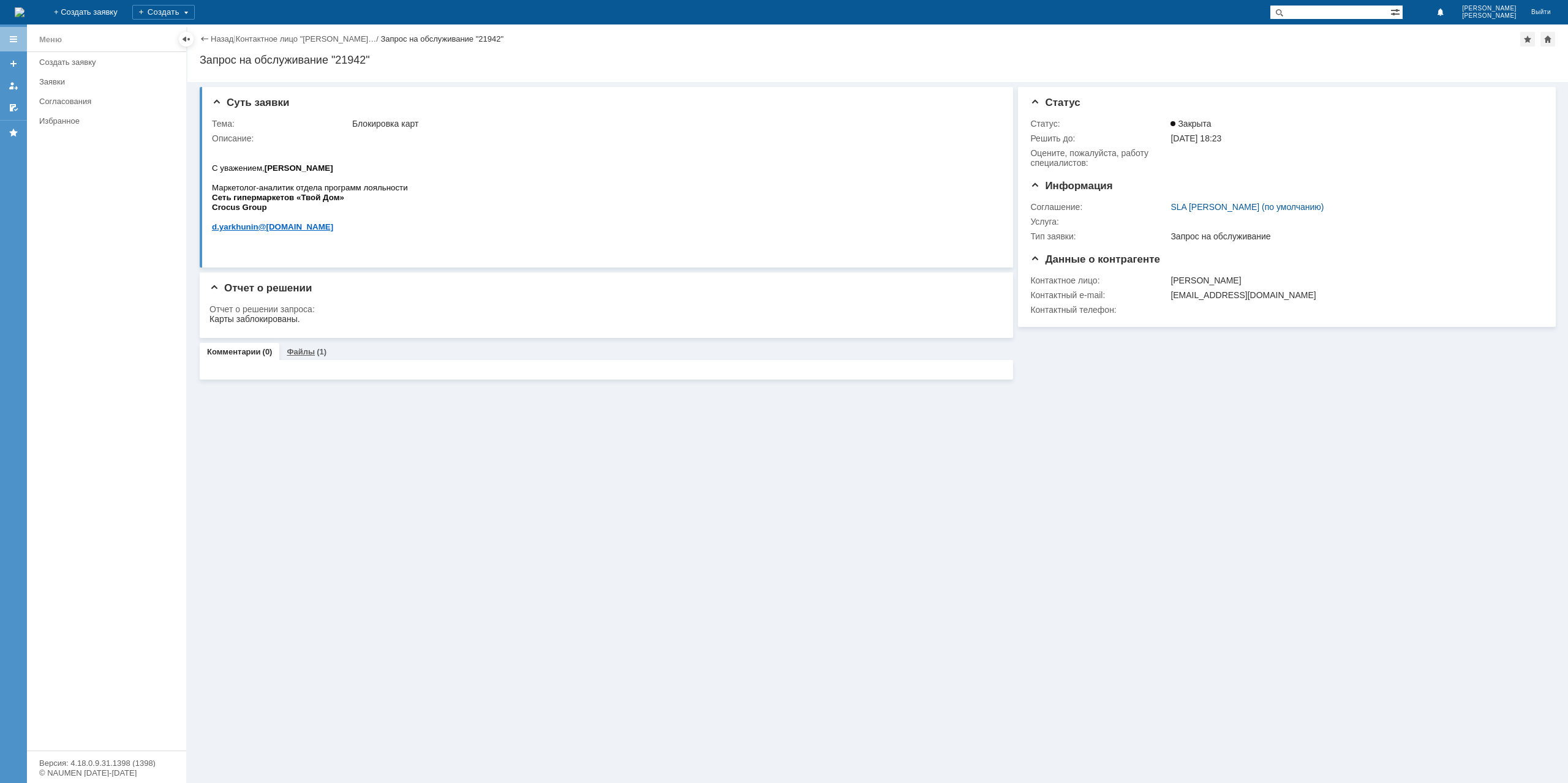
click at [305, 355] on link "Файлы" at bounding box center [301, 352] width 28 height 9
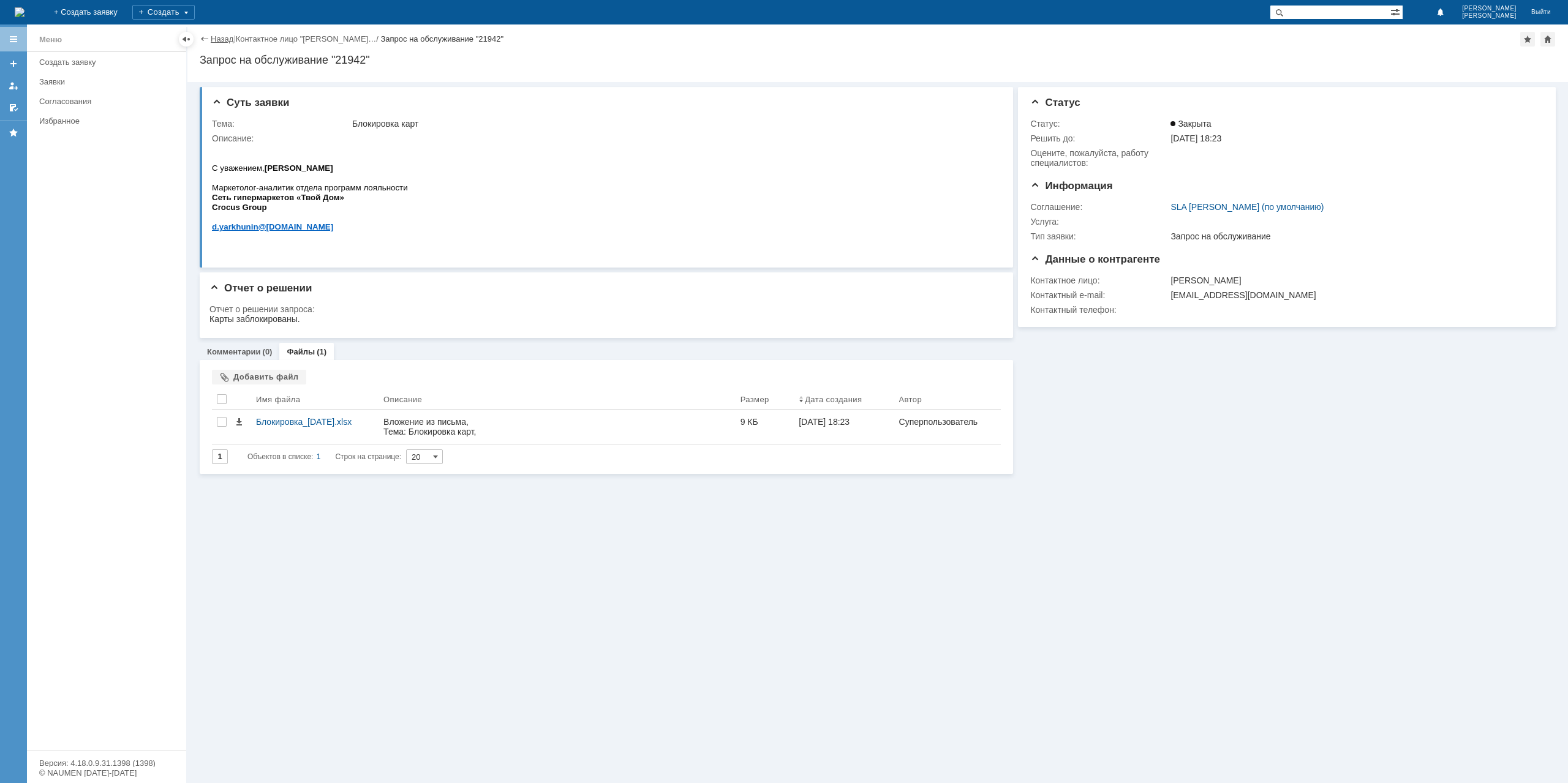
click at [225, 39] on link "Назад" at bounding box center [222, 39] width 22 height 9
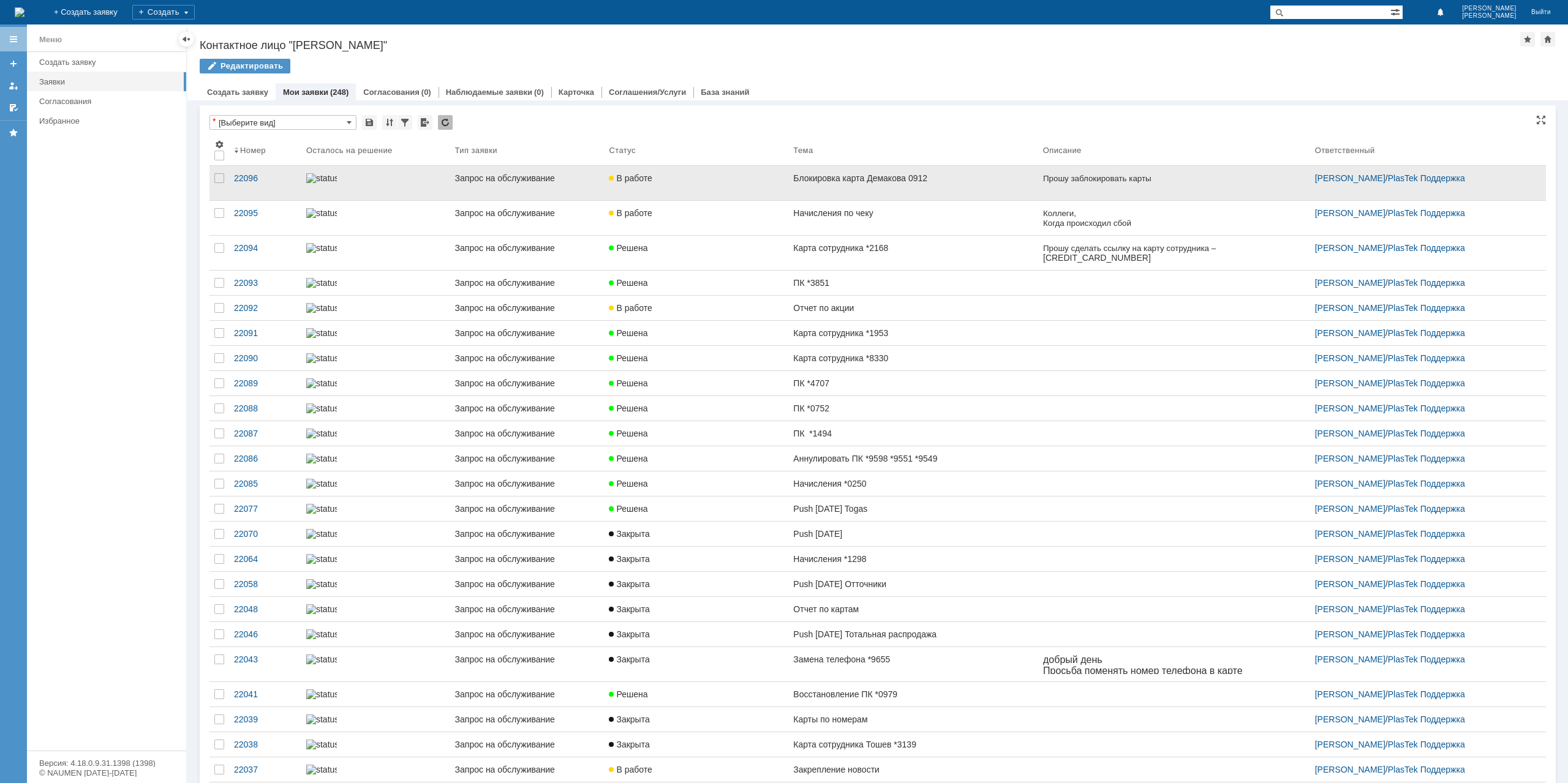
click at [777, 185] on link "В работе" at bounding box center [696, 183] width 185 height 34
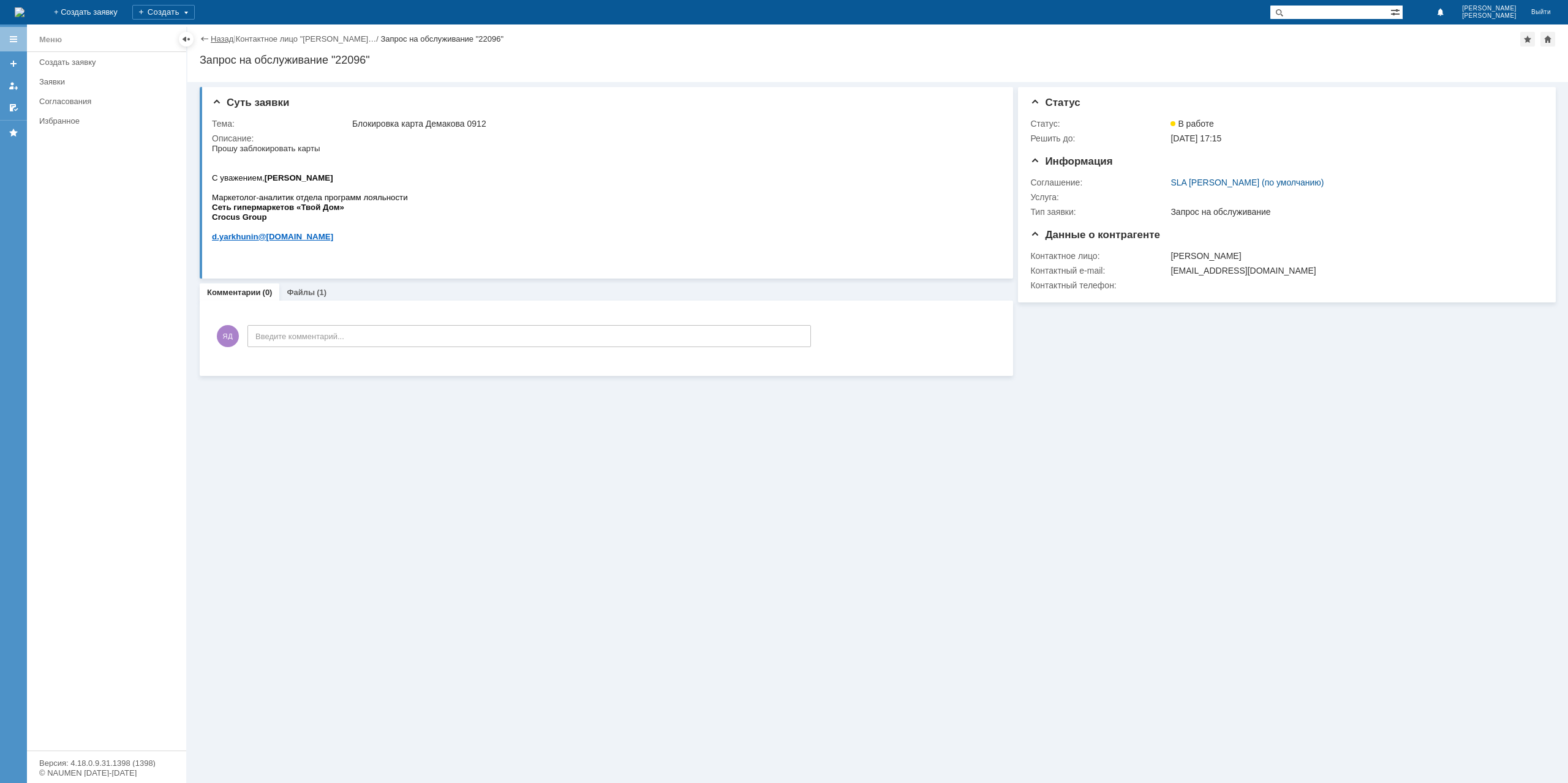
click at [225, 40] on link "Назад" at bounding box center [222, 39] width 22 height 9
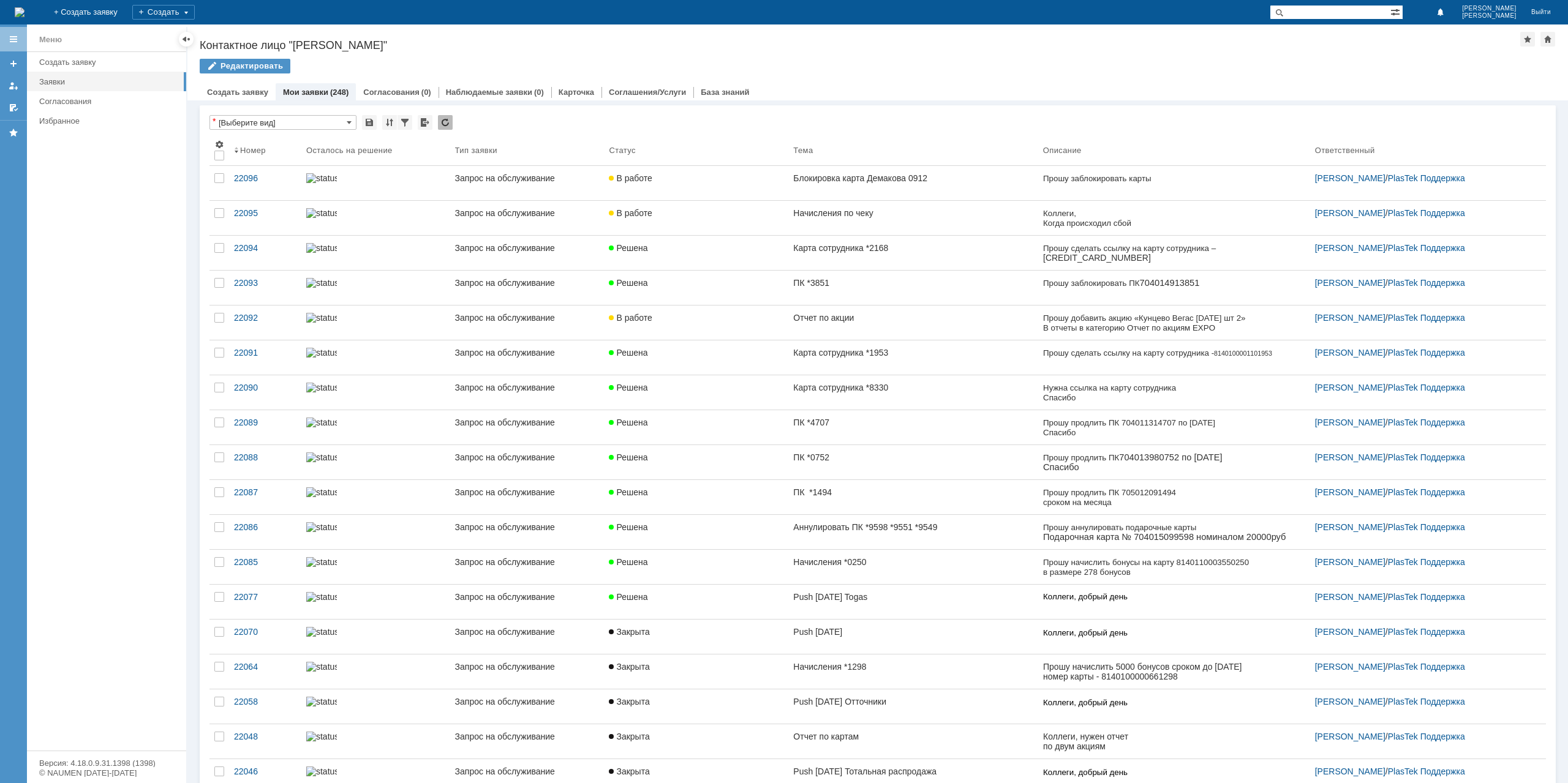
click at [1345, 20] on div "На домашнюю + Создать заявку Создать [PERSON_NAME]" at bounding box center [784, 12] width 1568 height 24
click at [1350, 16] on input "text" at bounding box center [1330, 12] width 121 height 14
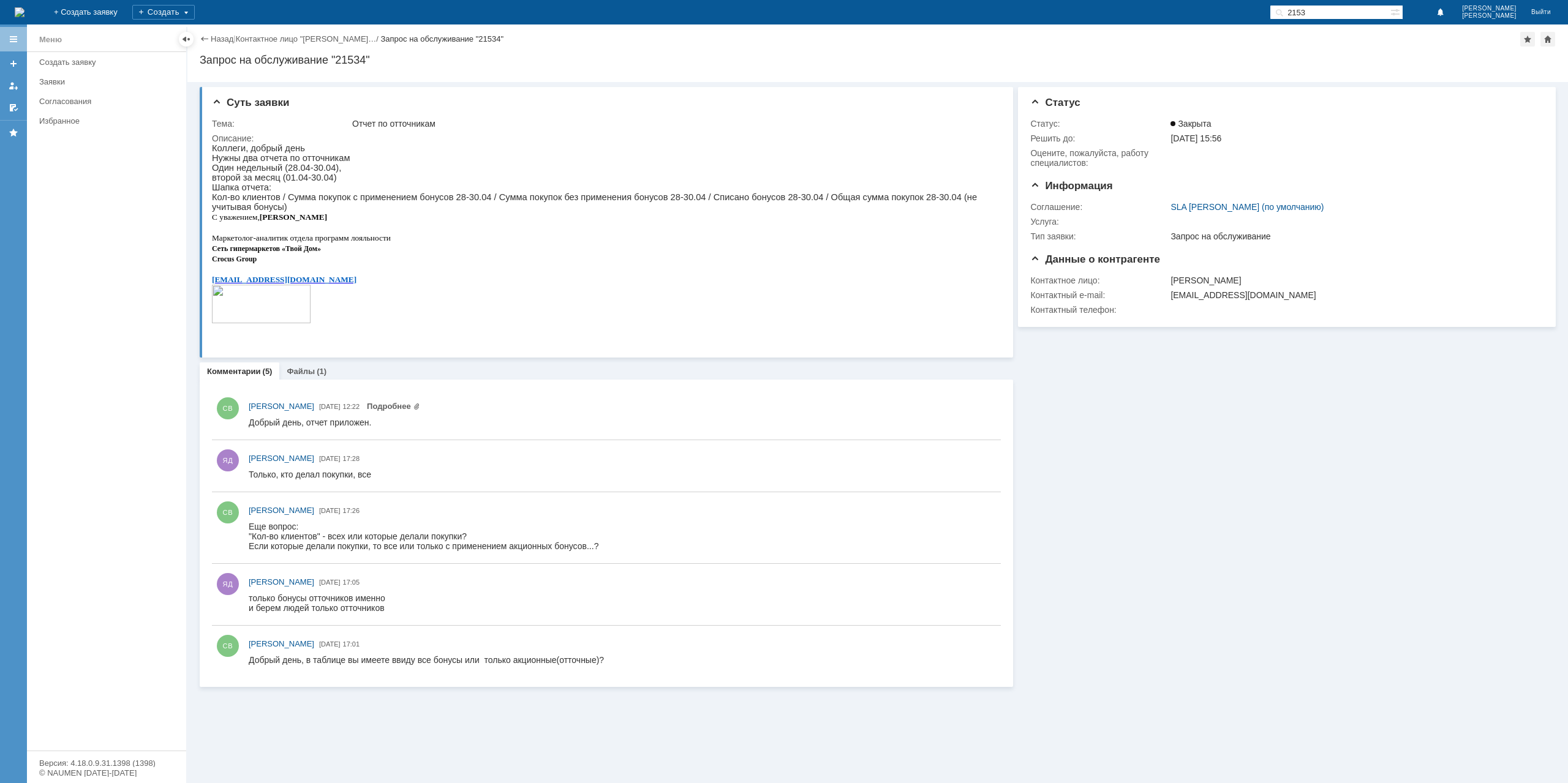
click at [1325, 9] on input "2153" at bounding box center [1330, 12] width 121 height 14
type input "*2153"
click at [1358, 13] on input "*2153" at bounding box center [1330, 12] width 121 height 14
click at [211, 35] on link "Назад" at bounding box center [222, 39] width 22 height 9
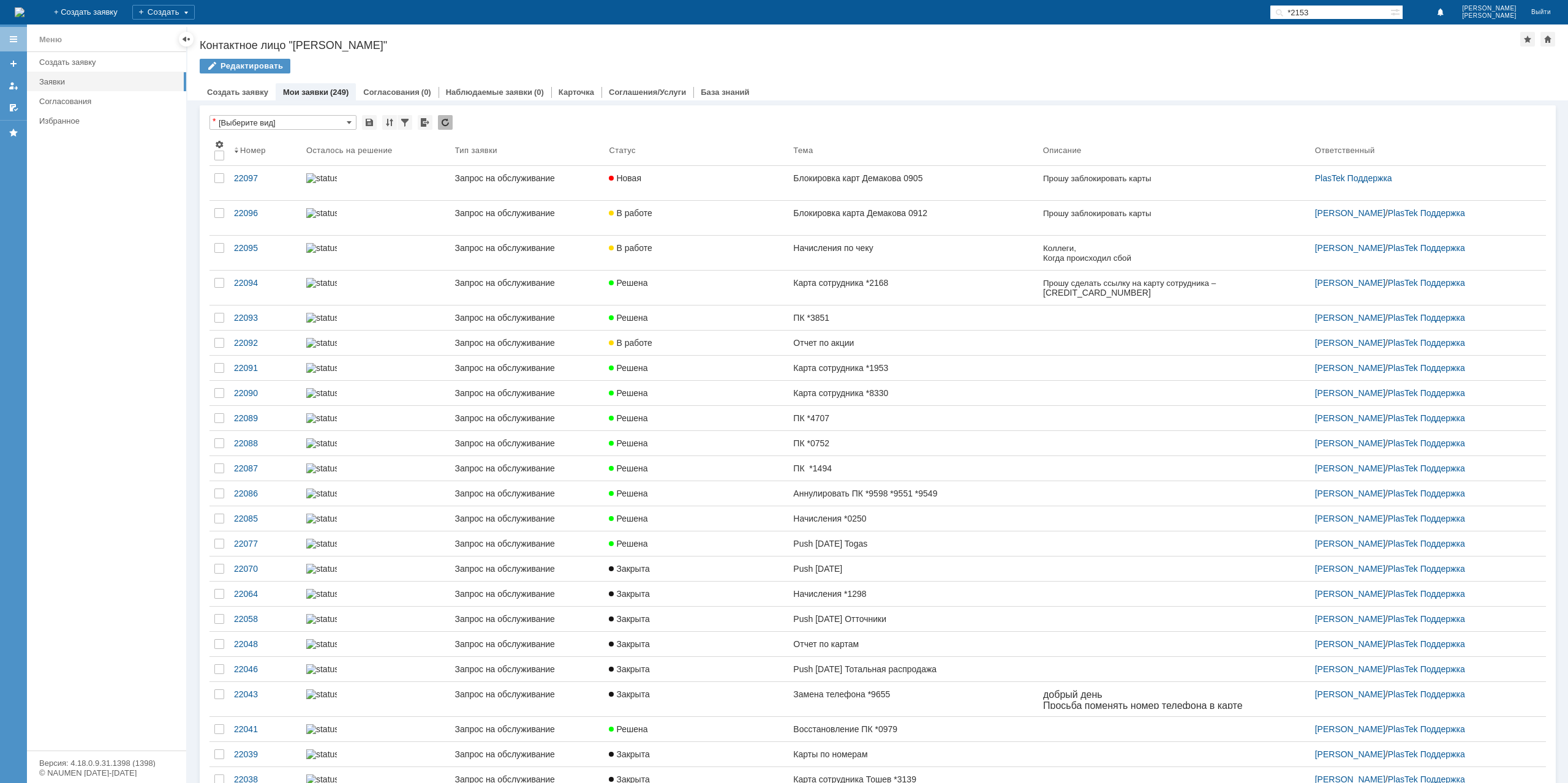
click at [1383, 14] on input "*2153" at bounding box center [1330, 12] width 121 height 14
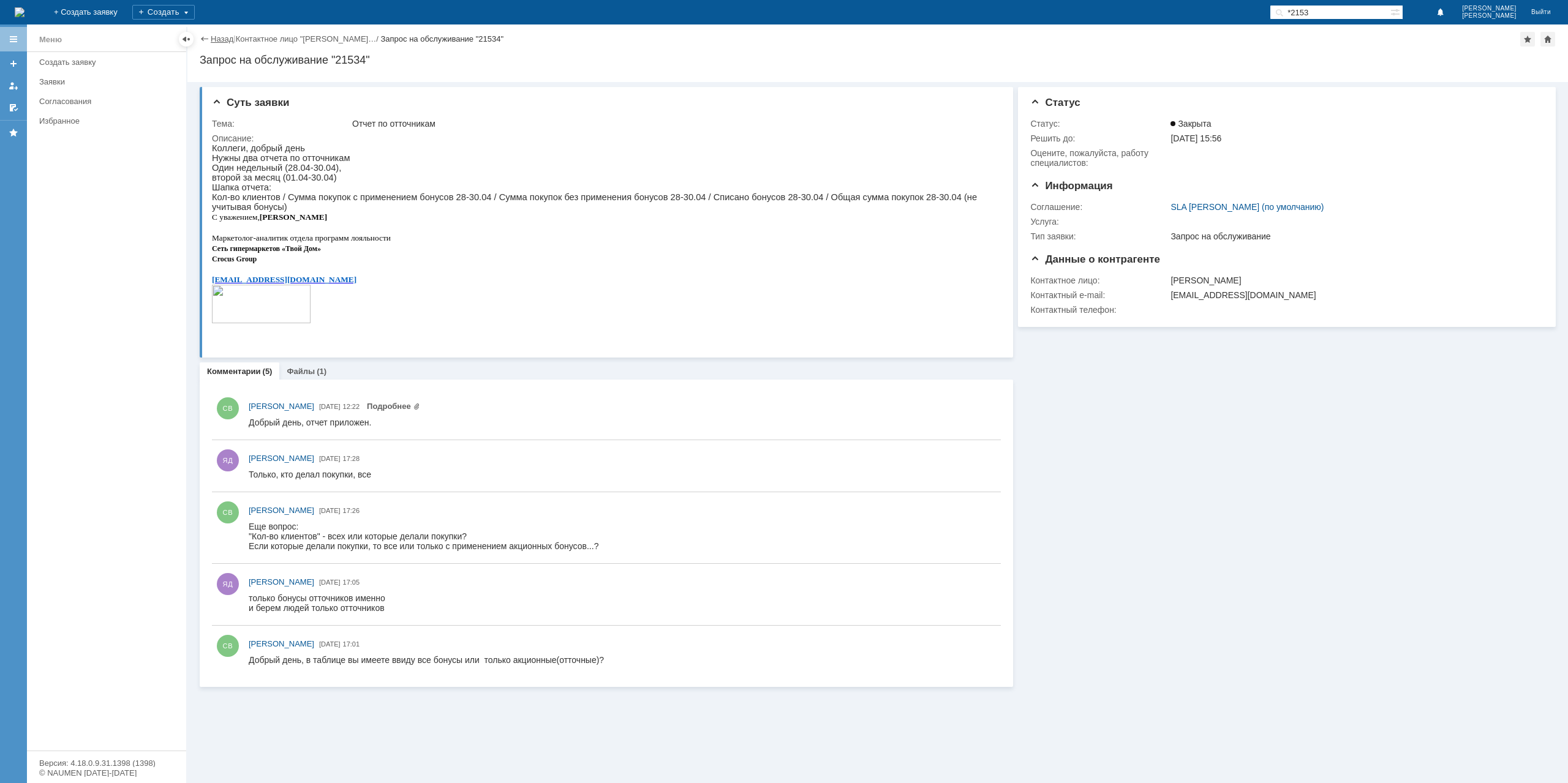
click at [211, 39] on link "Назад" at bounding box center [222, 39] width 22 height 9
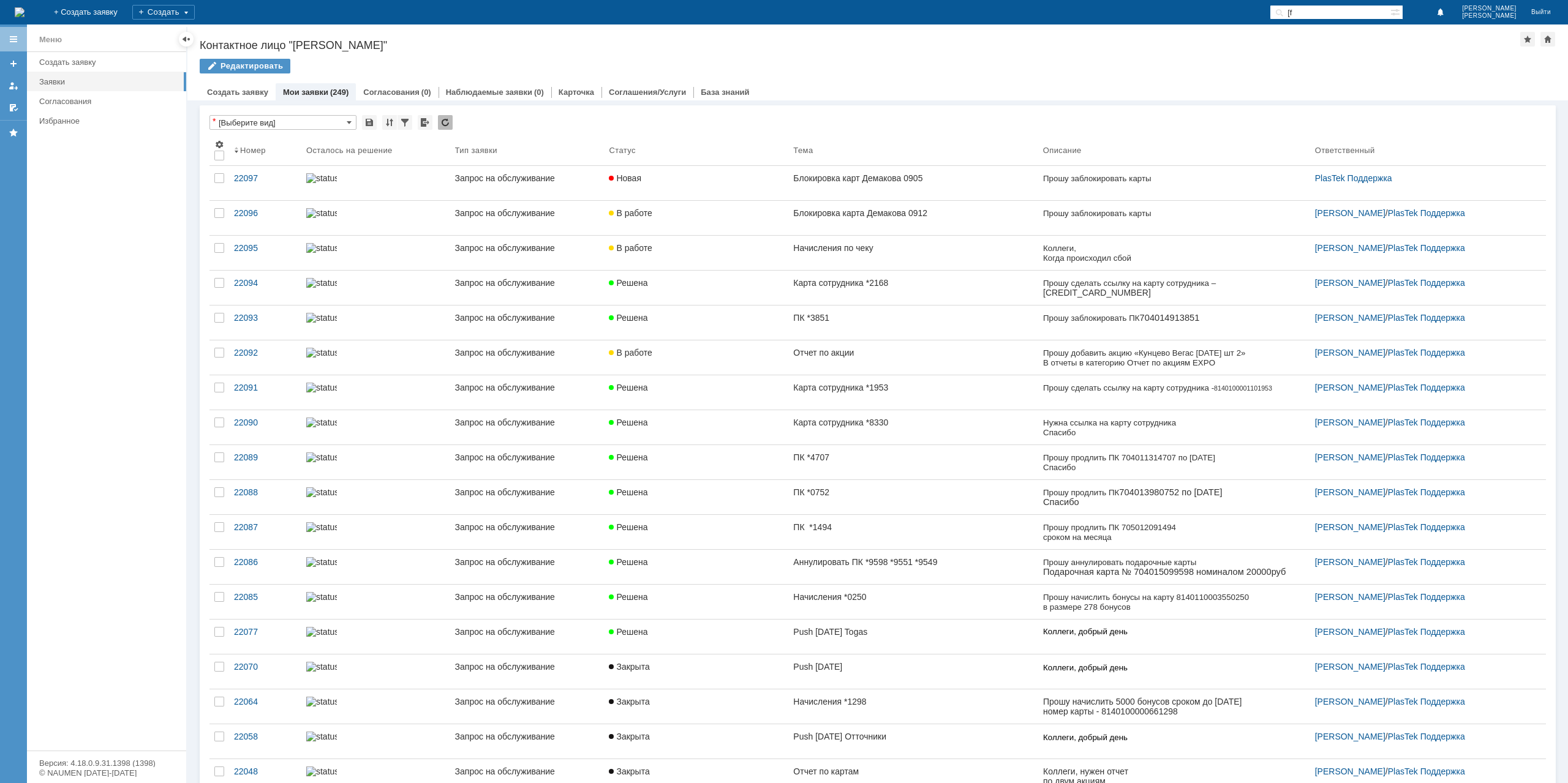
type input "["
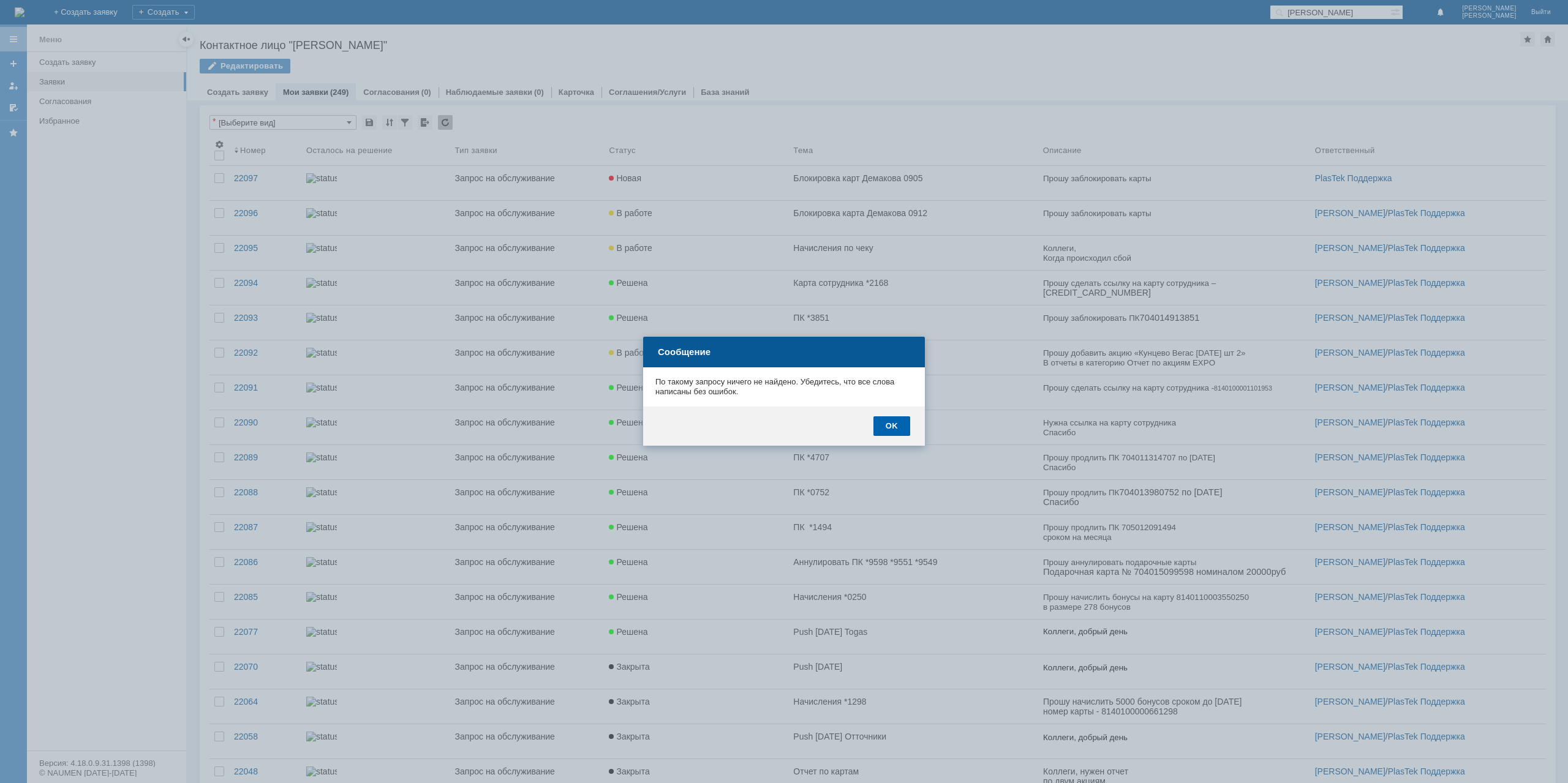
click at [897, 430] on div "OK" at bounding box center [892, 426] width 37 height 20
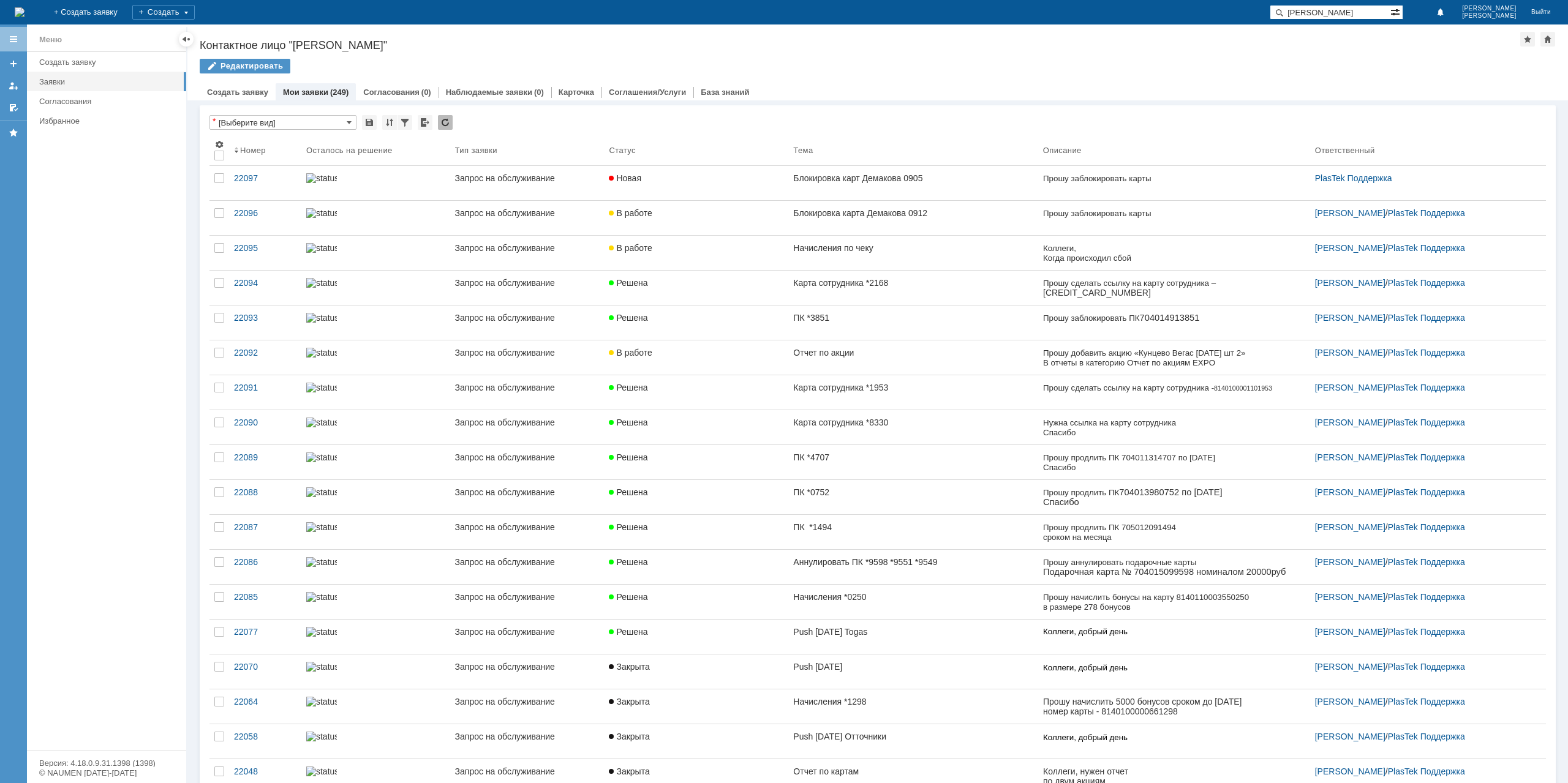
type input "о"
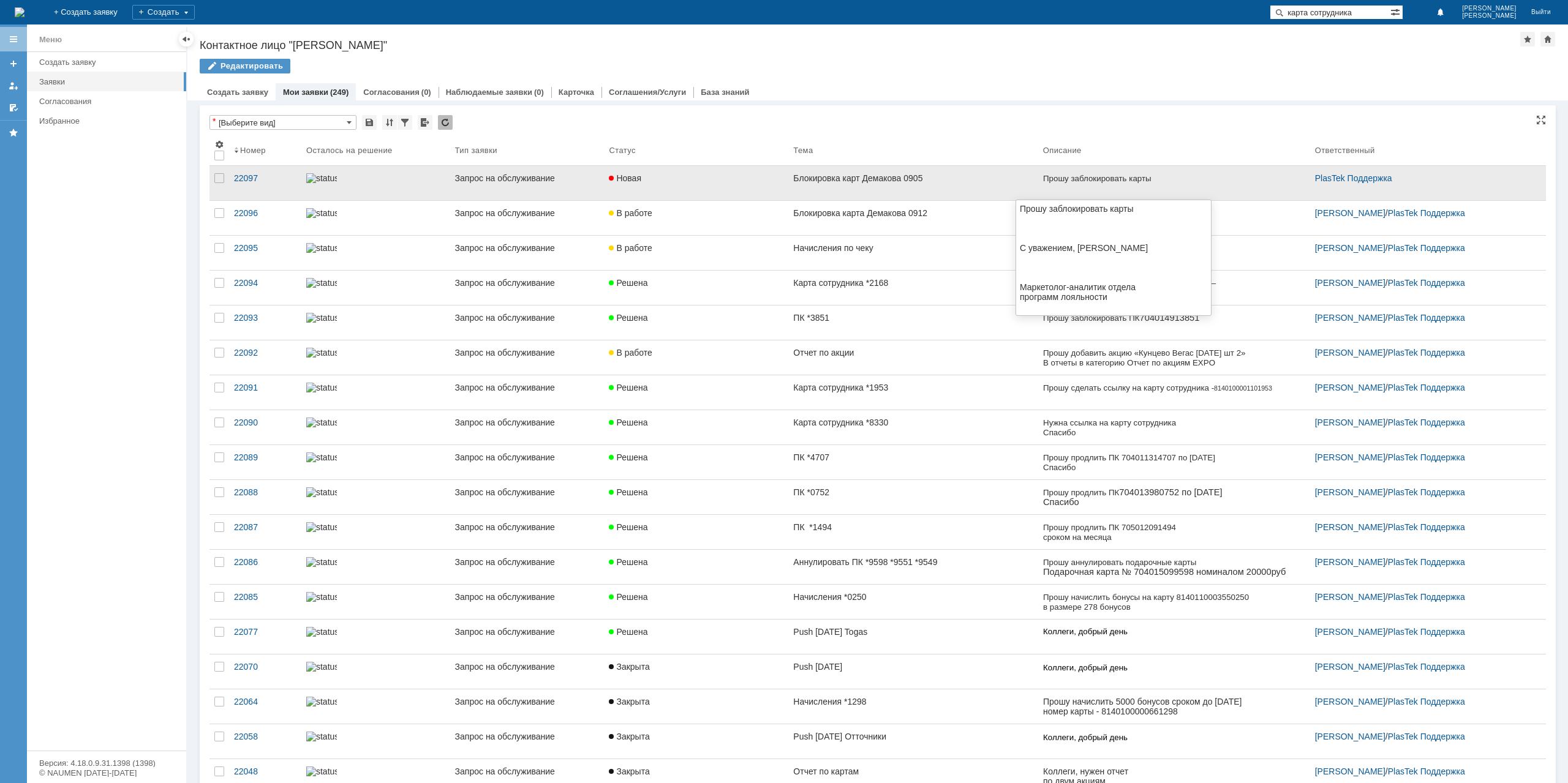
type input "карта сотрудника"
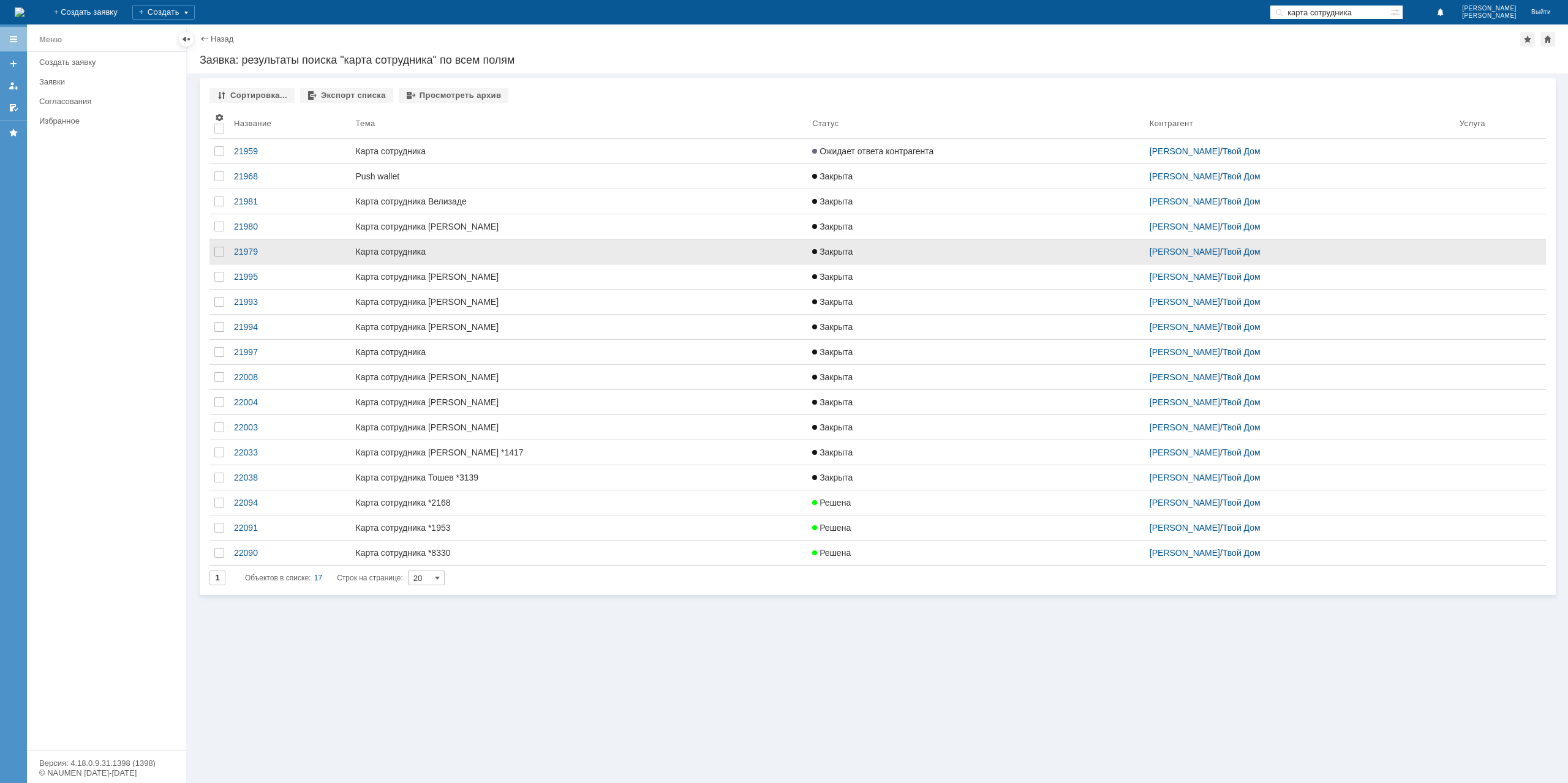
click at [512, 252] on div "Карта сотрудника" at bounding box center [580, 251] width 447 height 10
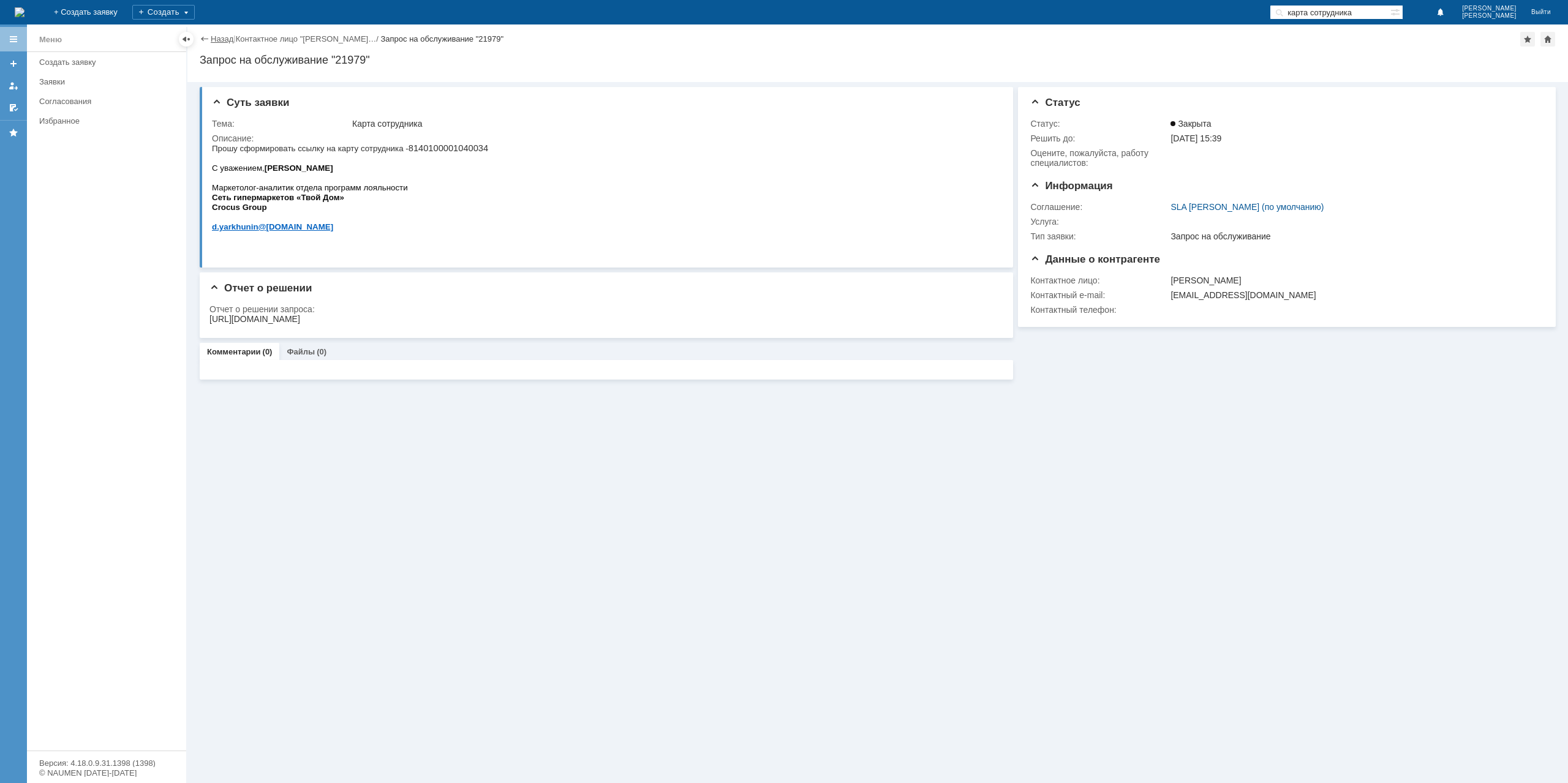
click at [214, 38] on link "Назад" at bounding box center [222, 39] width 22 height 9
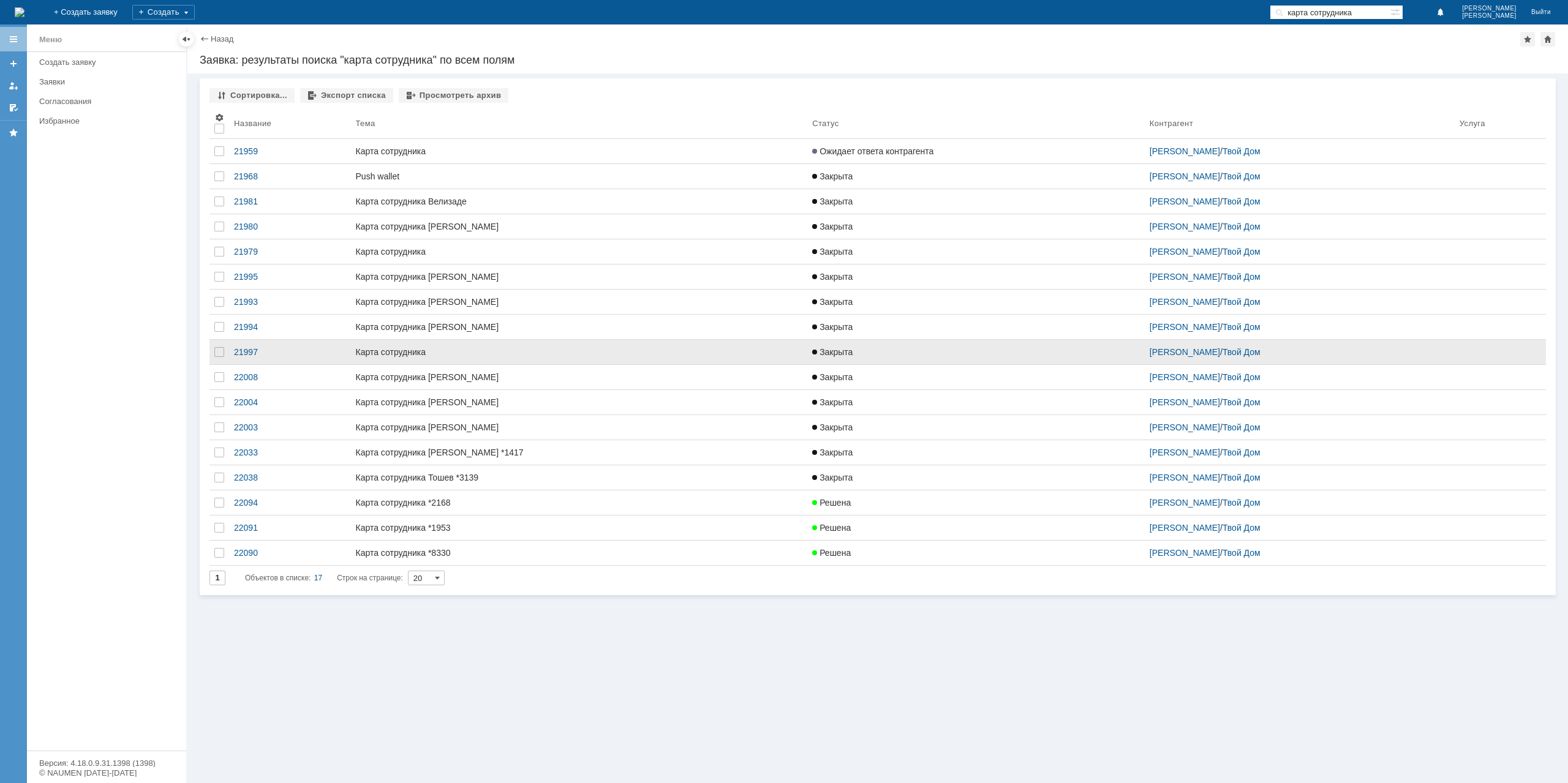
click at [529, 347] on div "Карта сотрудника" at bounding box center [580, 352] width 447 height 10
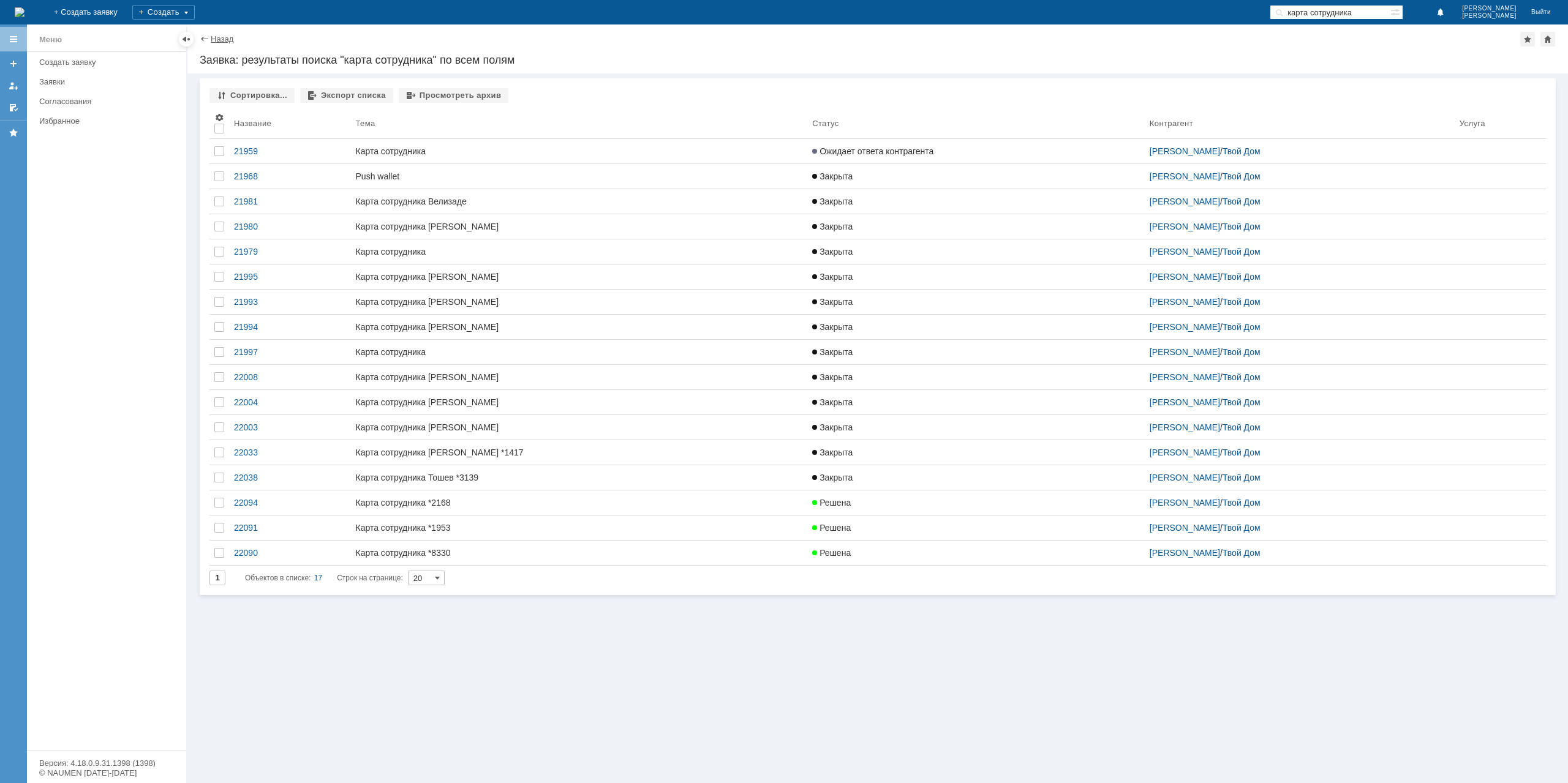
click at [213, 42] on link "Назад" at bounding box center [222, 39] width 22 height 9
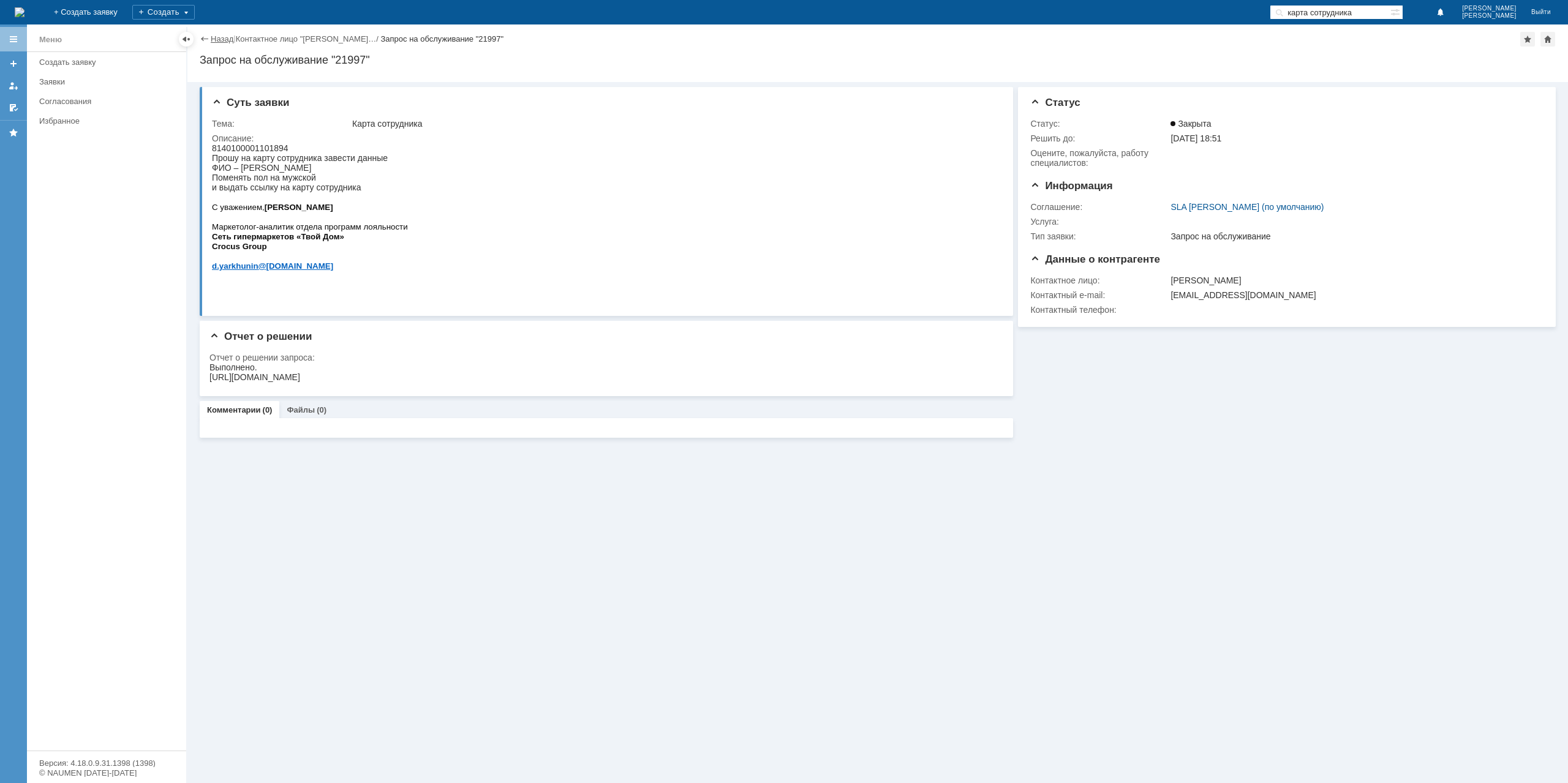
click at [218, 39] on link "Назад" at bounding box center [222, 39] width 22 height 9
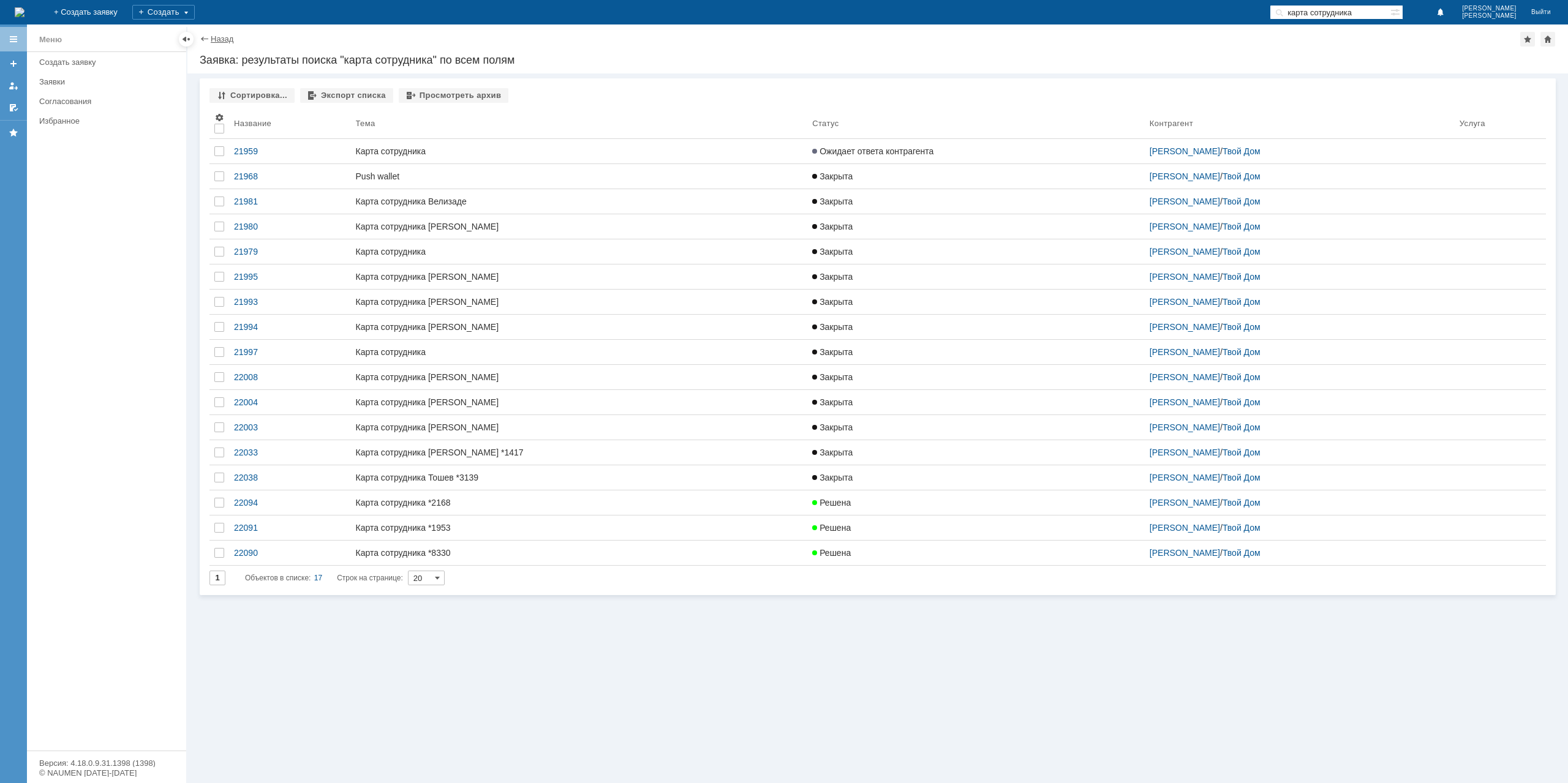
click at [222, 35] on link "Назад" at bounding box center [222, 39] width 22 height 9
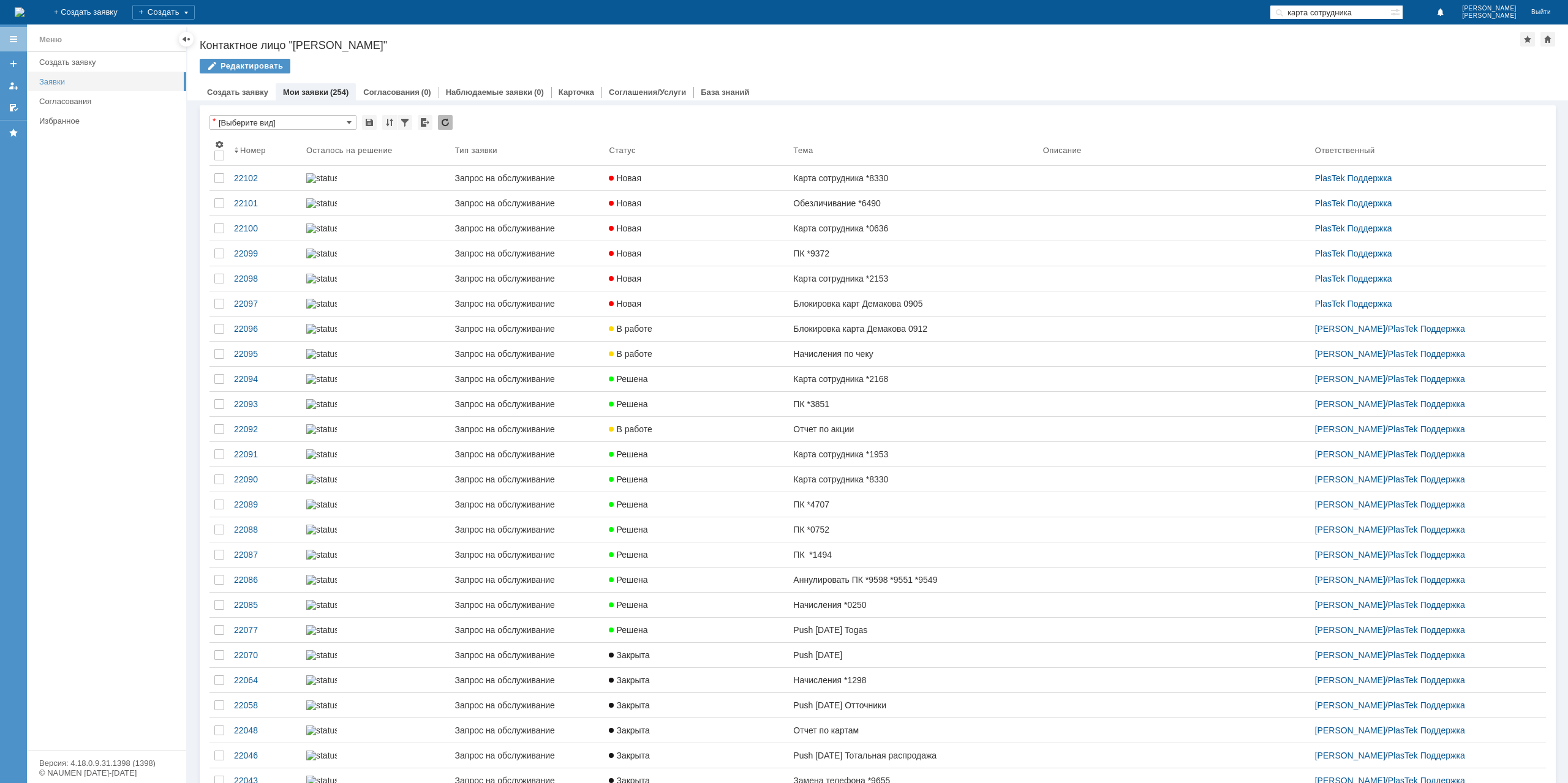
click at [54, 82] on div "Заявки" at bounding box center [109, 82] width 140 height 9
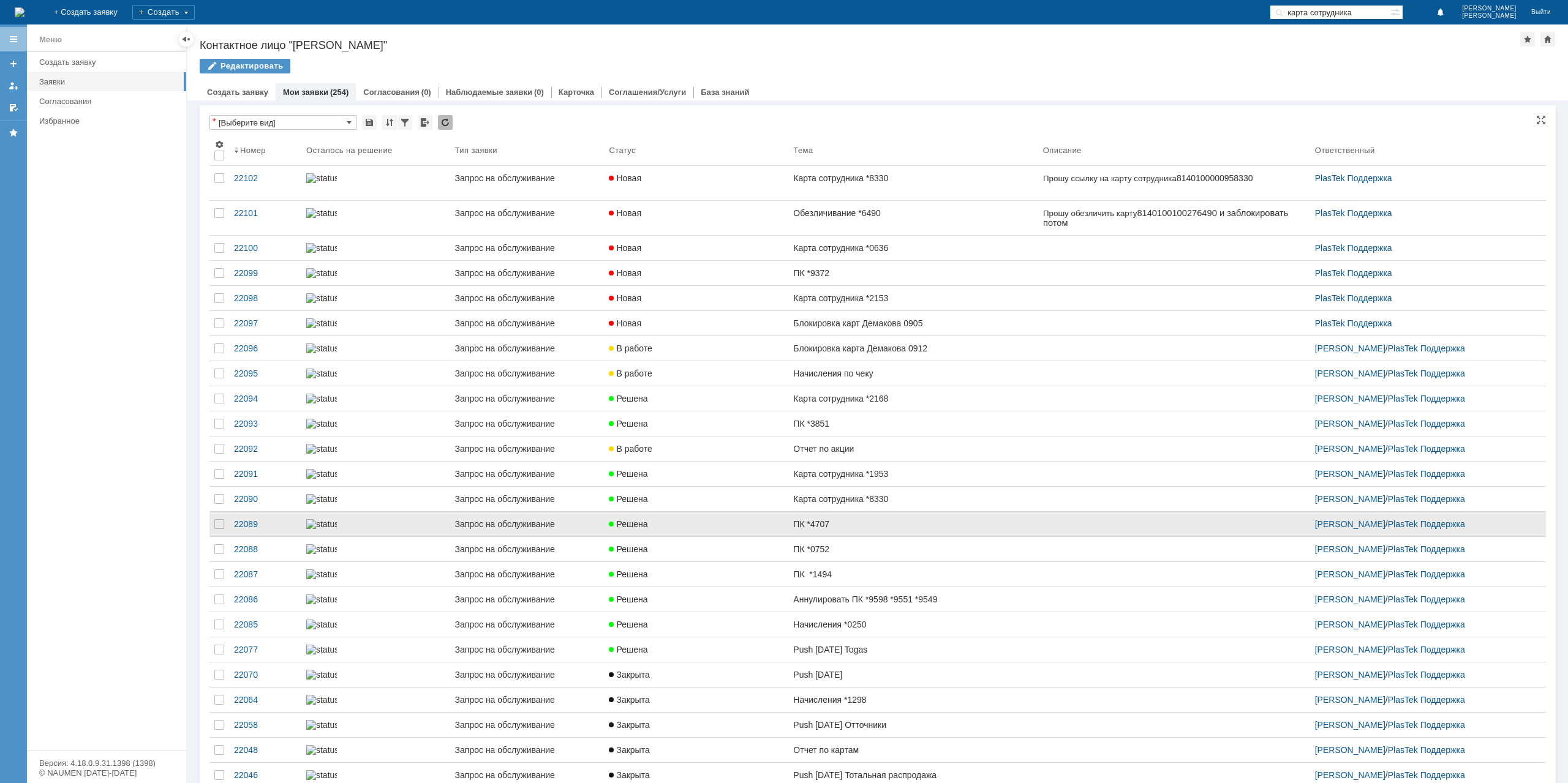
click at [889, 529] on div "ПК *4707" at bounding box center [913, 524] width 239 height 10
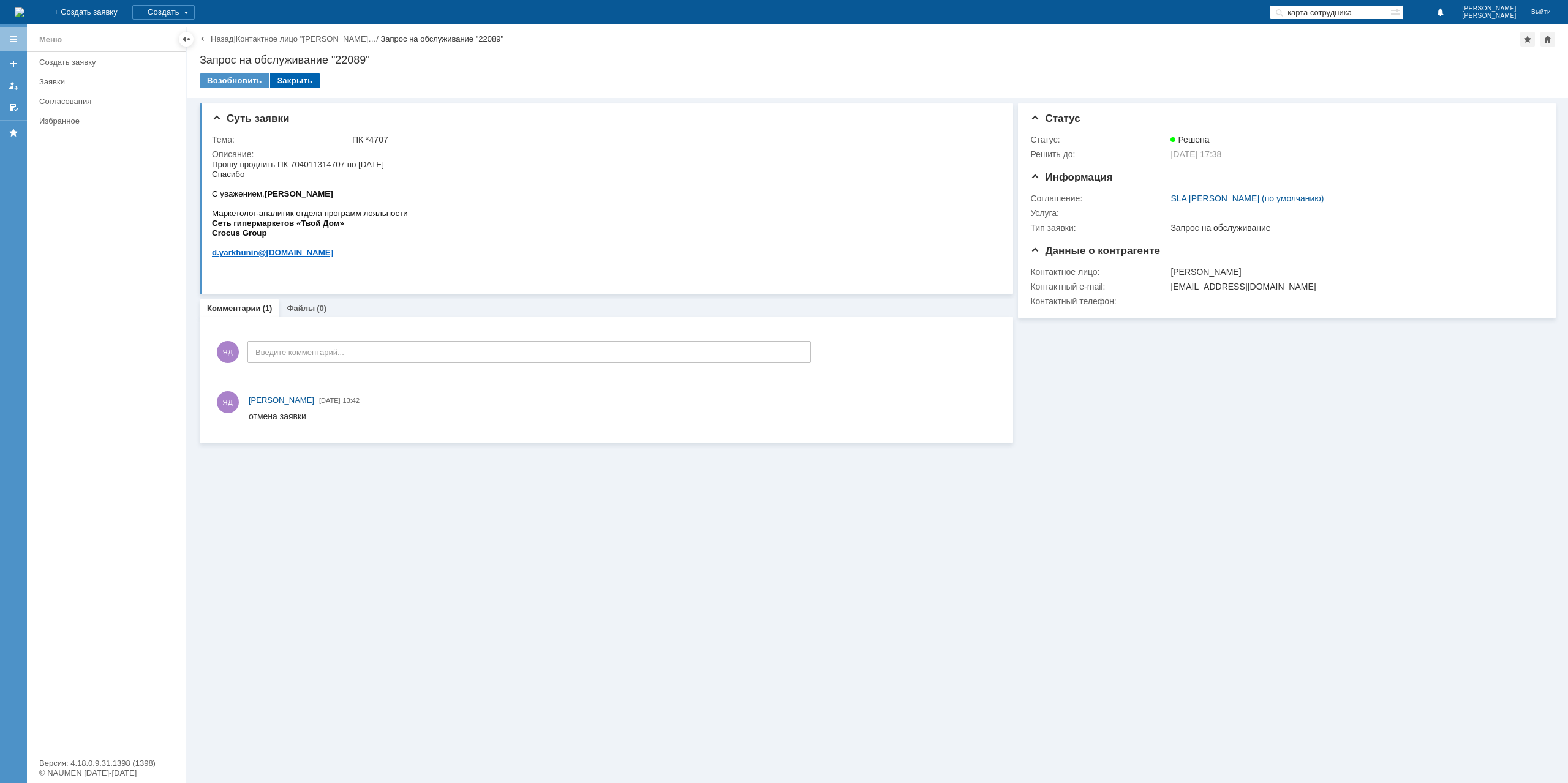
click at [293, 86] on div "Закрыть" at bounding box center [295, 80] width 50 height 14
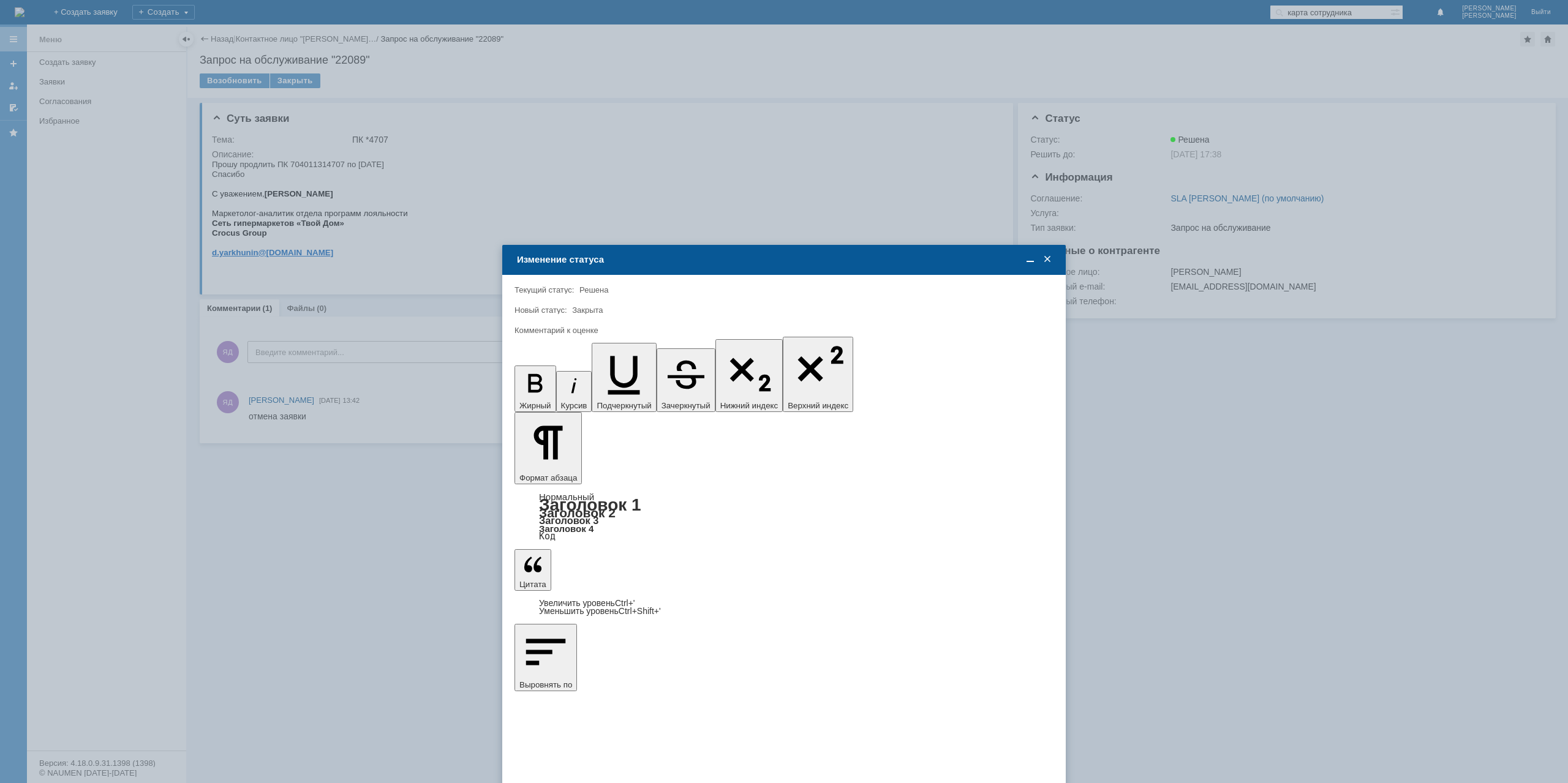
click at [1046, 261] on span at bounding box center [1047, 260] width 13 height 11
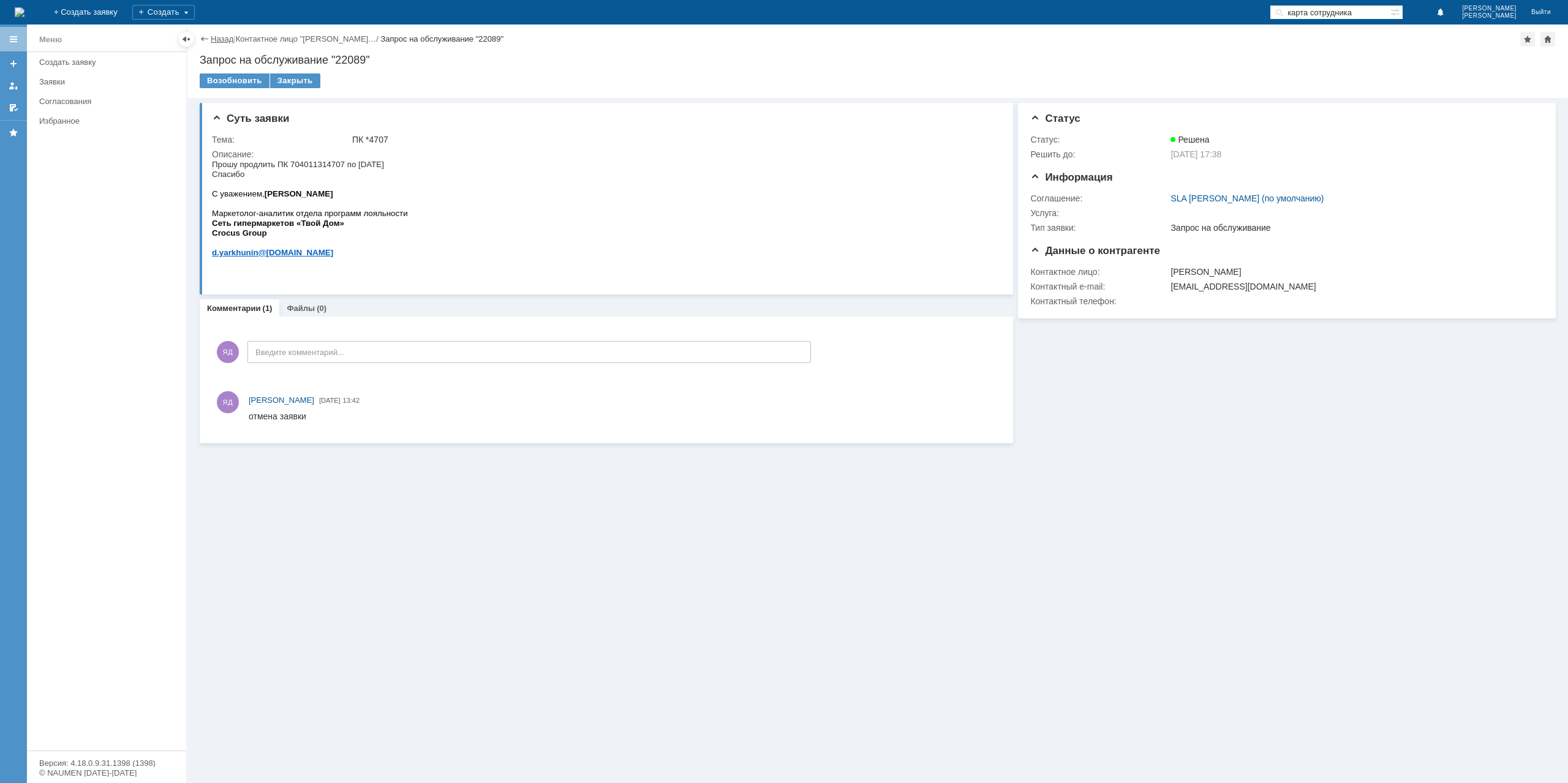
click at [212, 34] on link "Назад" at bounding box center [222, 39] width 22 height 9
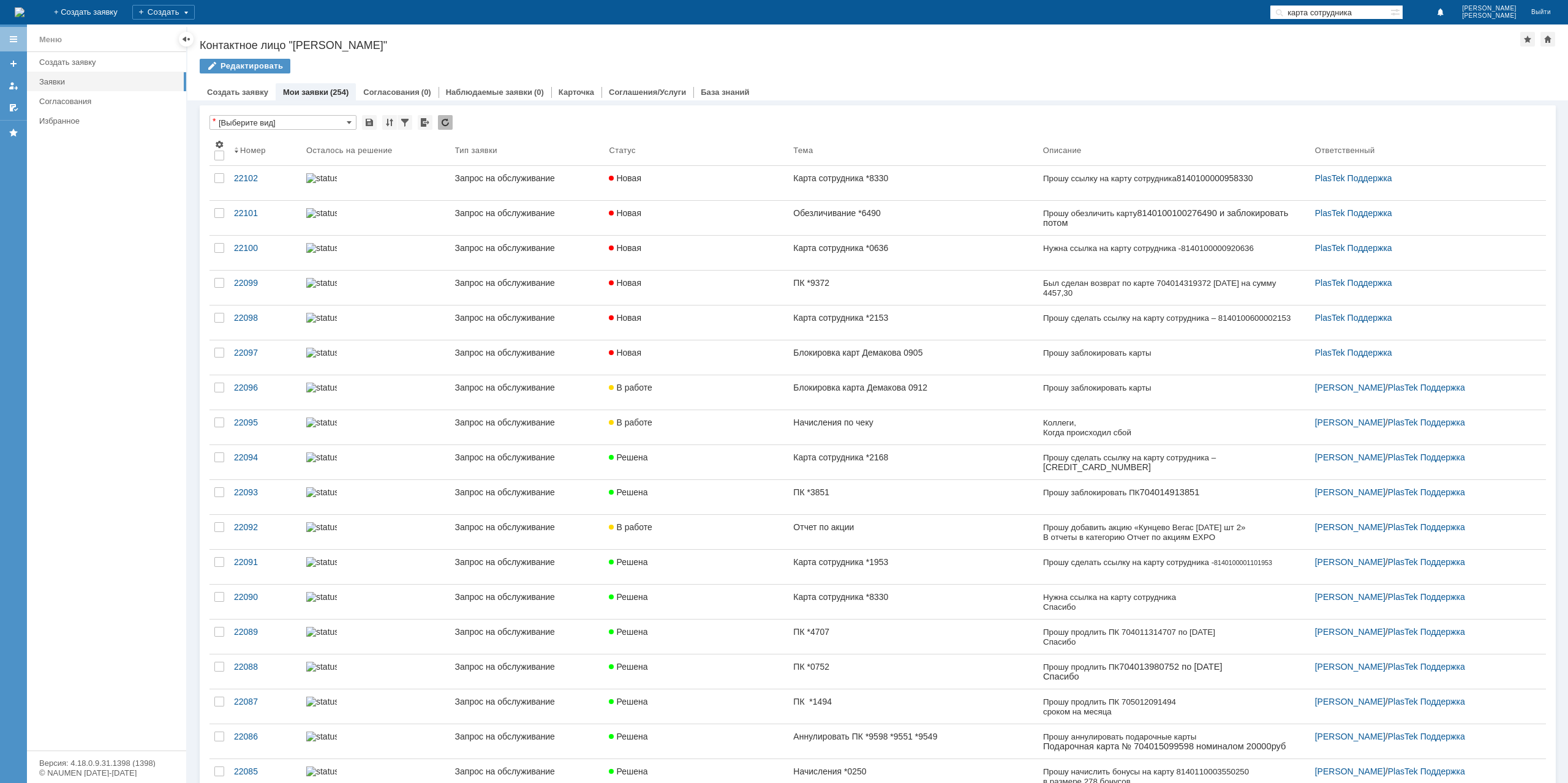
click at [162, 743] on div "Меню Создать заявку Заявки Согласования Избранное" at bounding box center [107, 401] width 160 height 699
